Goal: Task Accomplishment & Management: Use online tool/utility

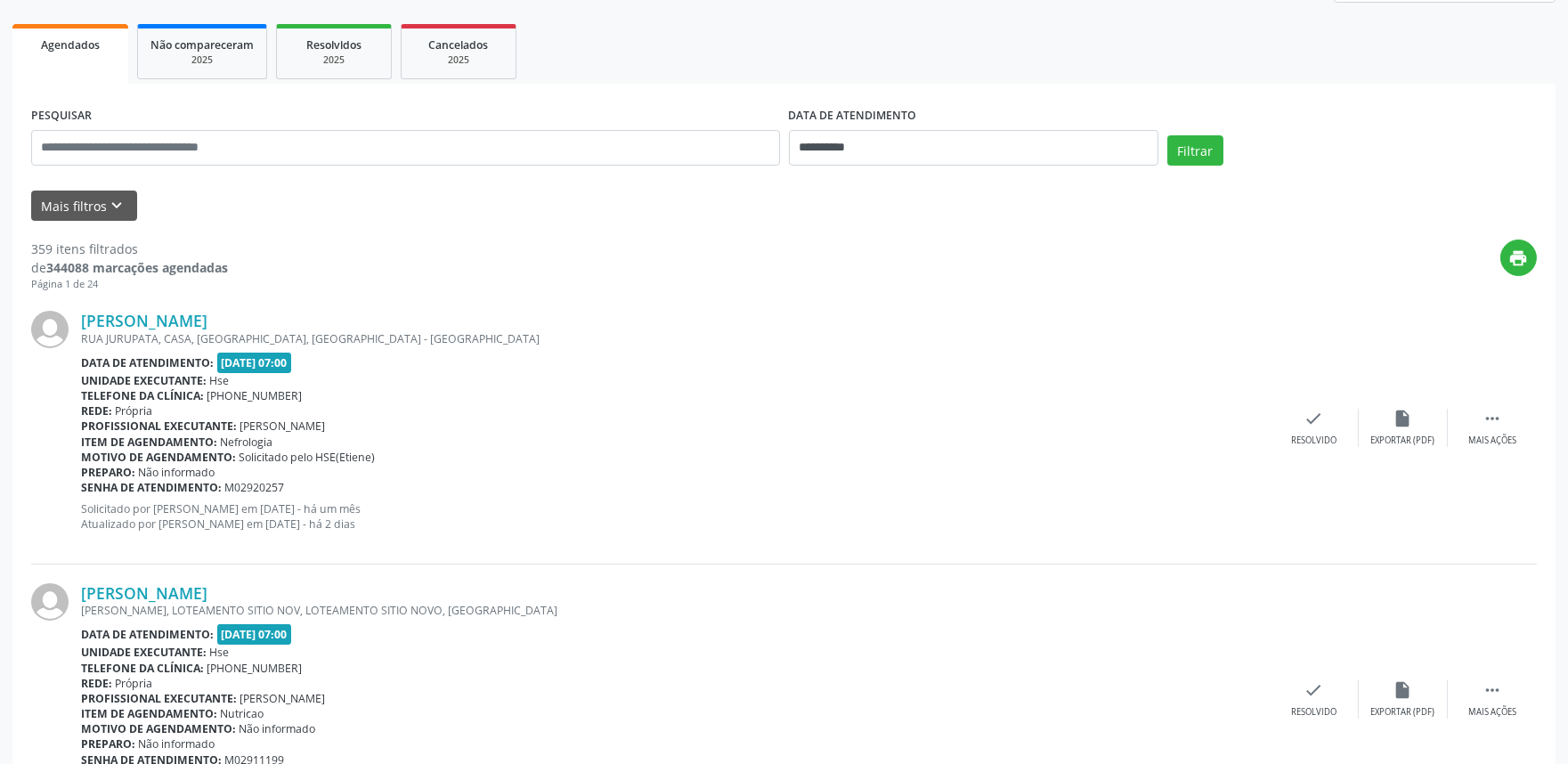
scroll to position [99, 0]
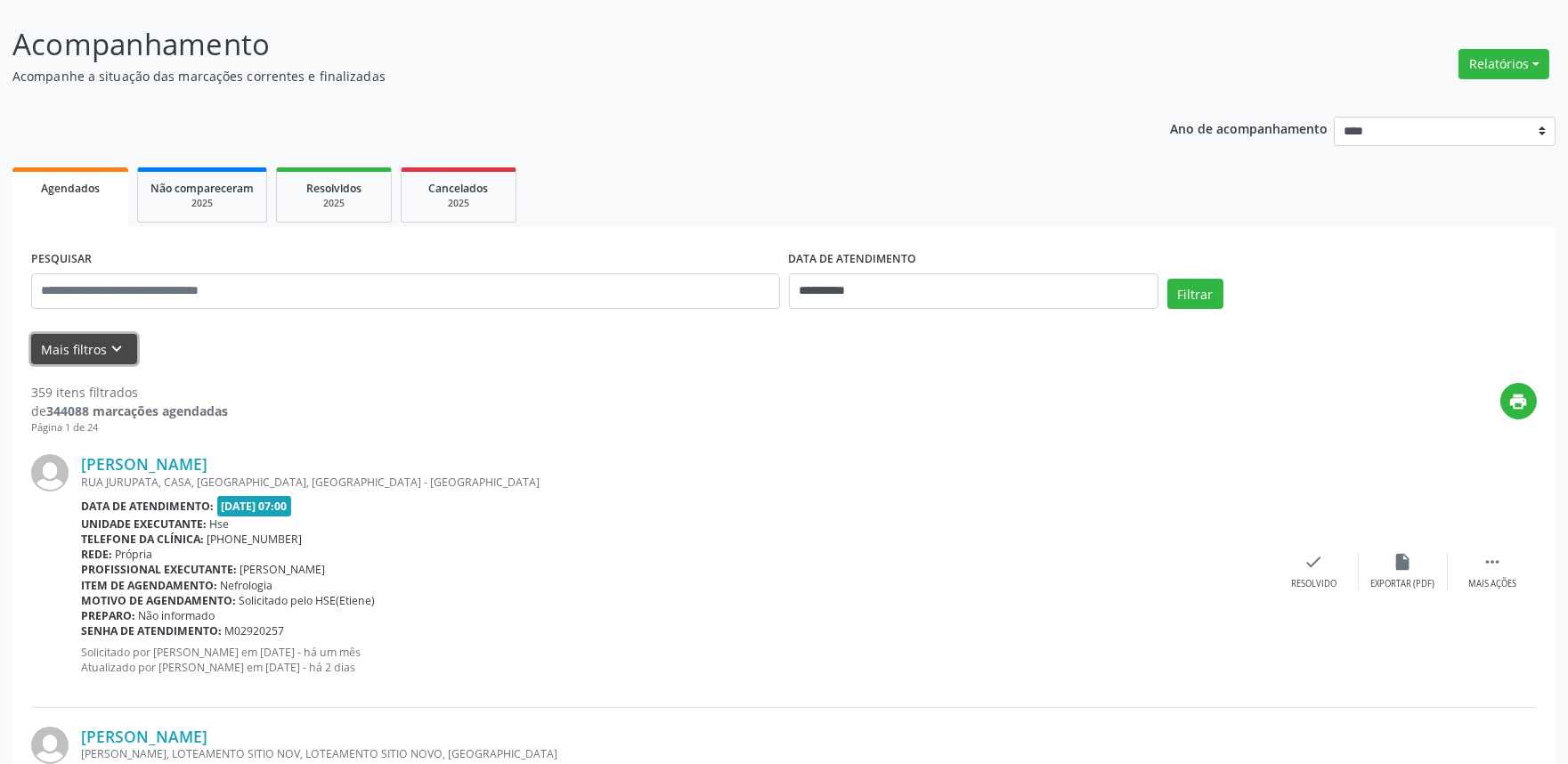
click at [114, 345] on icon "keyboard_arrow_down" at bounding box center [117, 349] width 19 height 19
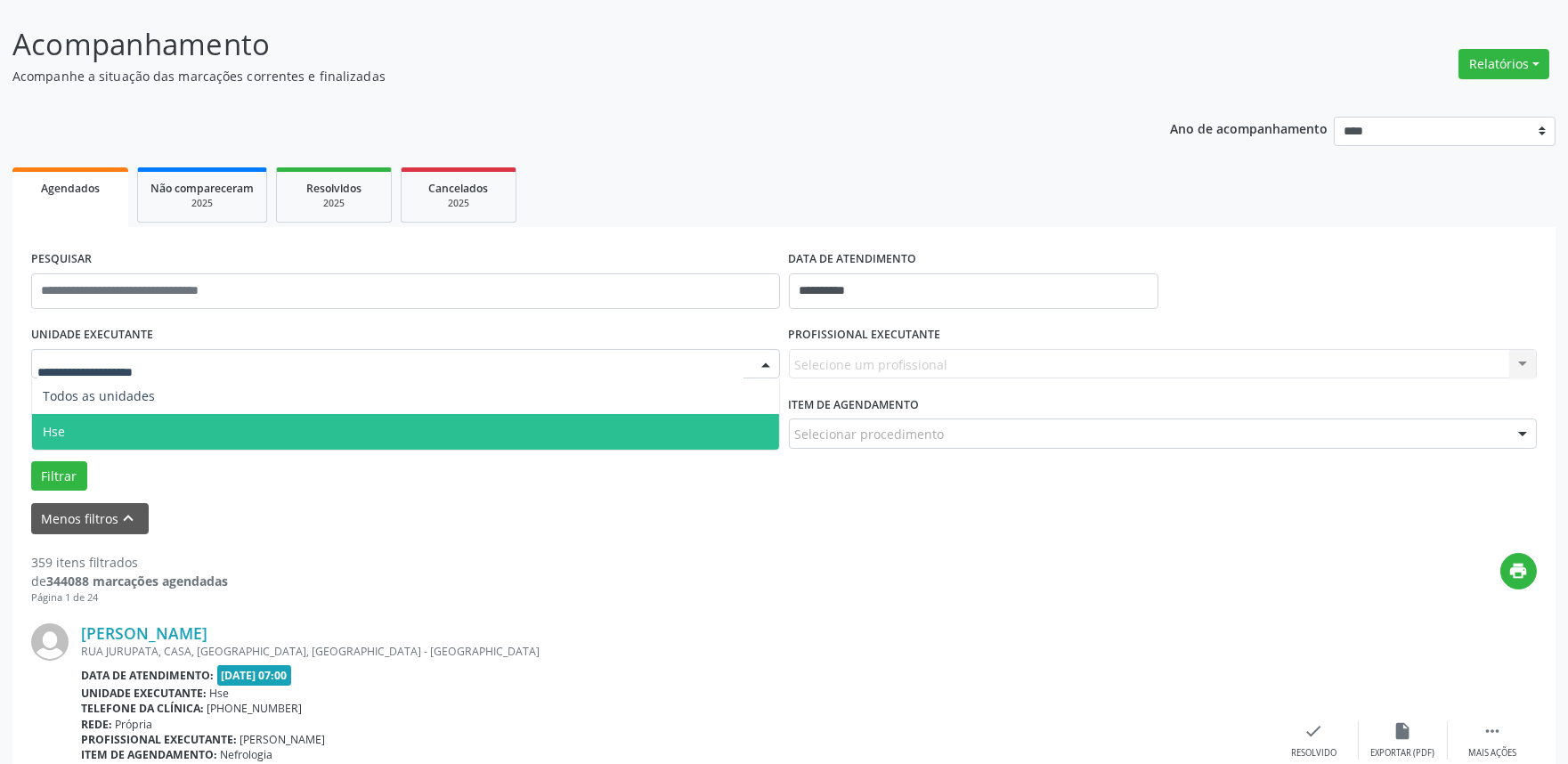
click at [95, 429] on span "Hse" at bounding box center [406, 432] width 747 height 36
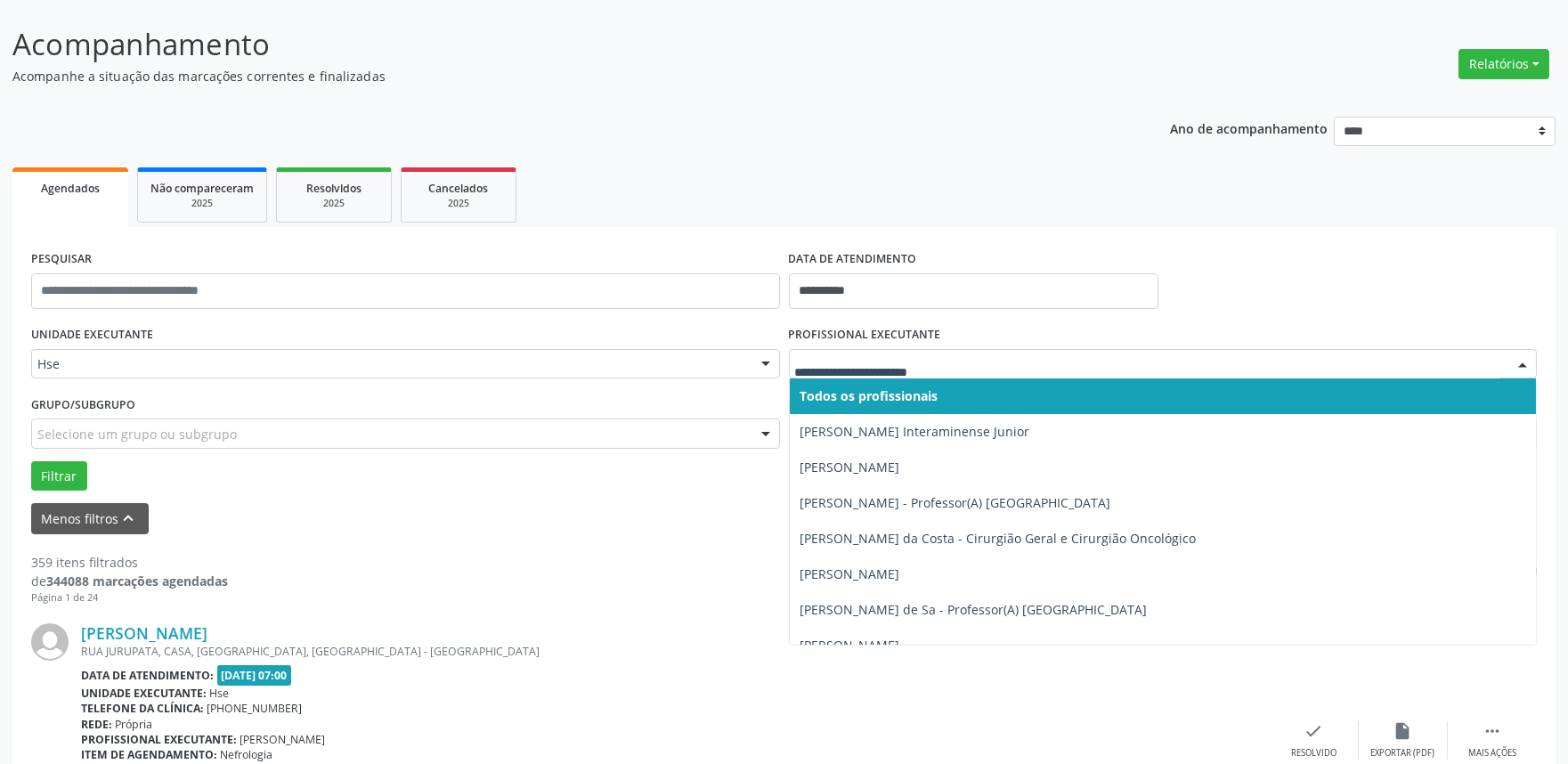
click at [1035, 374] on div at bounding box center [1164, 364] width 749 height 31
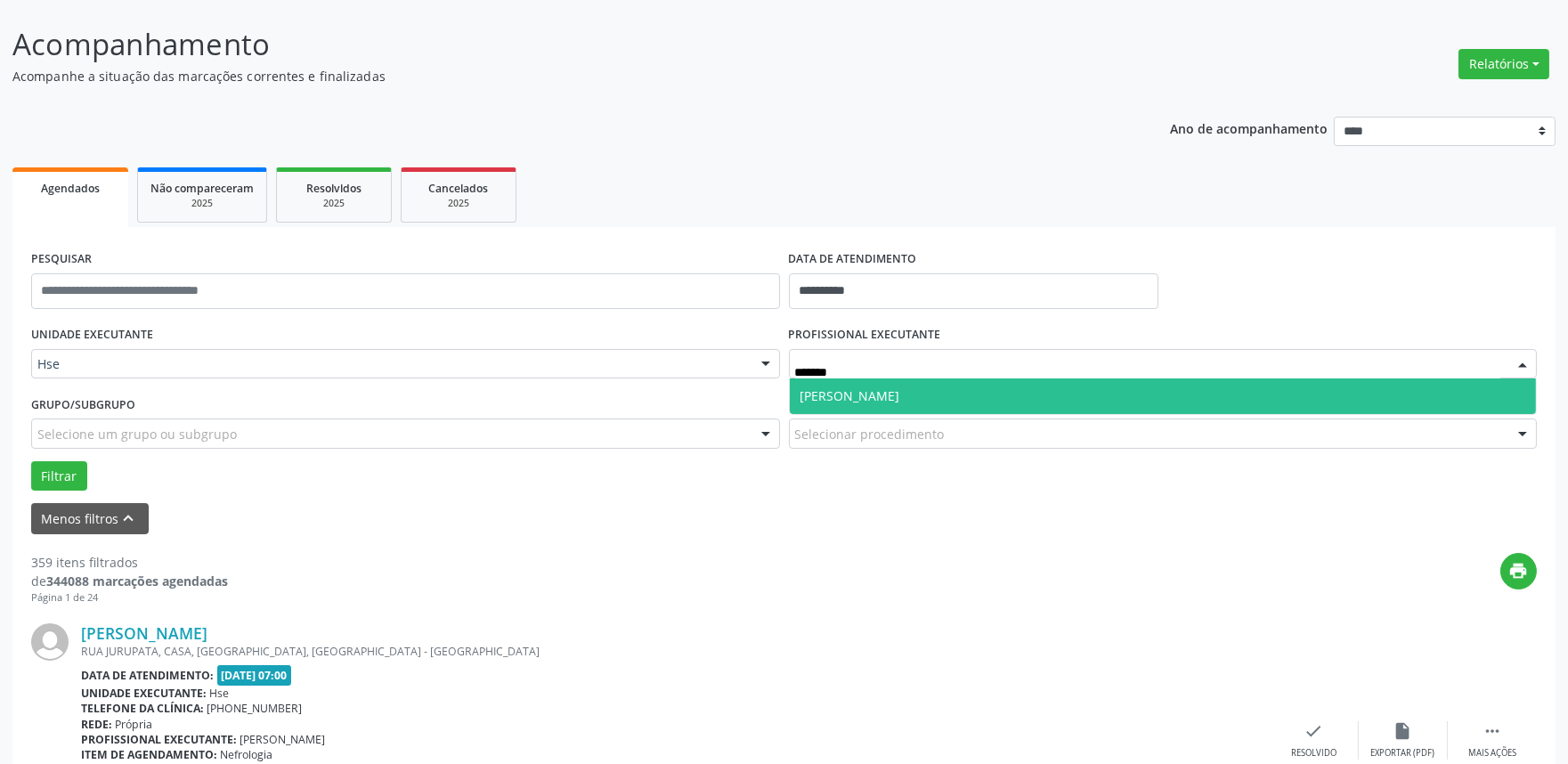
type input "********"
click at [900, 402] on span "[PERSON_NAME]" at bounding box center [850, 396] width 100 height 17
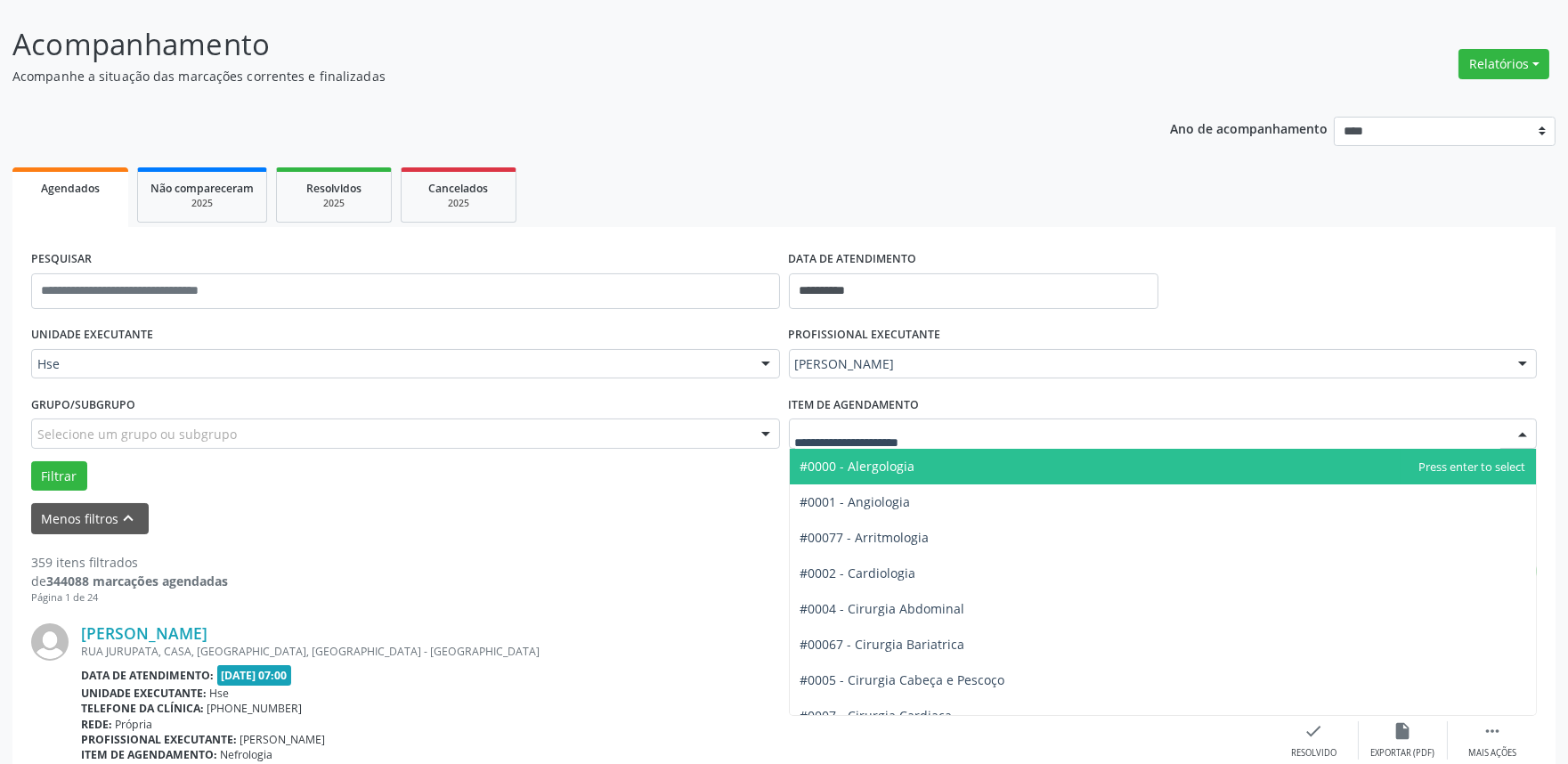
click at [884, 422] on div at bounding box center [1164, 433] width 749 height 31
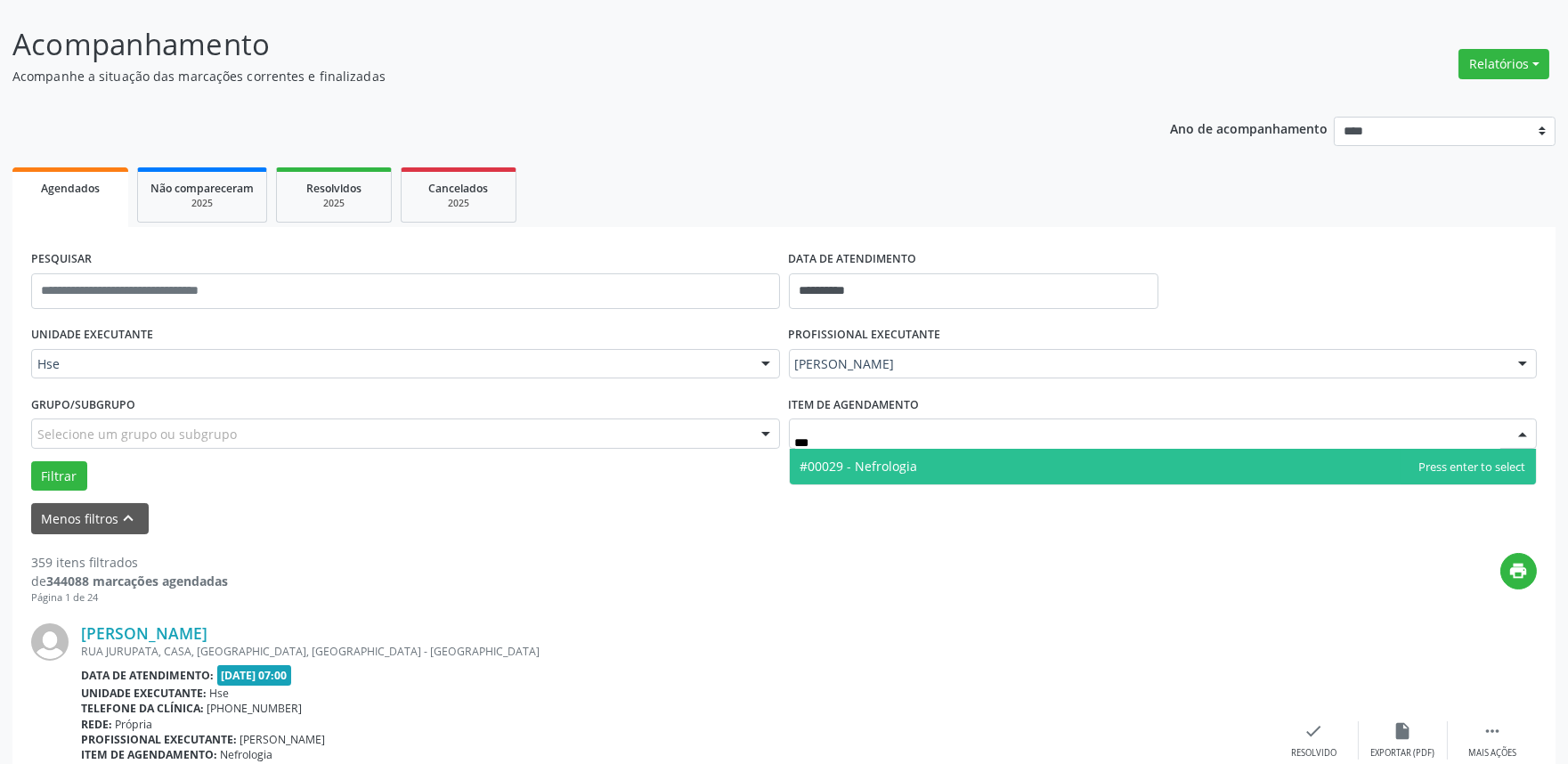
type input "****"
click at [894, 458] on span "#00029 - Nefrologia" at bounding box center [858, 466] width 117 height 17
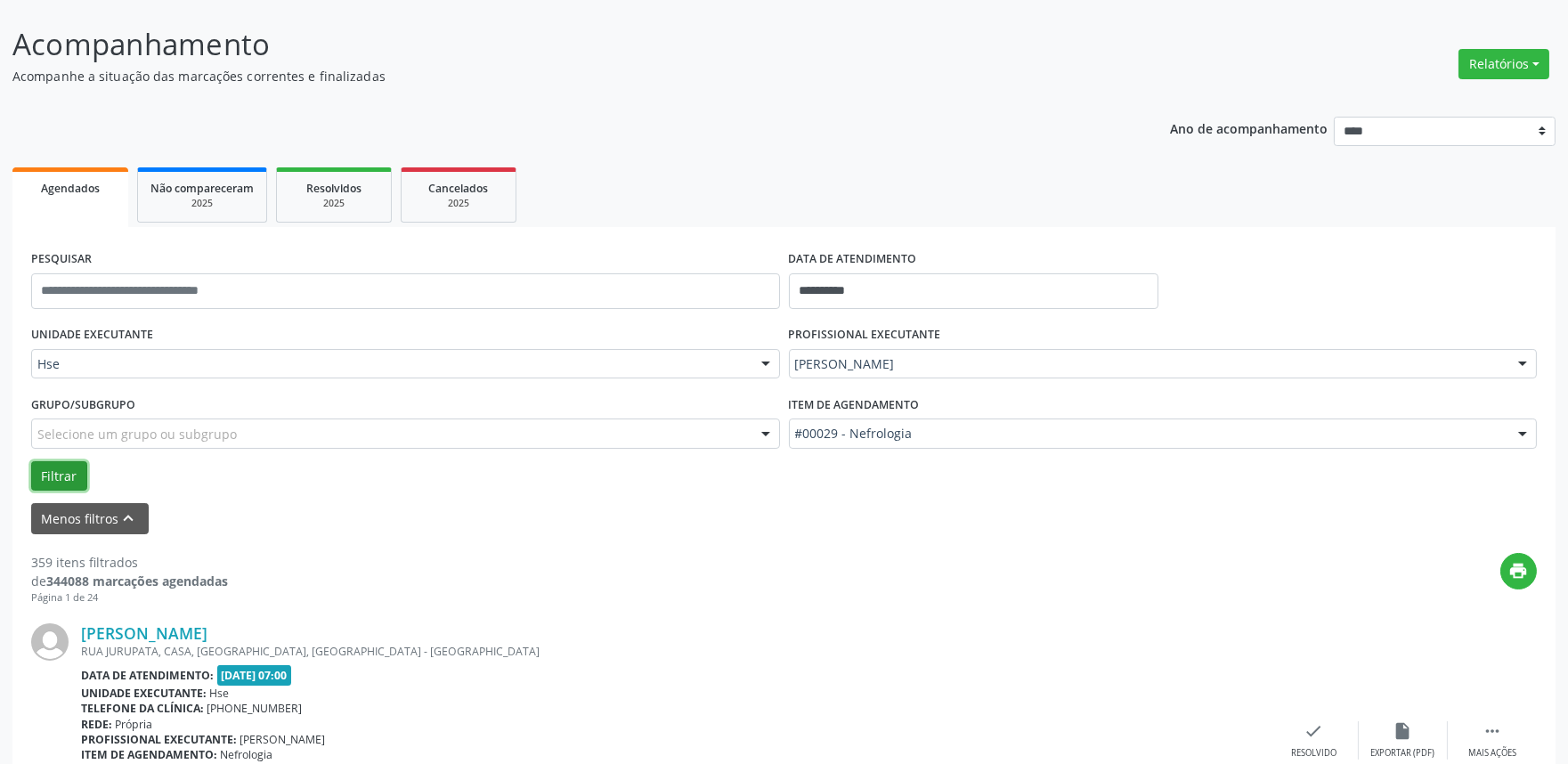
click at [76, 468] on button "Filtrar" at bounding box center [59, 476] width 56 height 31
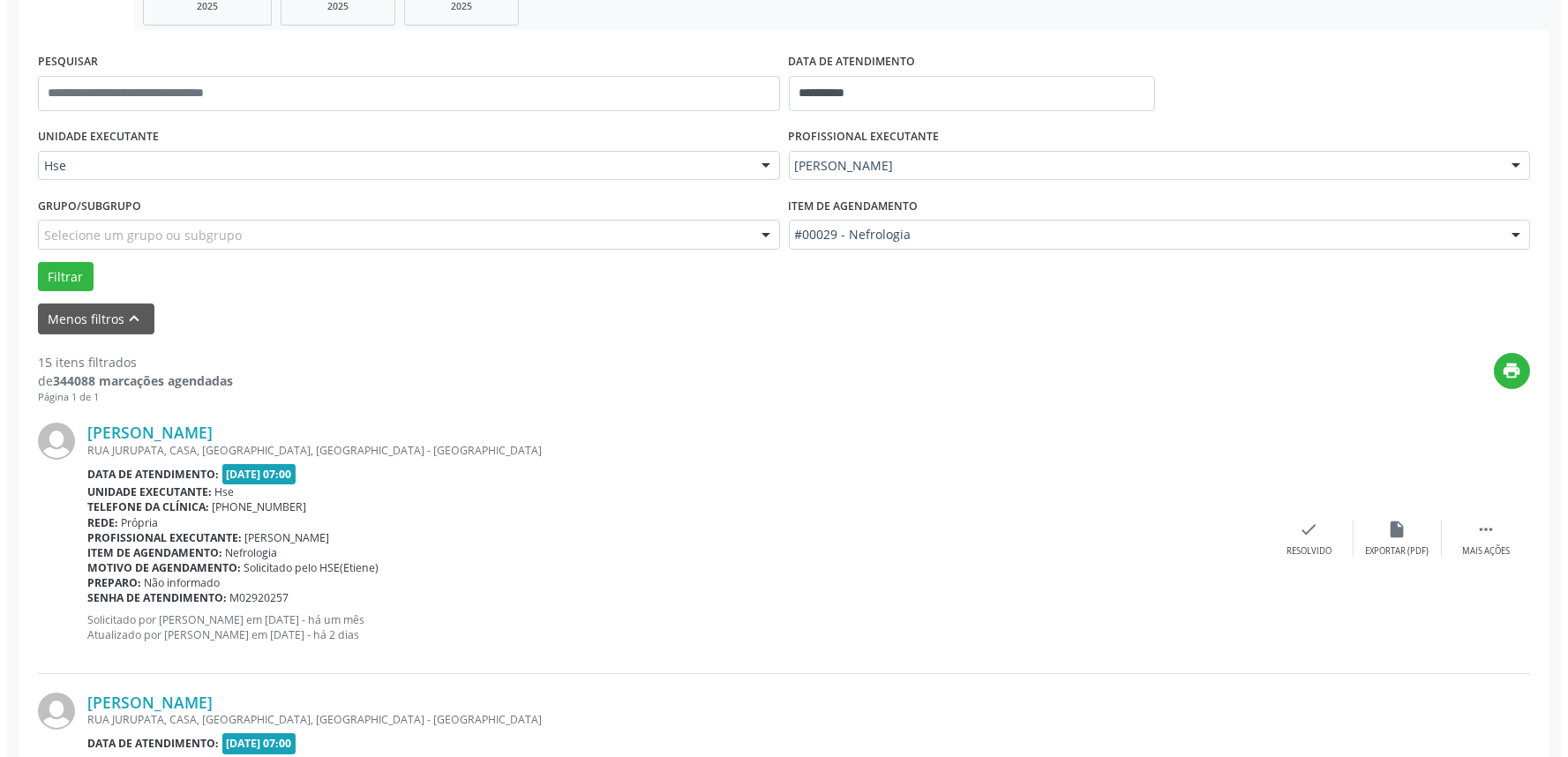
scroll to position [294, 0]
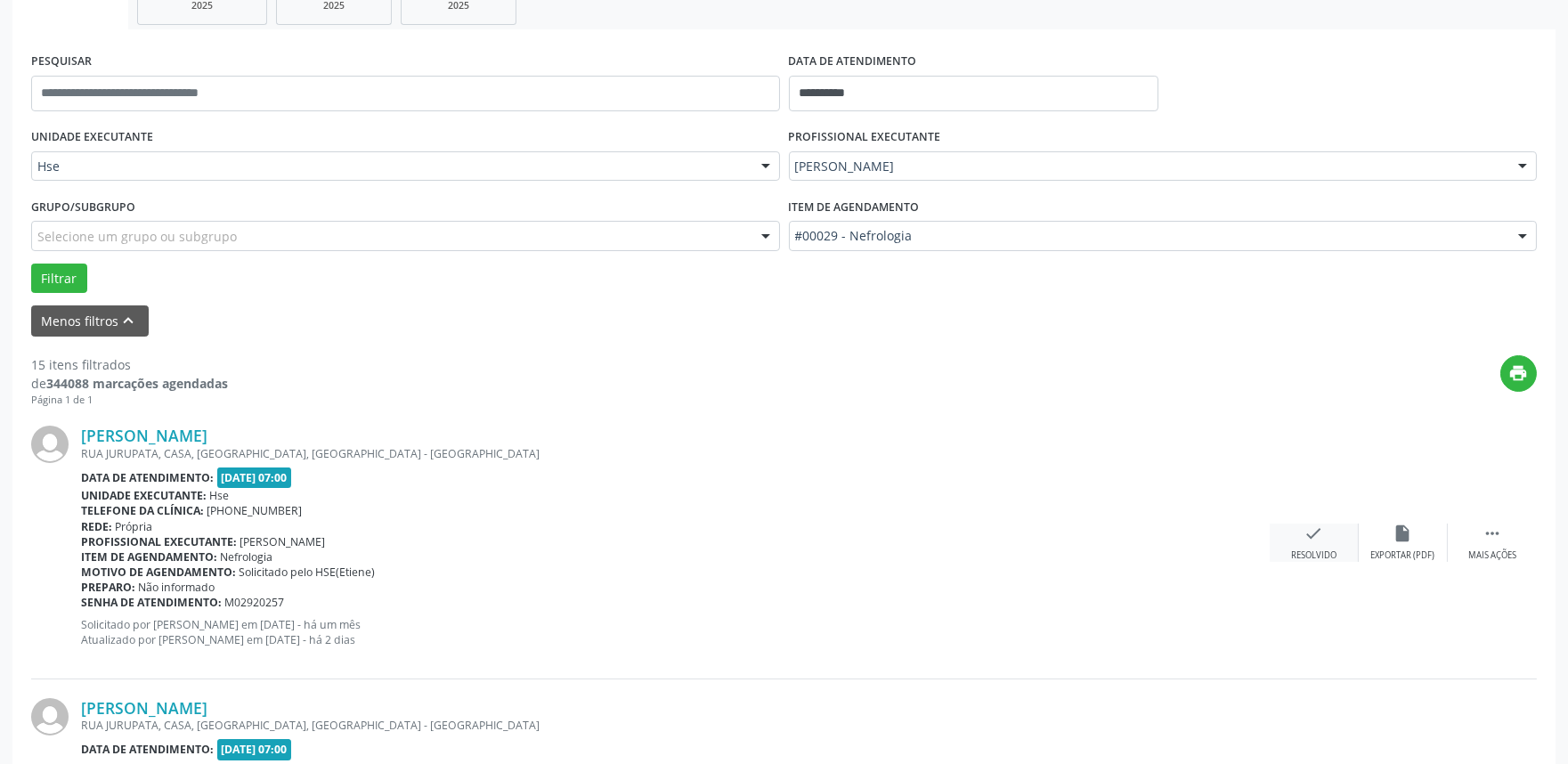
click at [1312, 540] on icon "check" at bounding box center [1314, 533] width 19 height 19
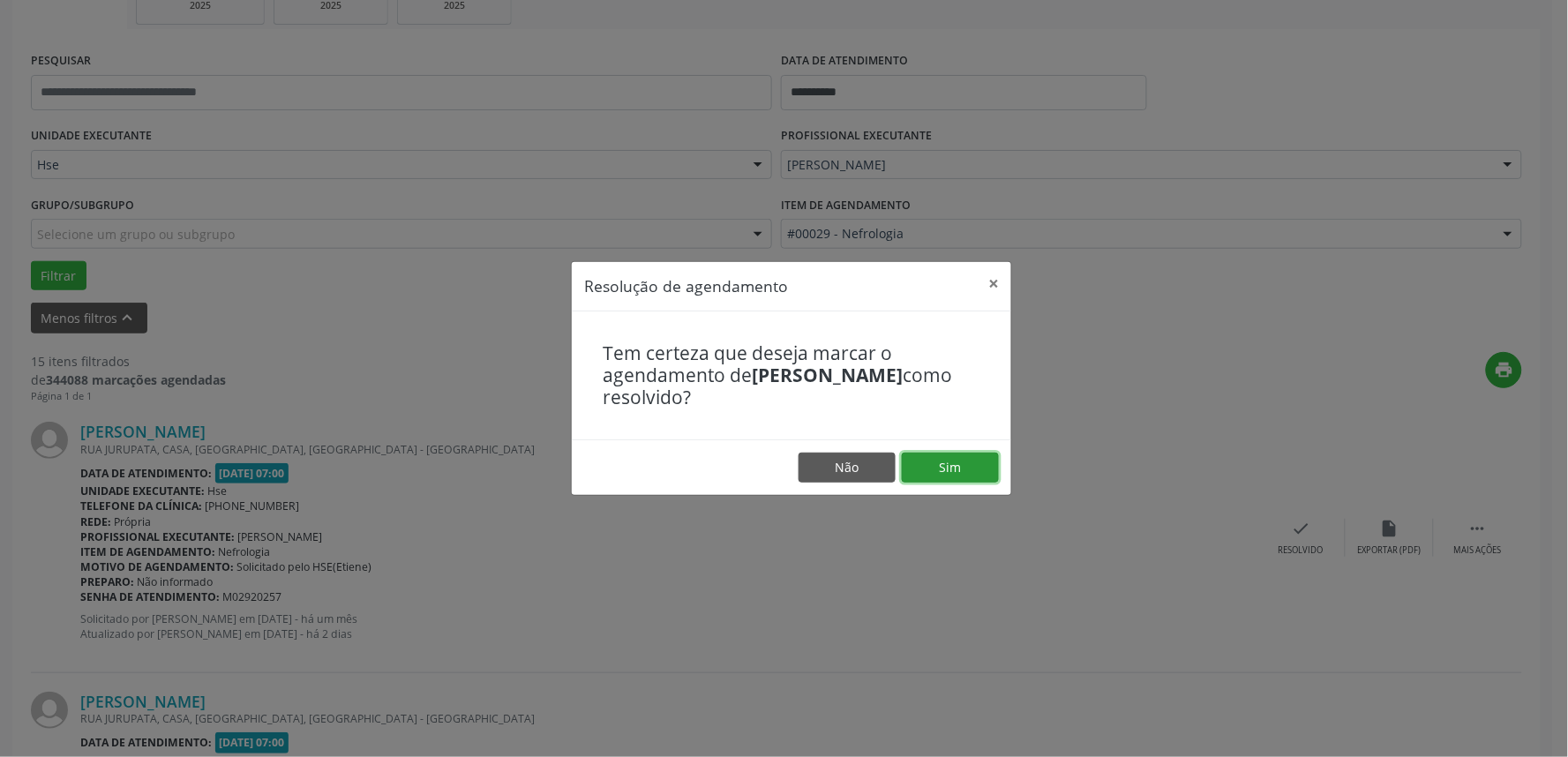
click at [937, 464] on button "Sim" at bounding box center [951, 467] width 97 height 30
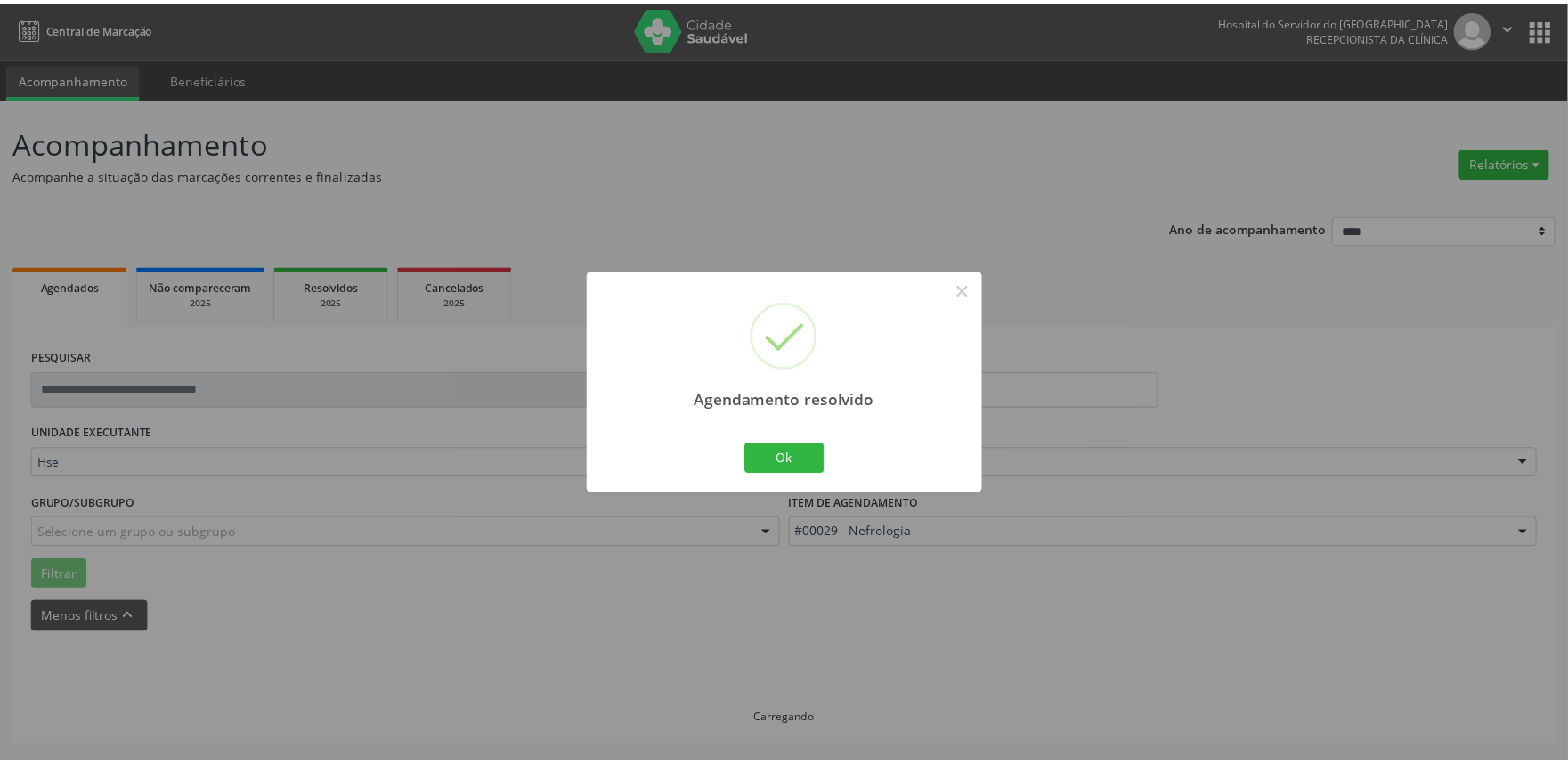
scroll to position [0, 0]
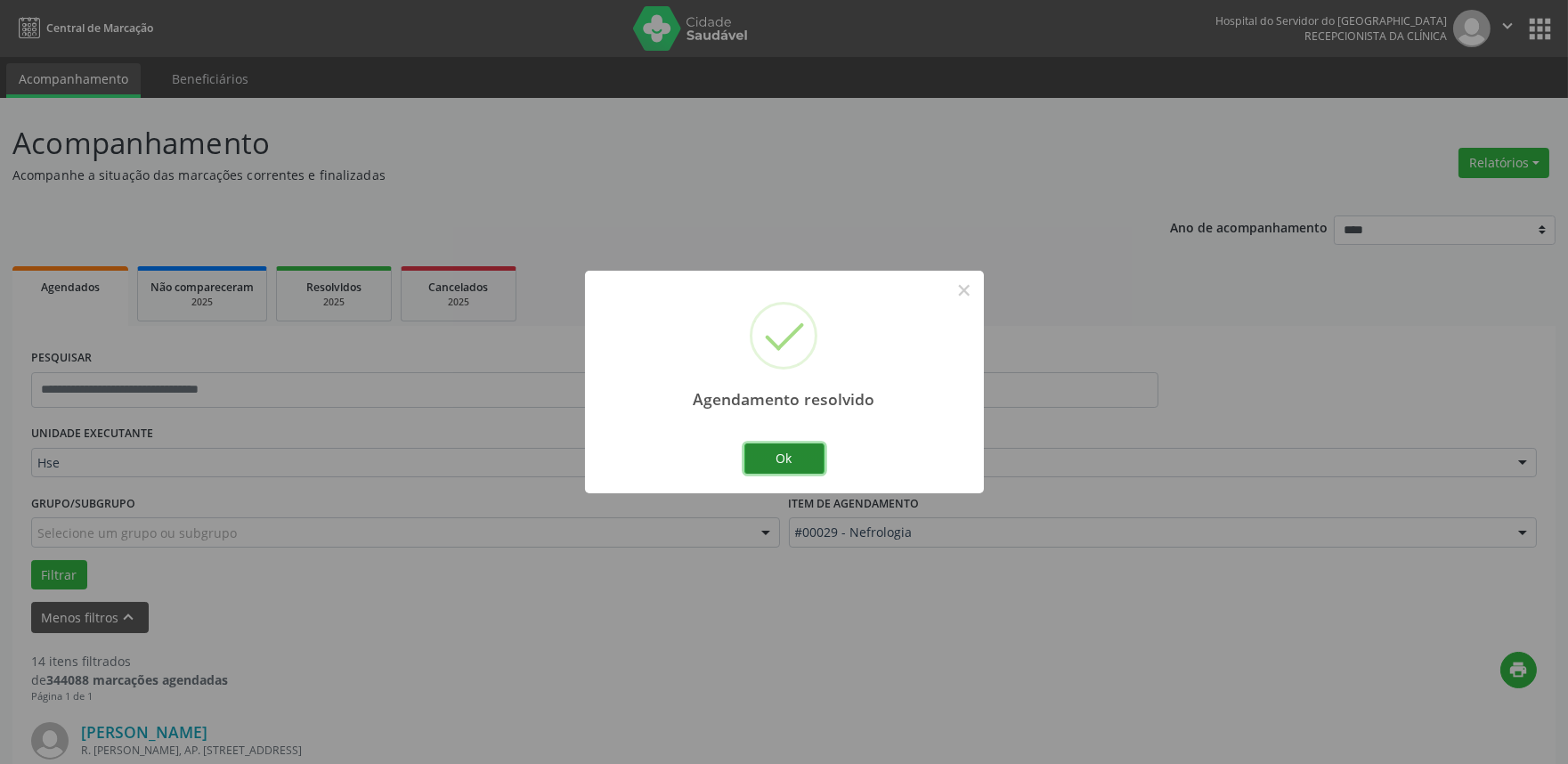
click at [786, 450] on button "Ok" at bounding box center [784, 458] width 80 height 31
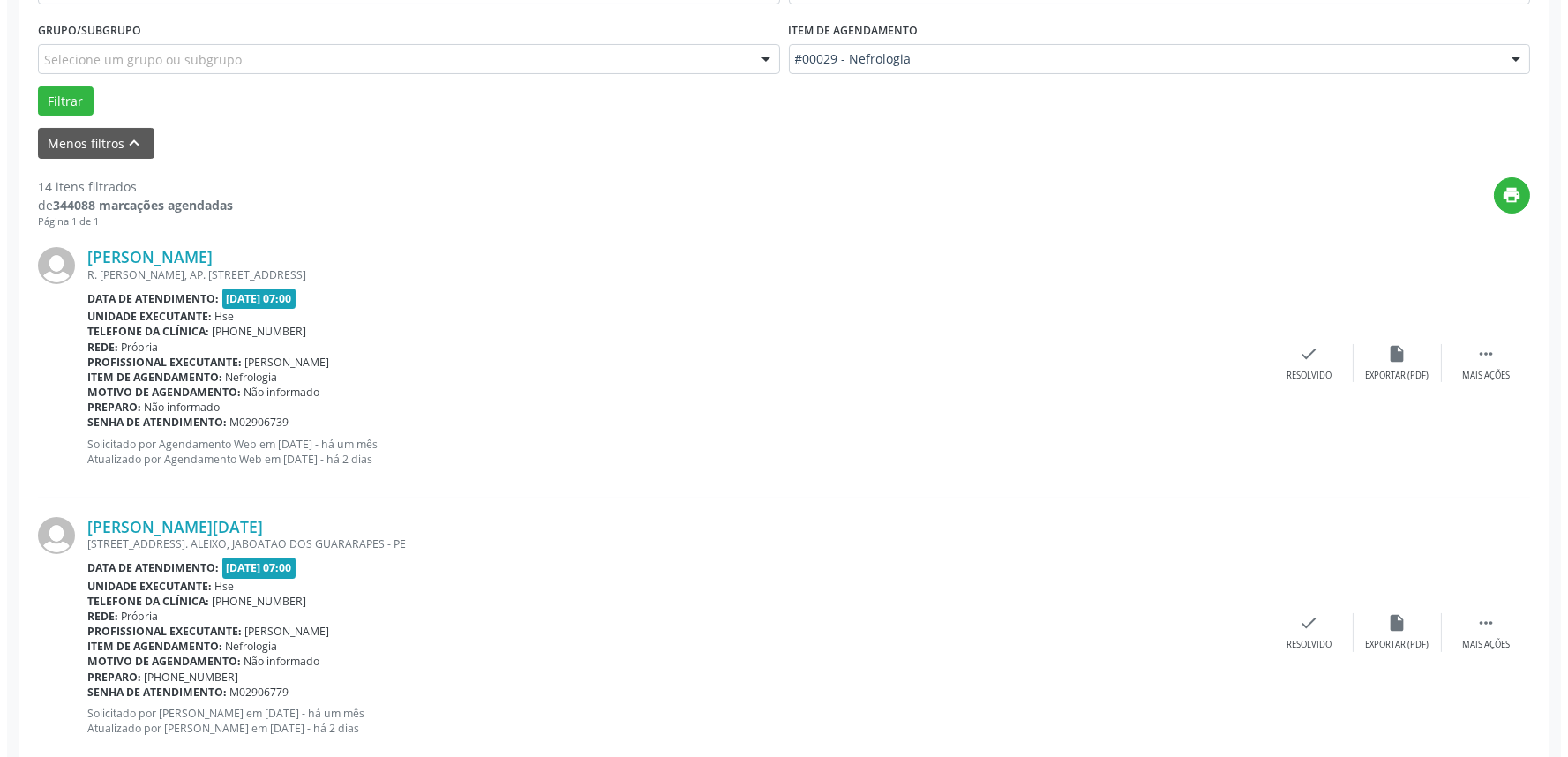
scroll to position [489, 0]
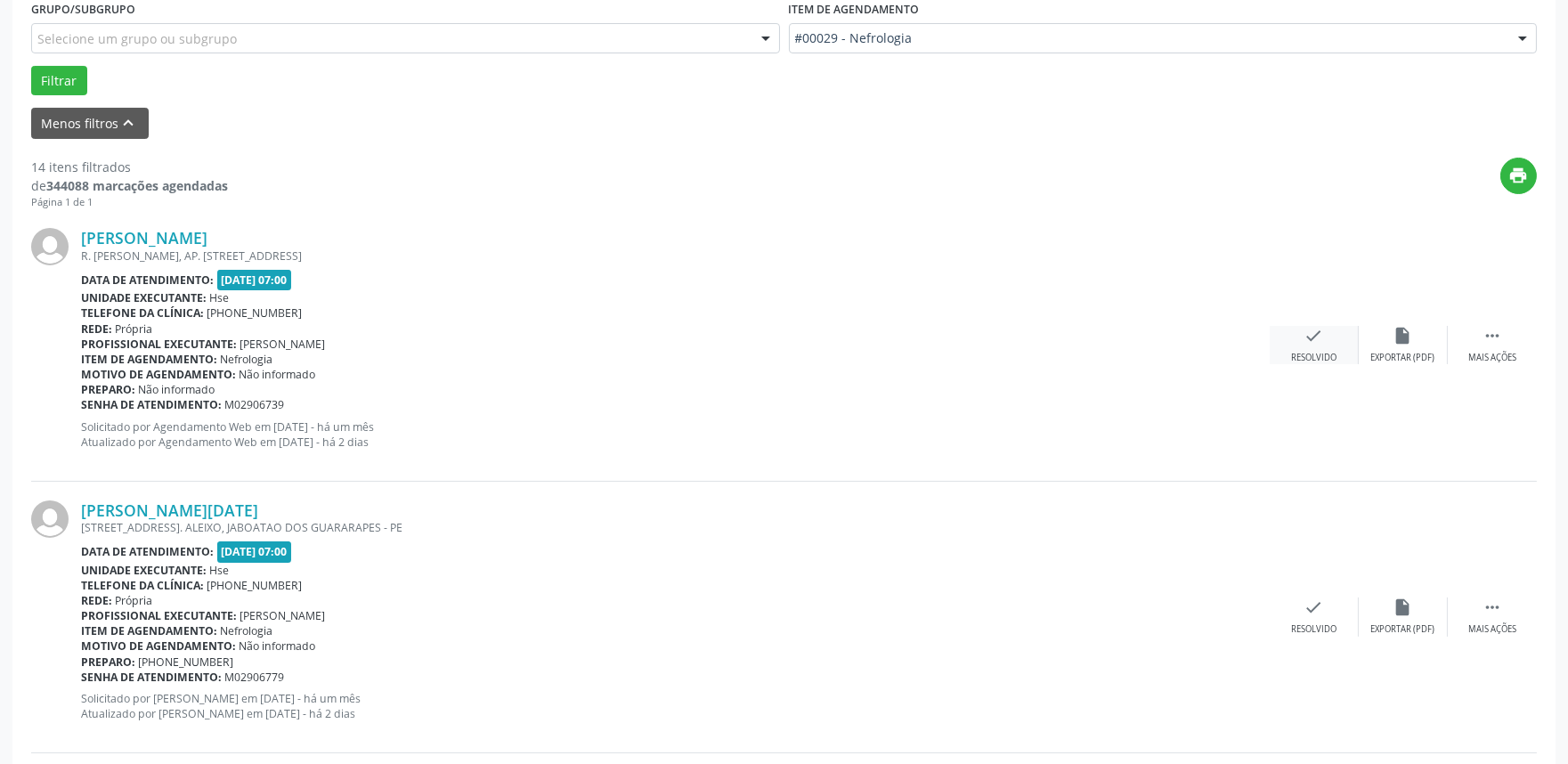
click at [1320, 351] on div "Resolvido" at bounding box center [1314, 357] width 45 height 12
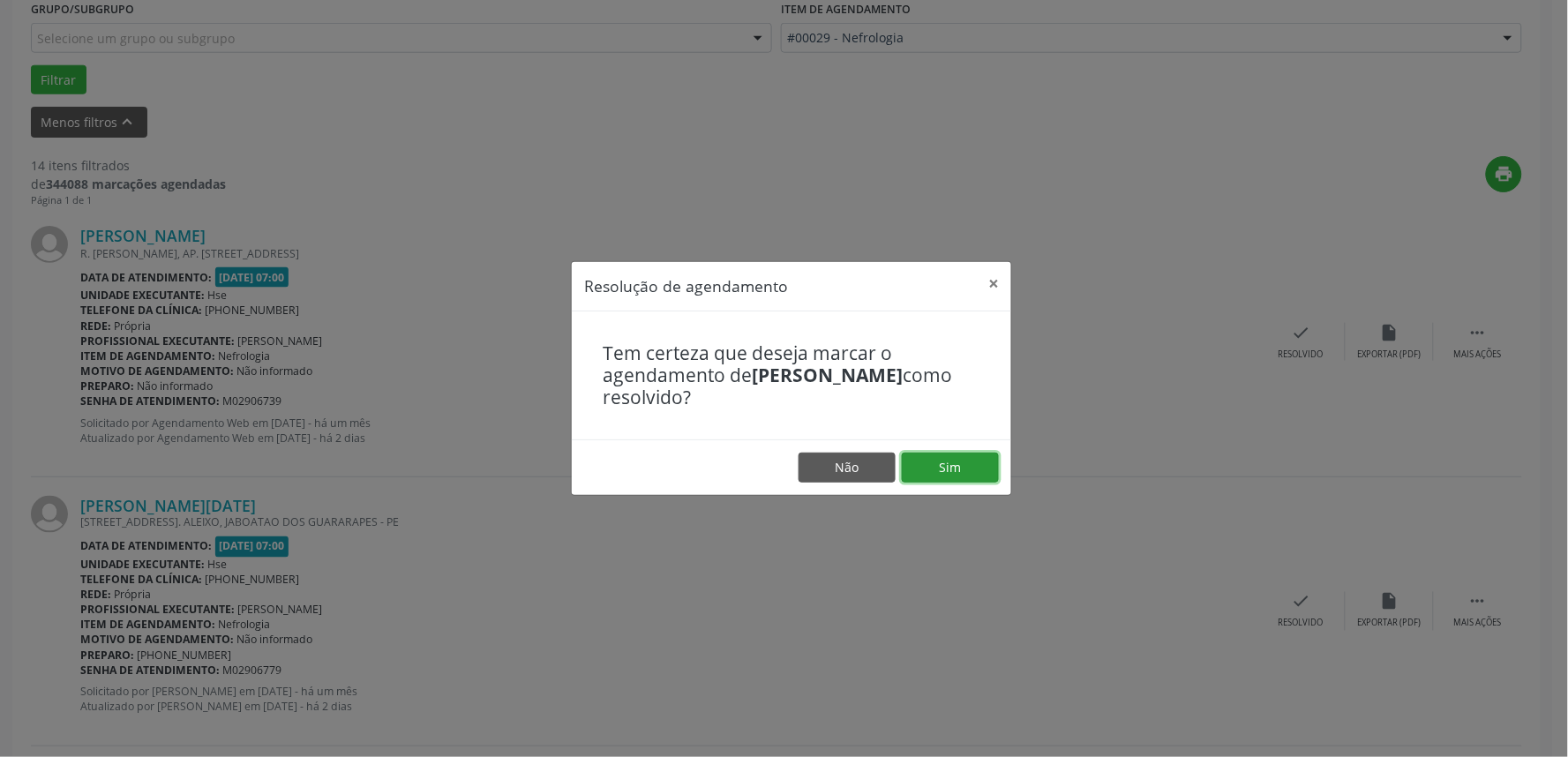
click at [947, 466] on button "Sim" at bounding box center [951, 467] width 97 height 30
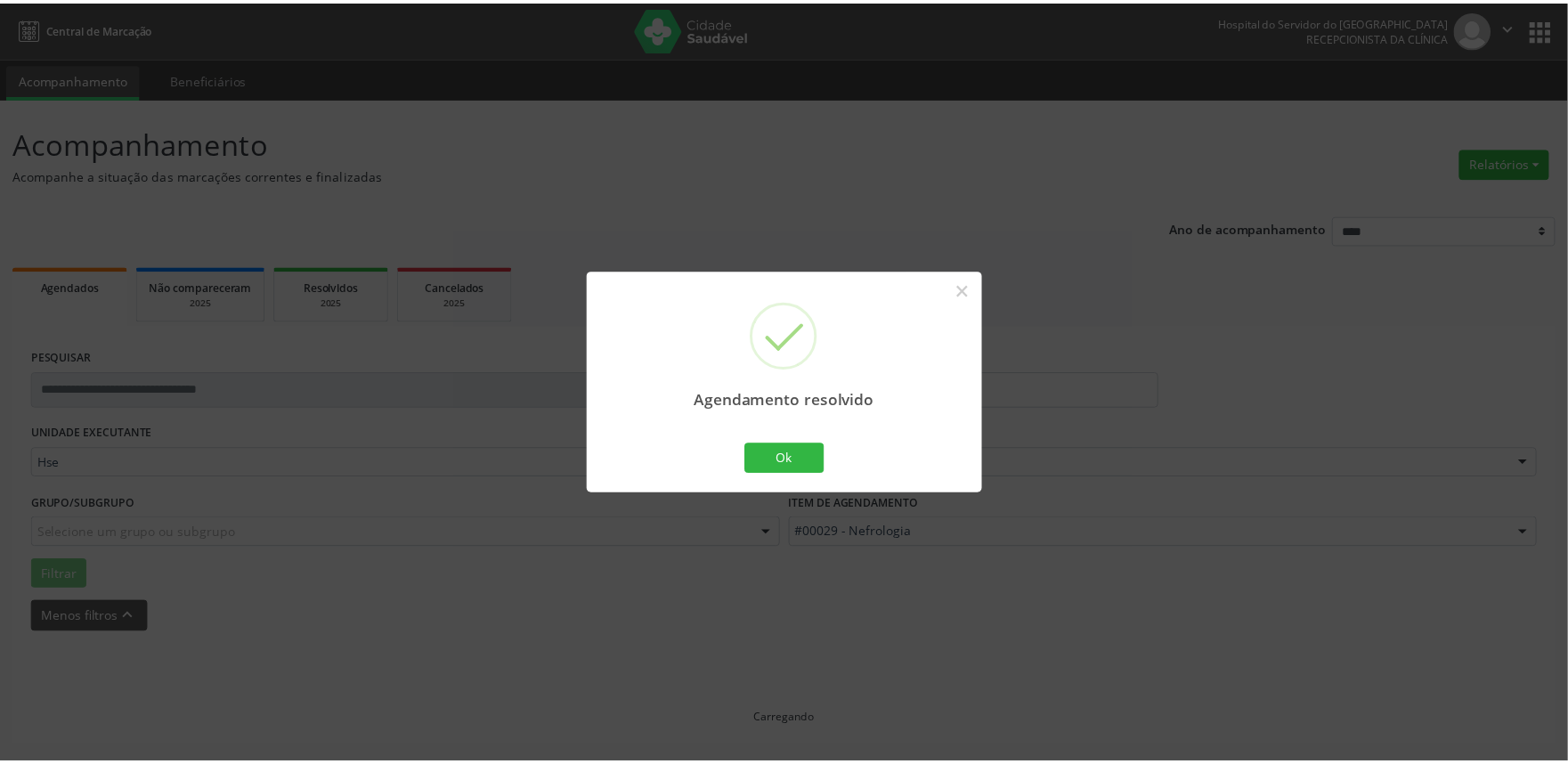
scroll to position [0, 0]
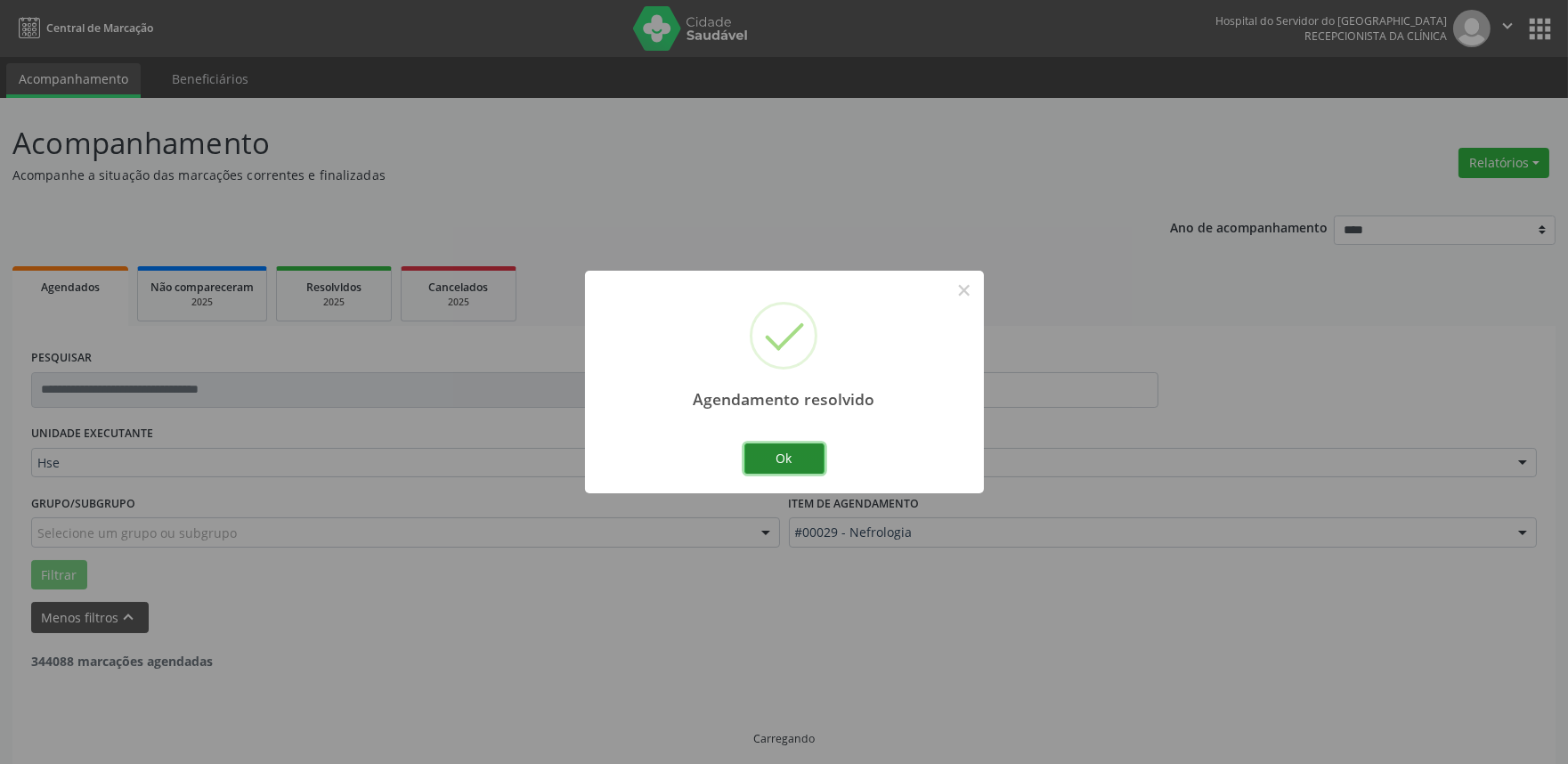
click at [775, 450] on button "Ok" at bounding box center [784, 458] width 80 height 31
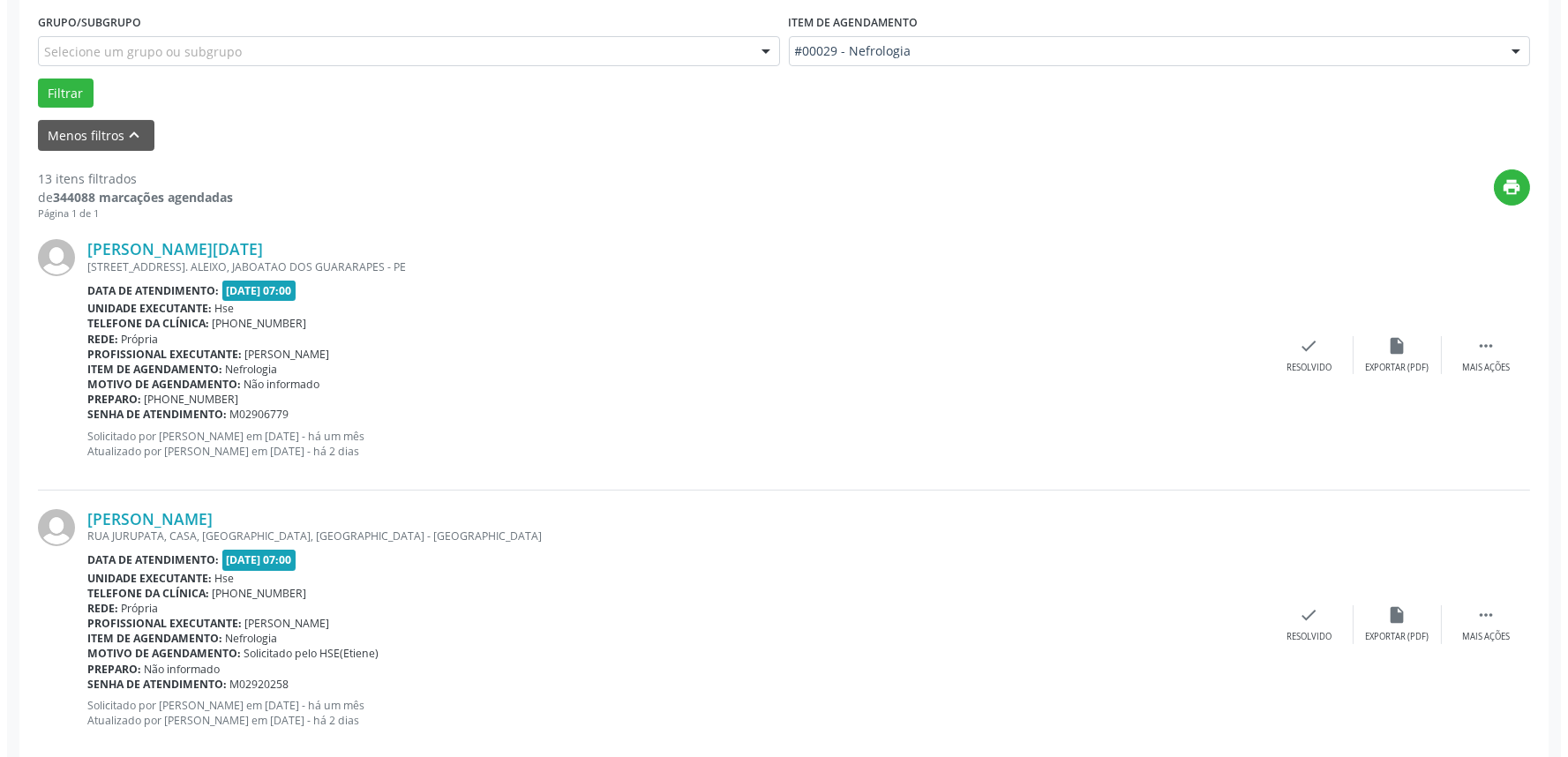
scroll to position [501, 0]
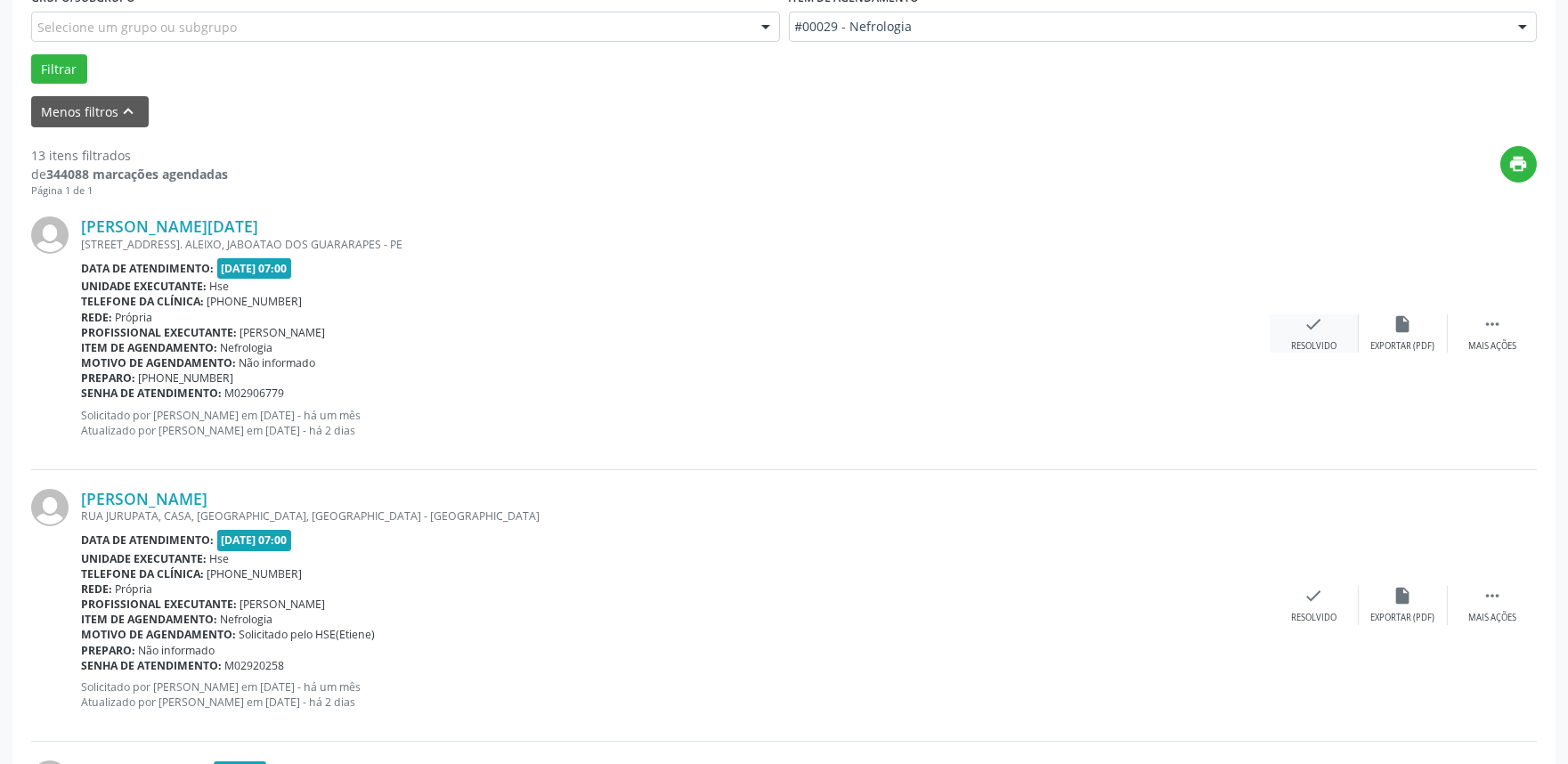
click at [1300, 333] on div "check Resolvido" at bounding box center [1315, 333] width 89 height 38
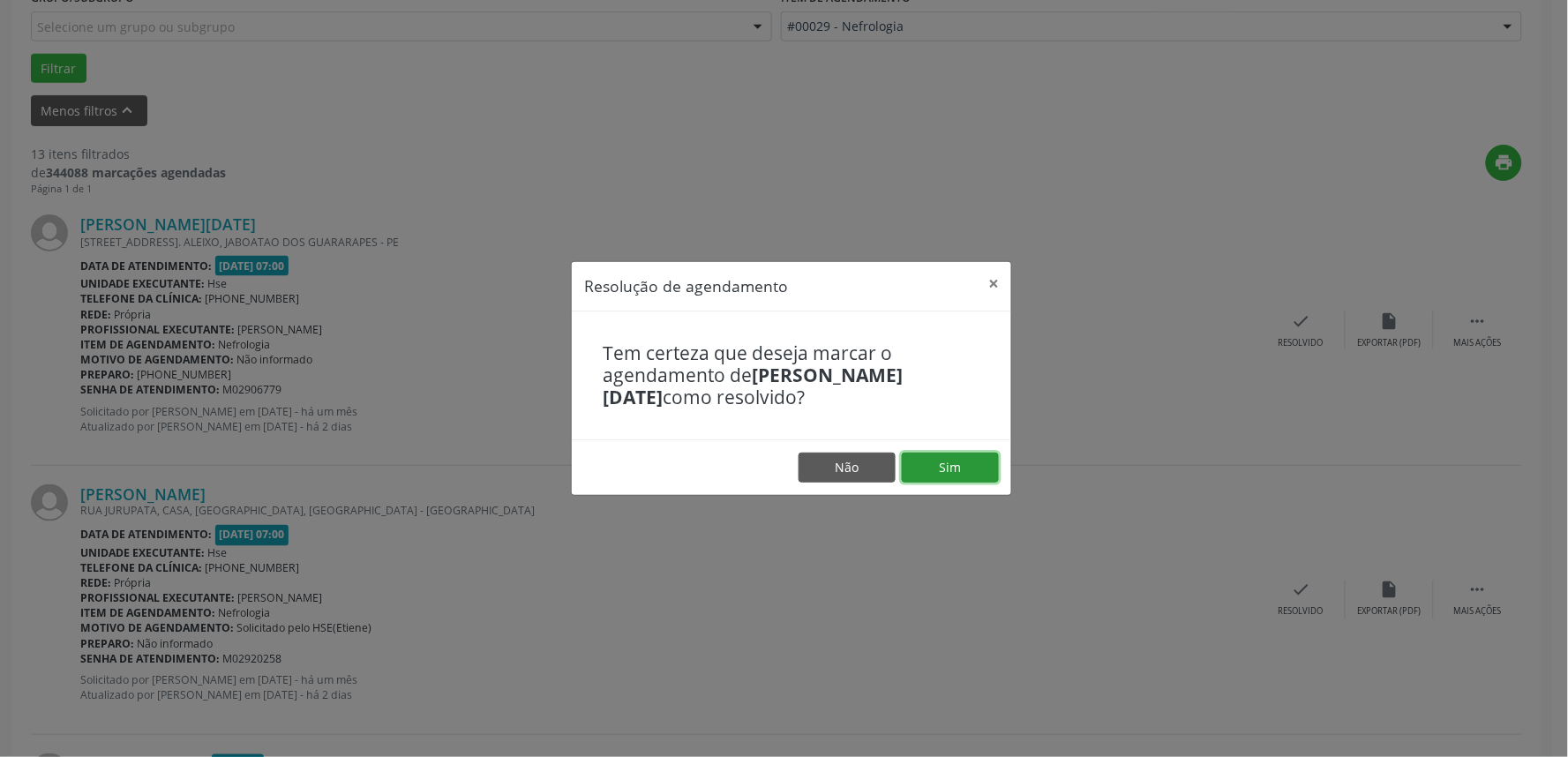
click at [930, 469] on button "Sim" at bounding box center [951, 467] width 97 height 30
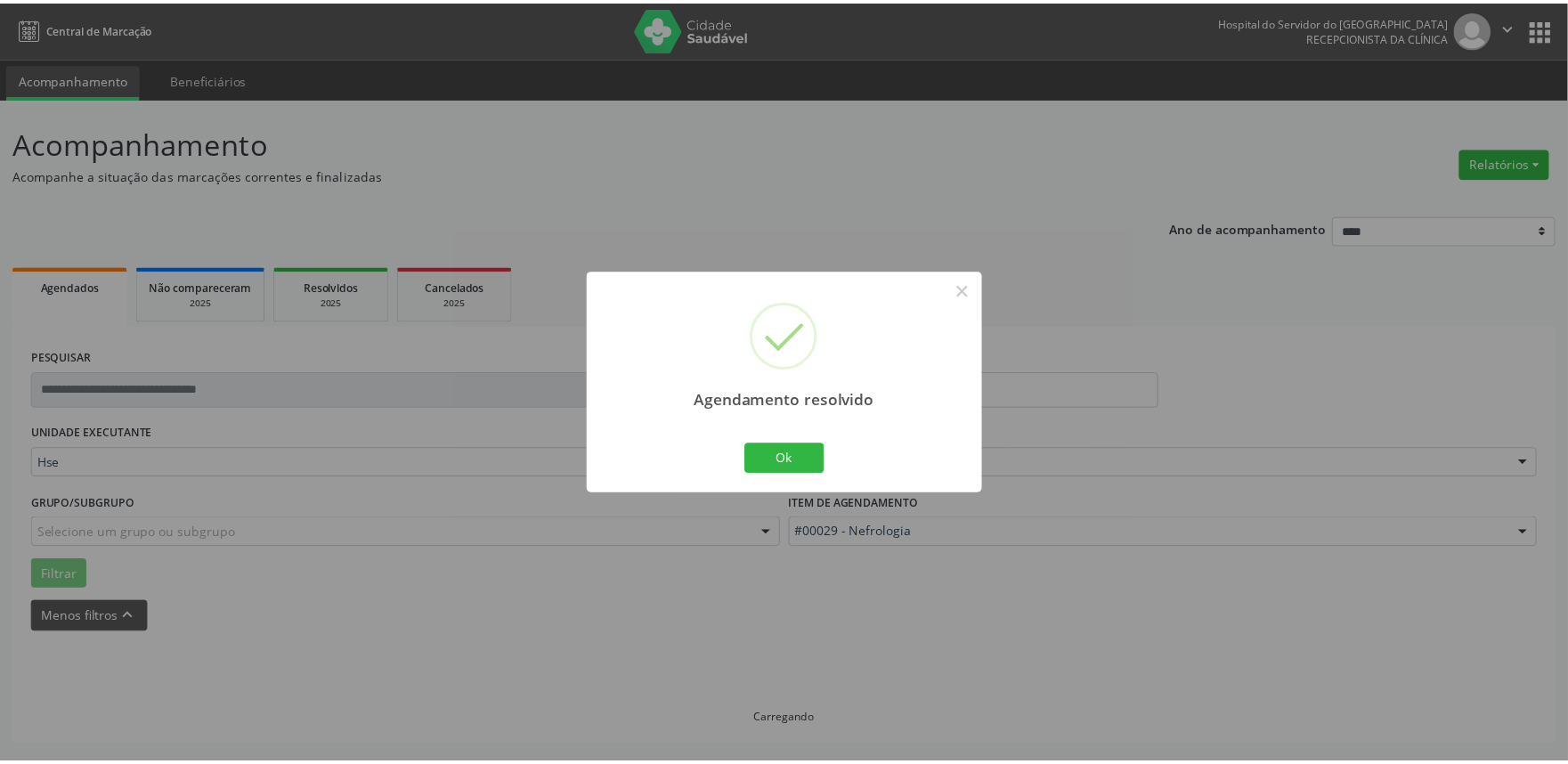
scroll to position [0, 0]
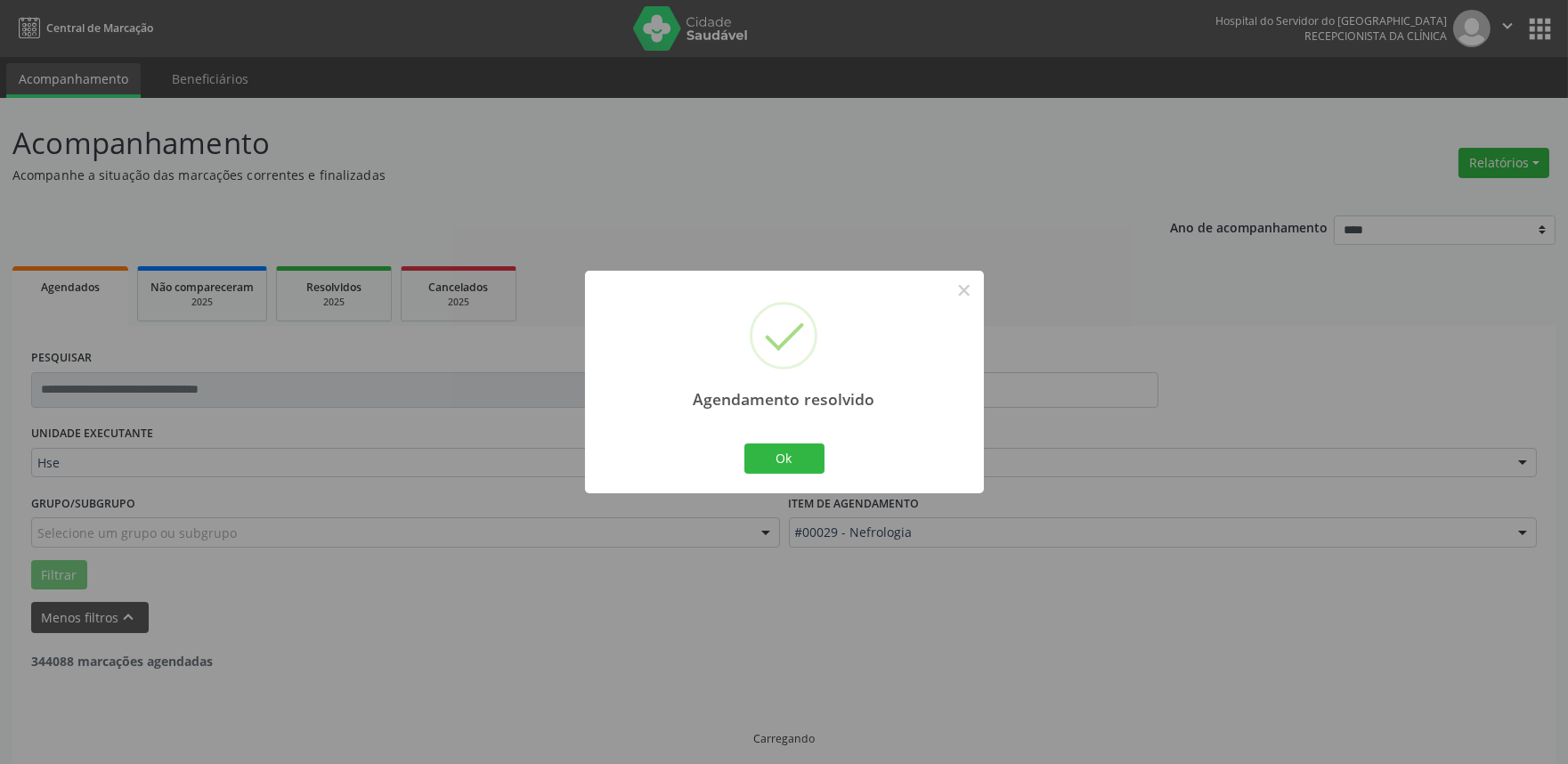
click at [778, 441] on div "Ok Cancel" at bounding box center [784, 459] width 88 height 37
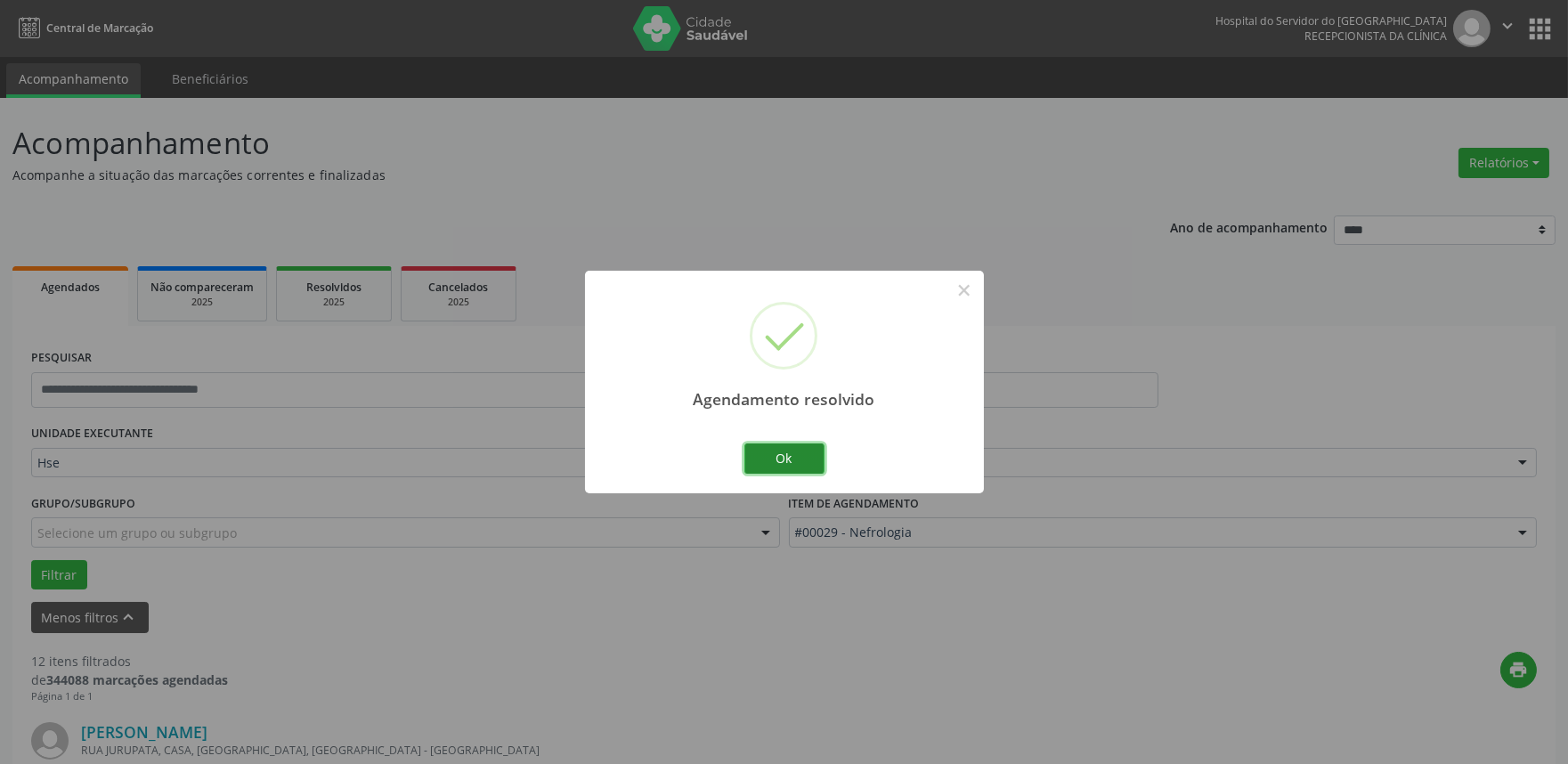
click at [786, 456] on button "Ok" at bounding box center [784, 458] width 80 height 31
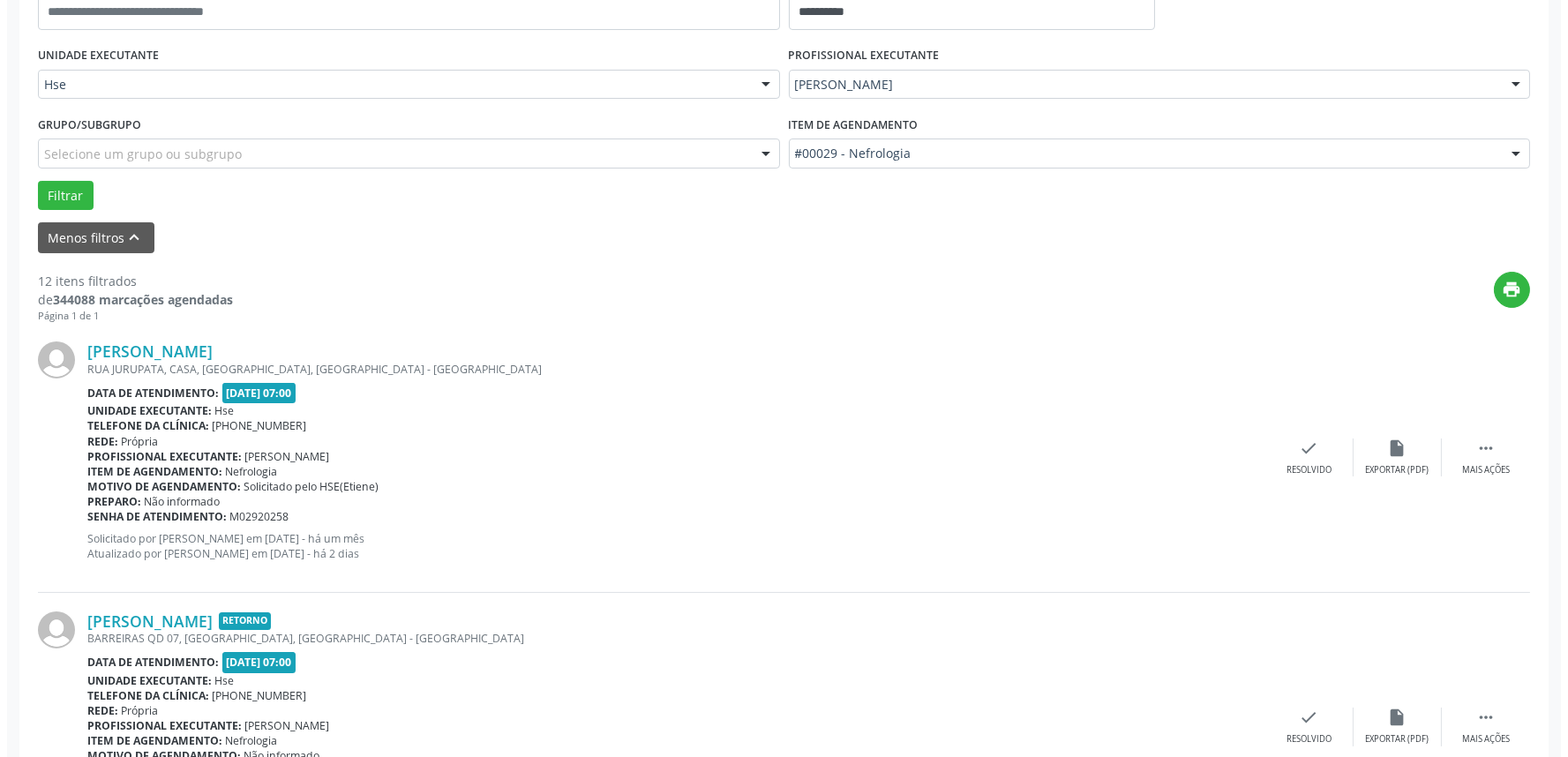
scroll to position [391, 0]
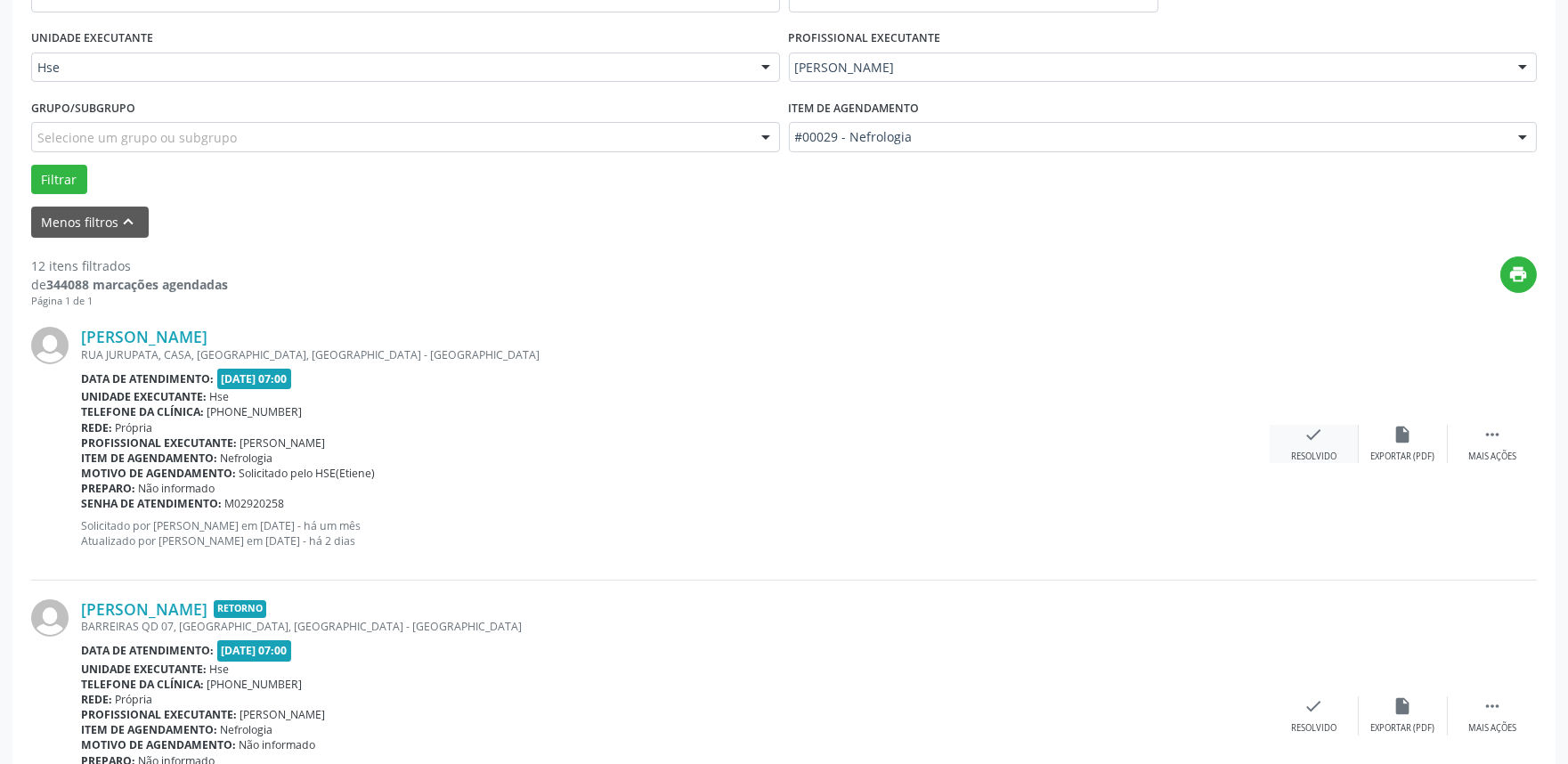
click at [1305, 433] on icon "check" at bounding box center [1314, 434] width 19 height 19
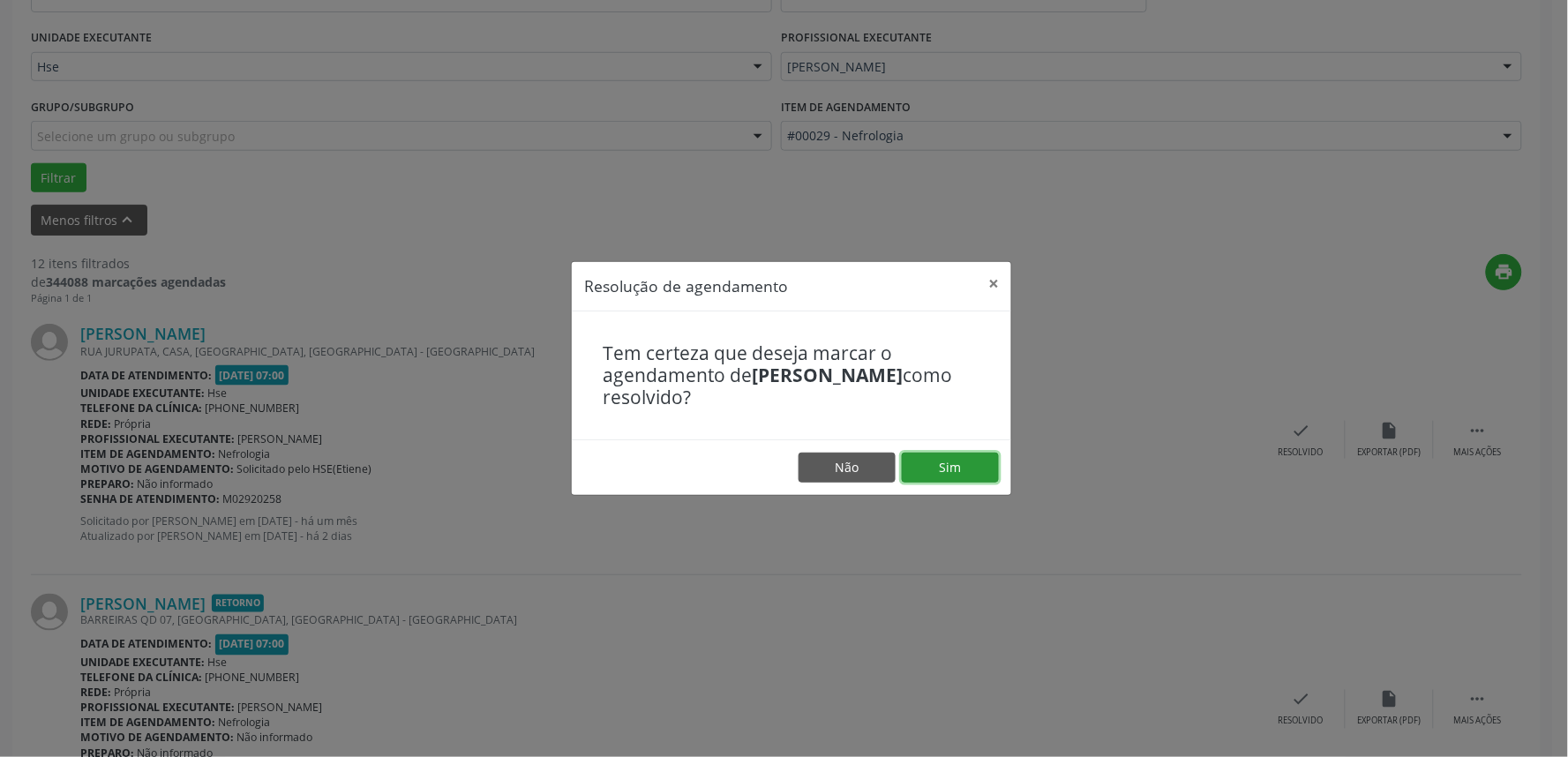
click at [979, 459] on button "Sim" at bounding box center [951, 467] width 97 height 30
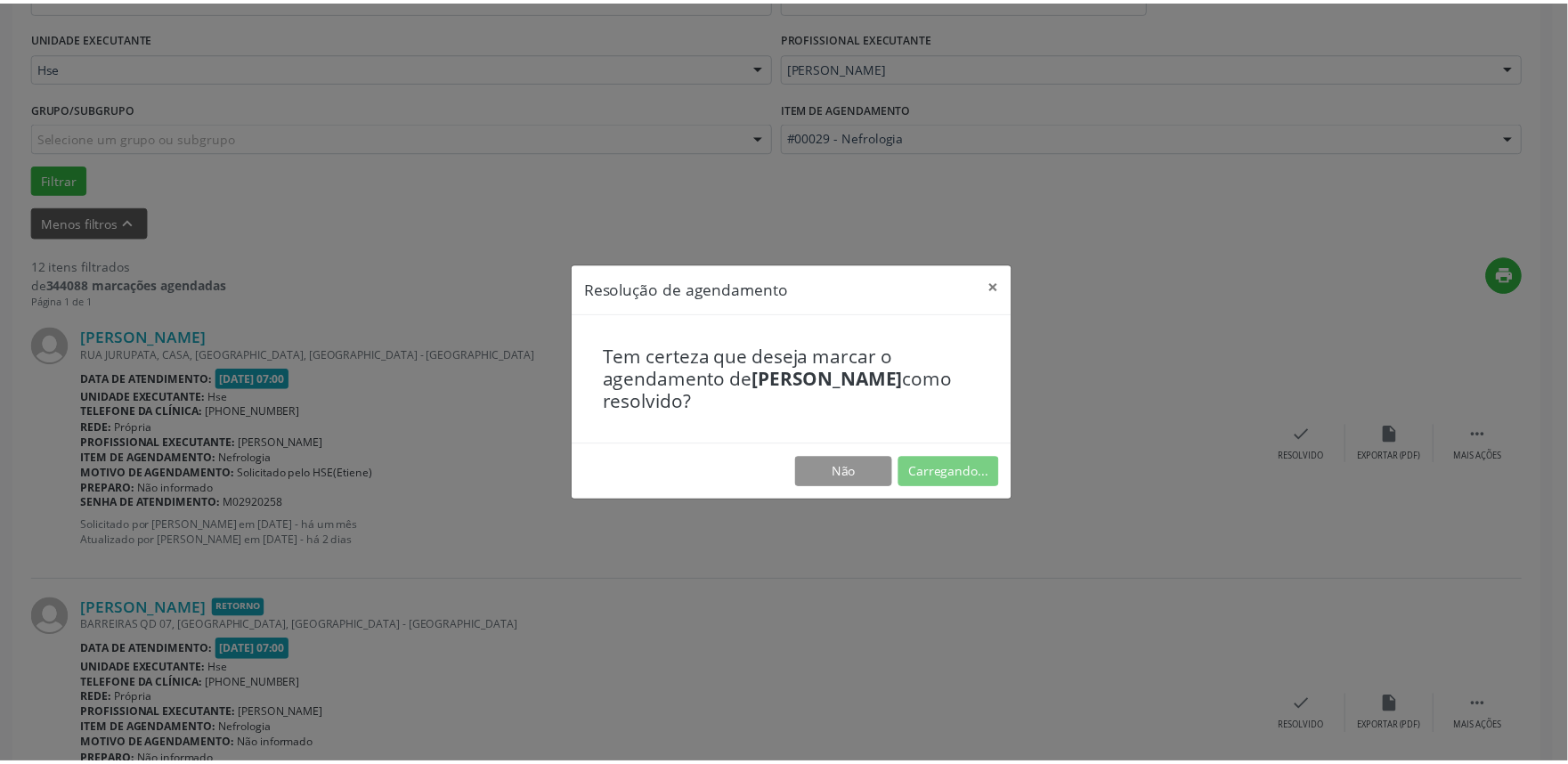
scroll to position [0, 0]
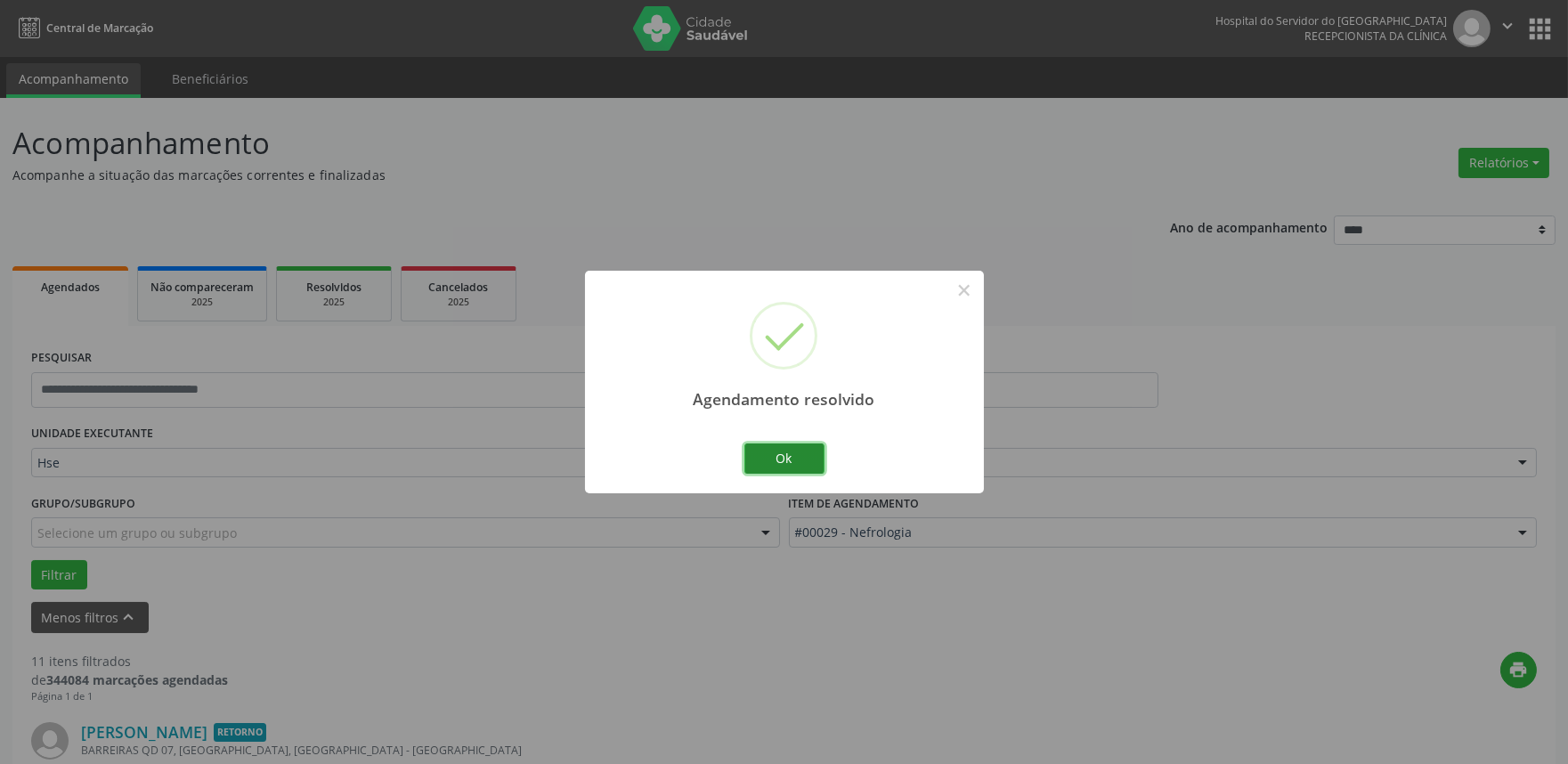
click at [794, 457] on button "Ok" at bounding box center [784, 458] width 80 height 31
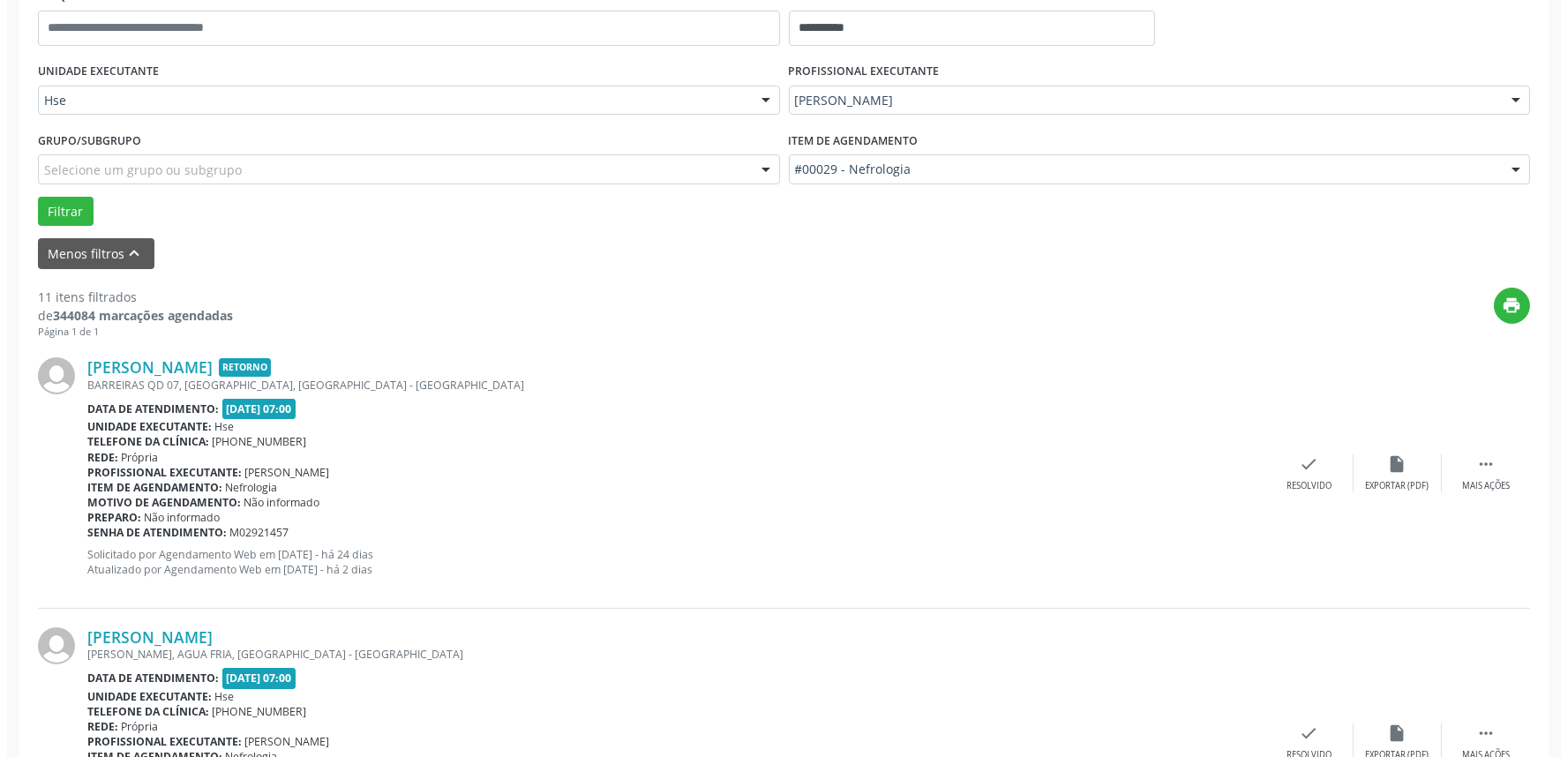
scroll to position [391, 0]
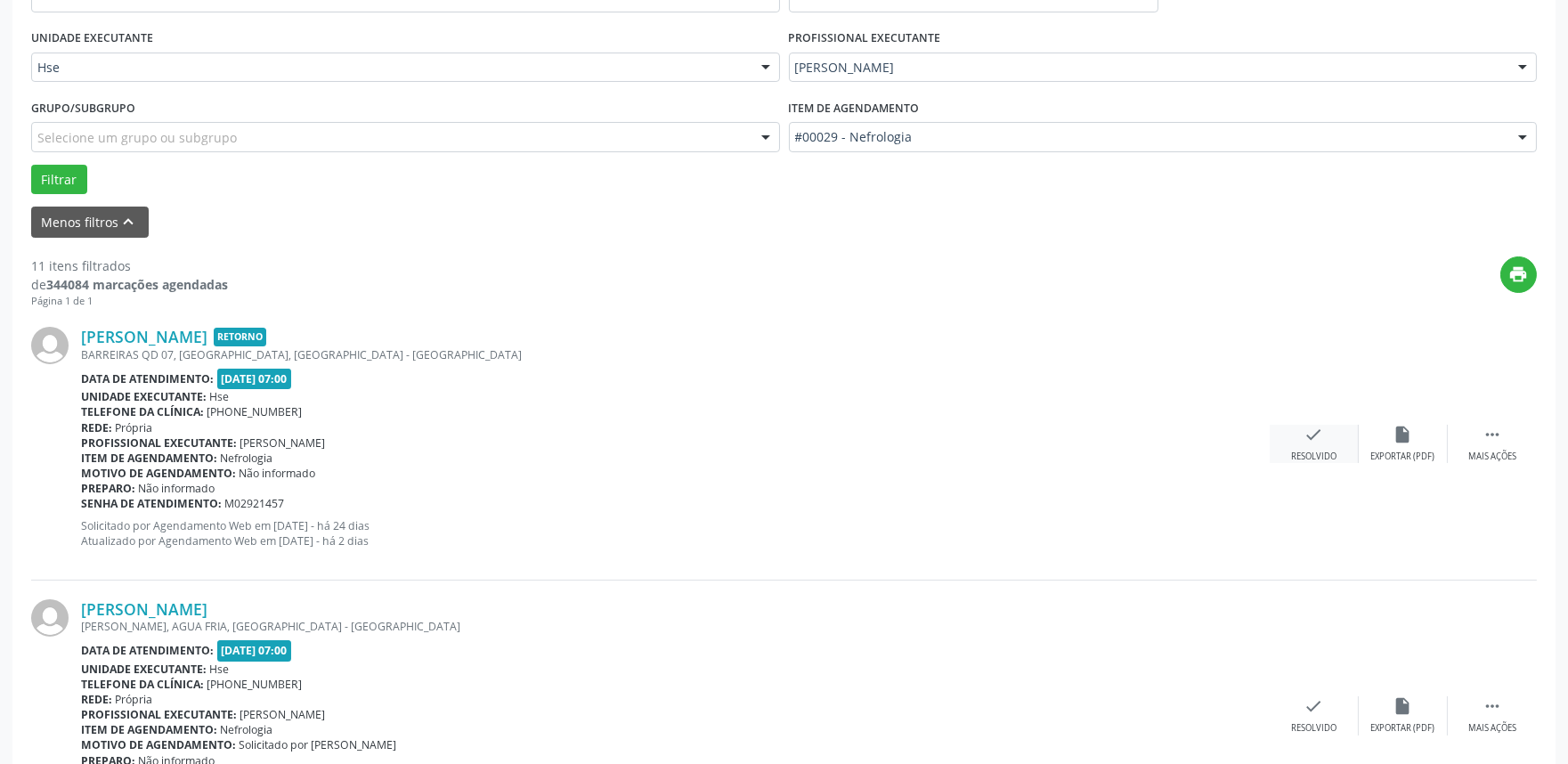
click at [1304, 438] on icon "check" at bounding box center [1314, 434] width 19 height 19
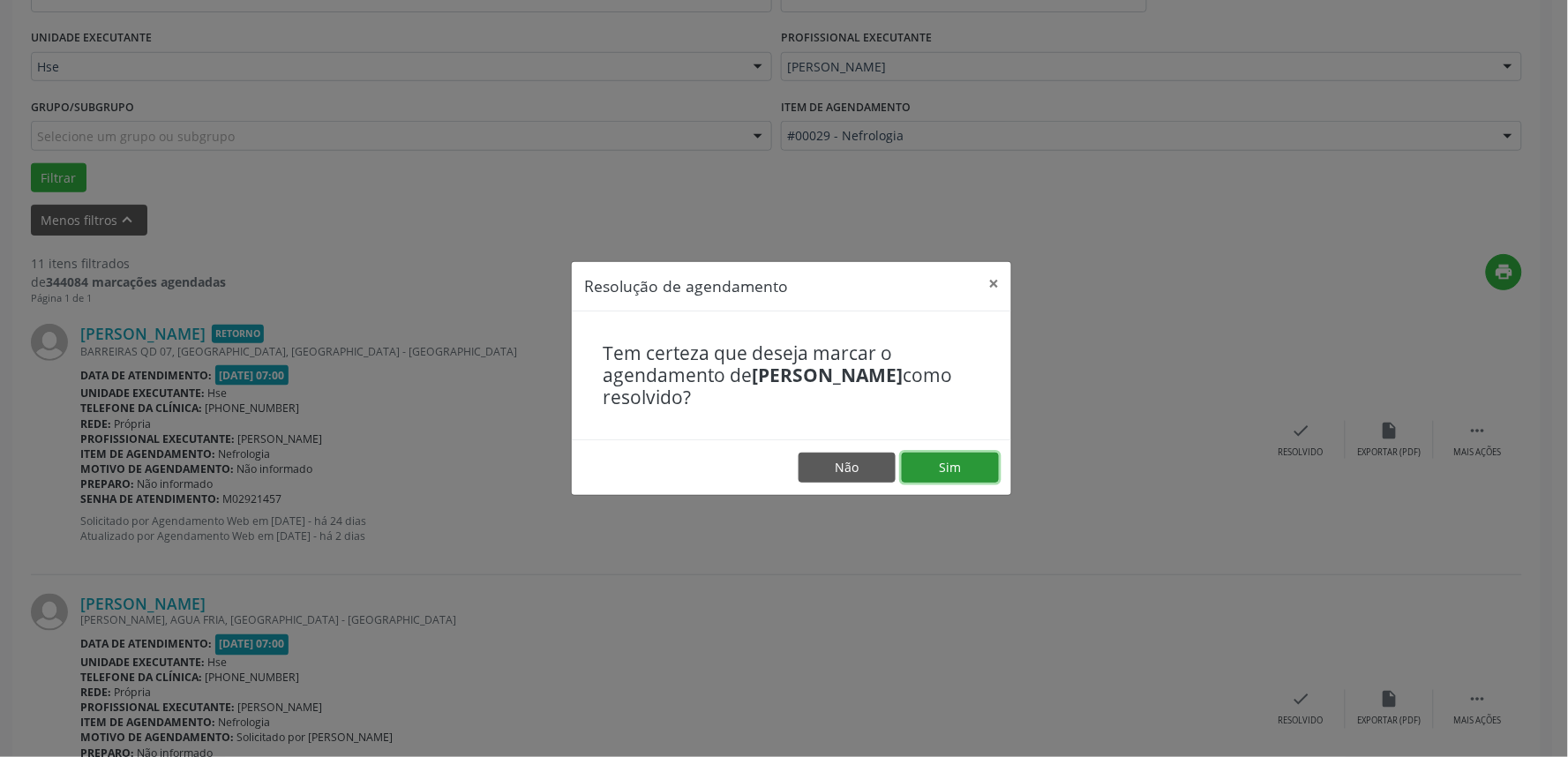
click at [946, 471] on button "Sim" at bounding box center [951, 467] width 97 height 30
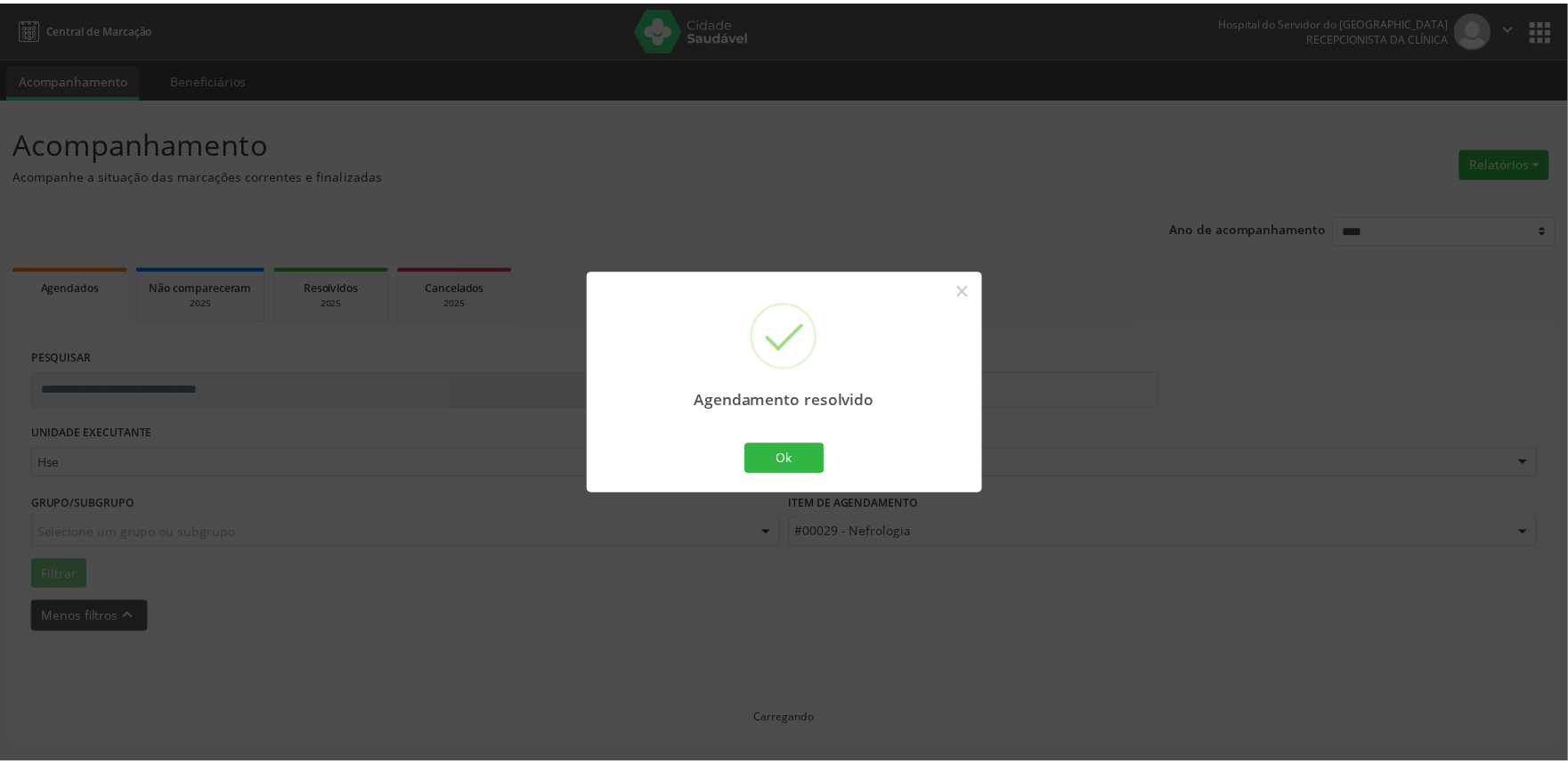
scroll to position [0, 0]
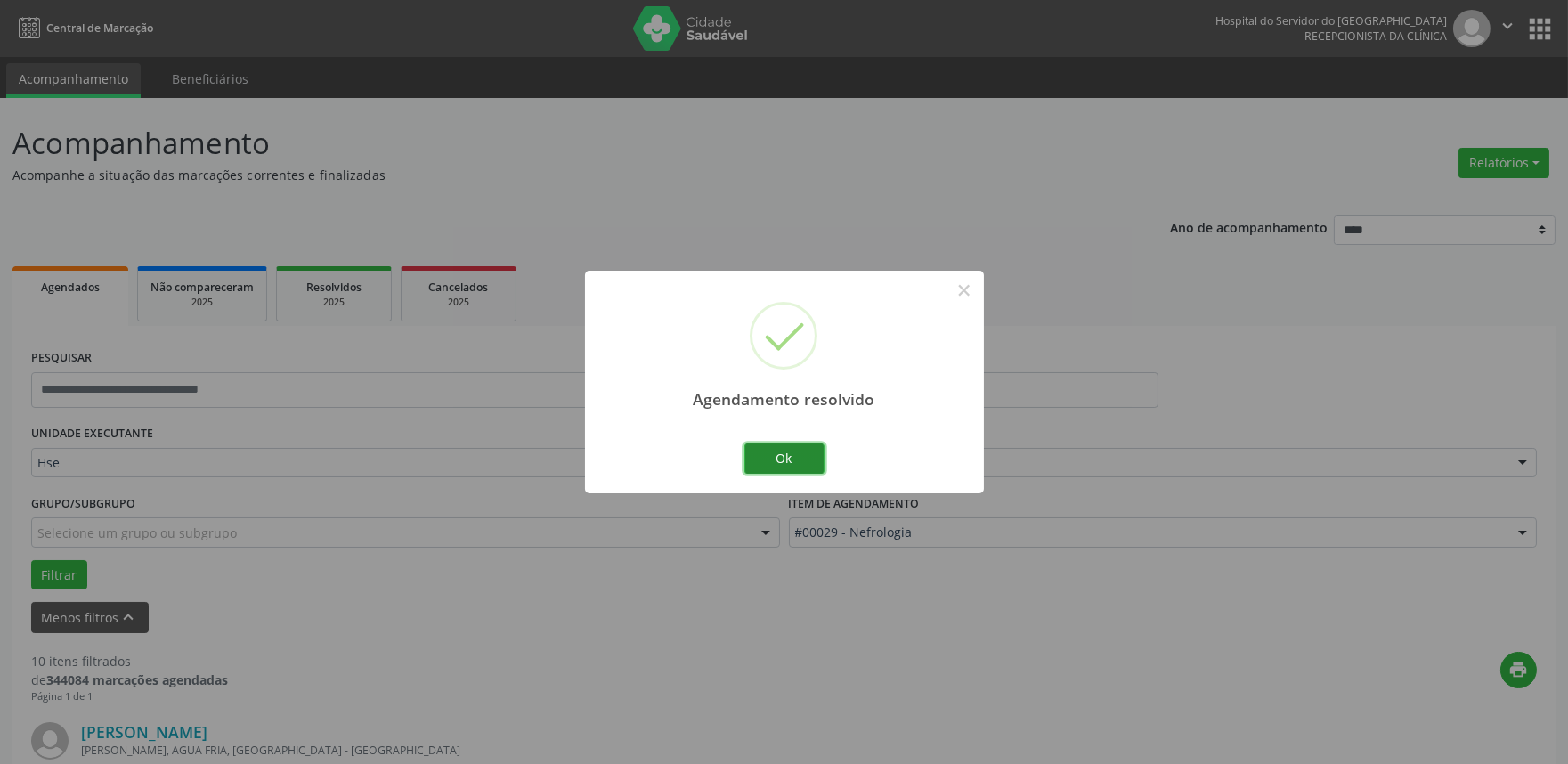
click at [788, 454] on button "Ok" at bounding box center [784, 458] width 80 height 31
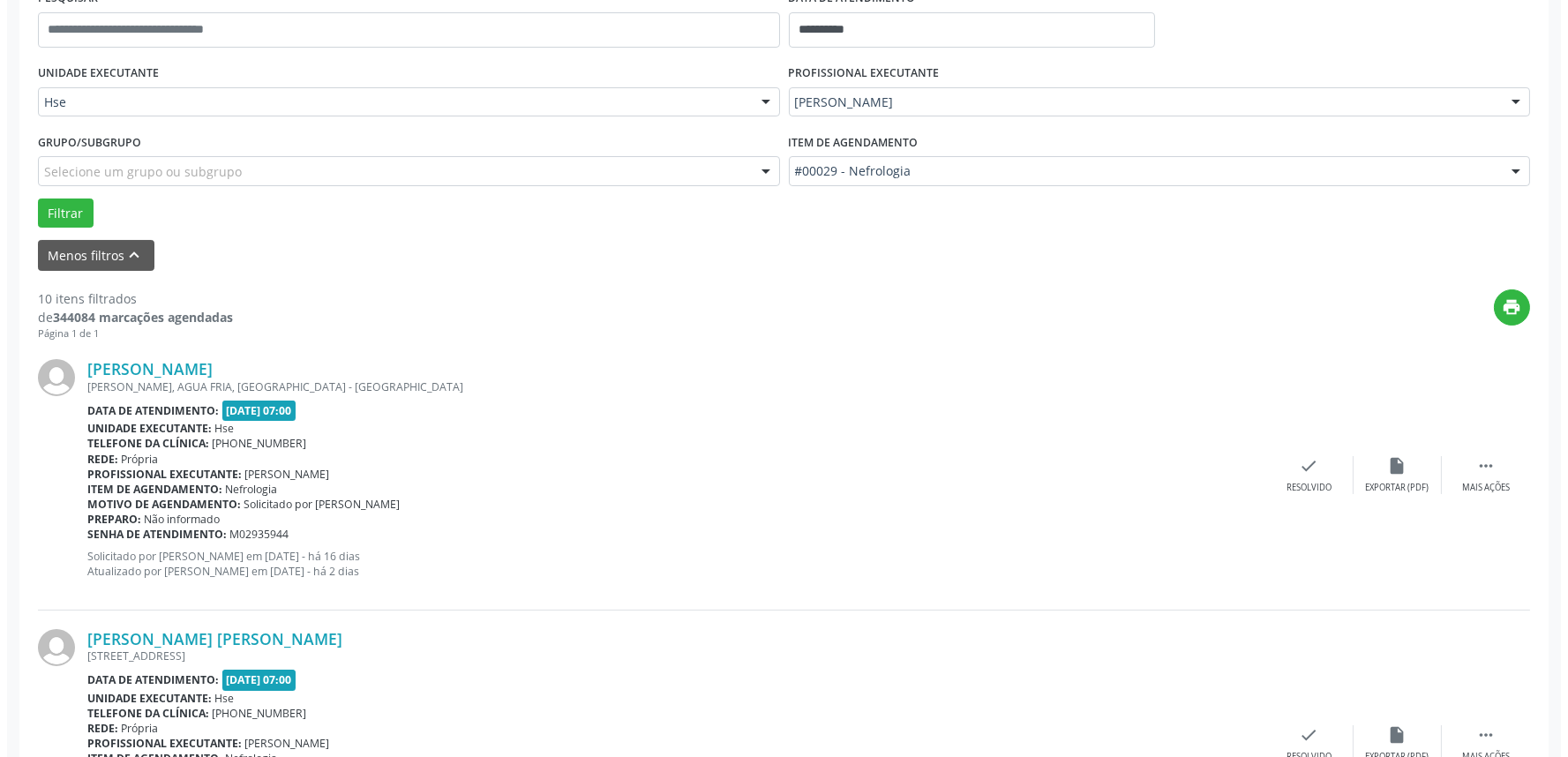
scroll to position [391, 0]
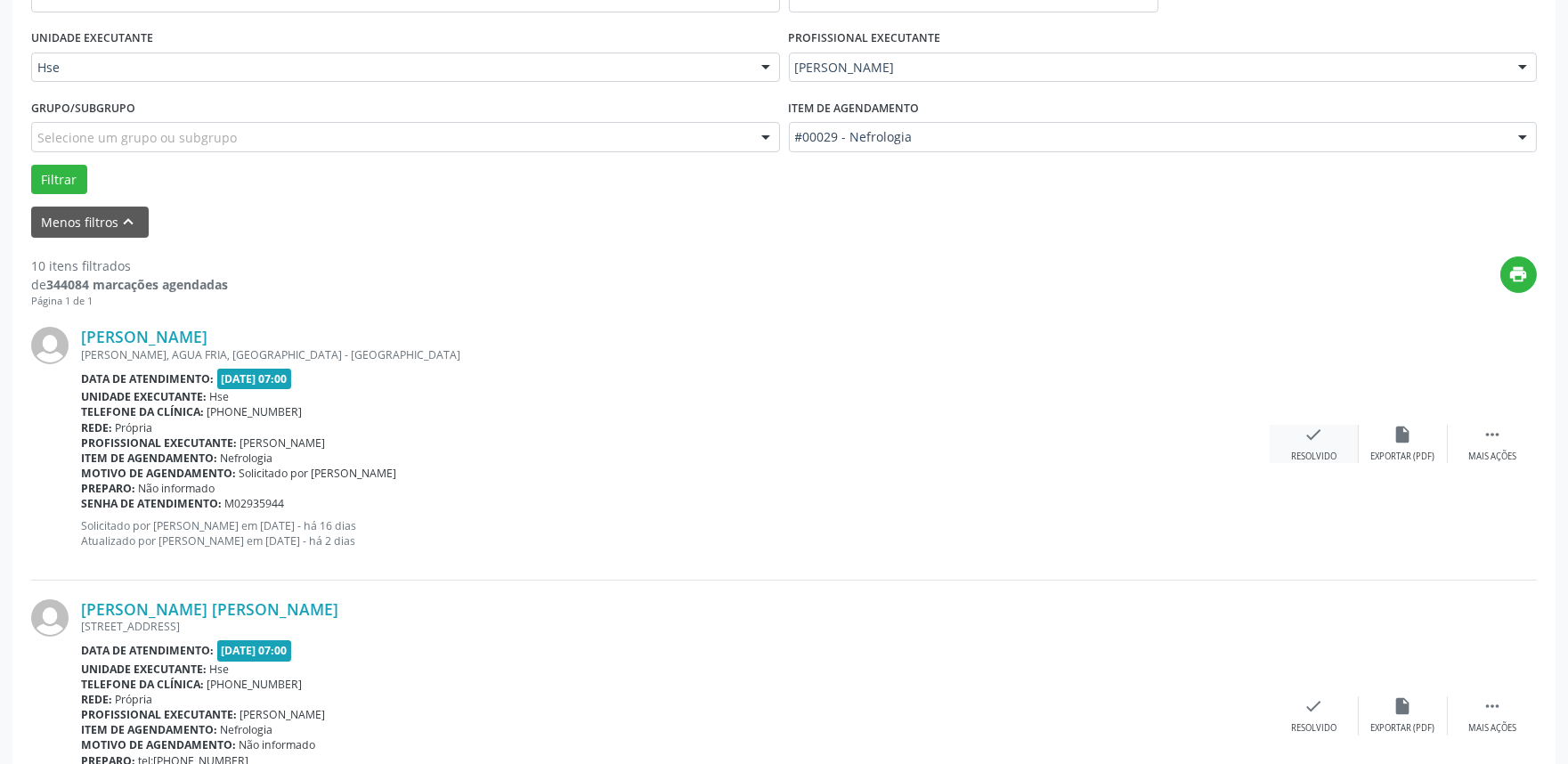
click at [1314, 432] on icon "check" at bounding box center [1314, 434] width 19 height 19
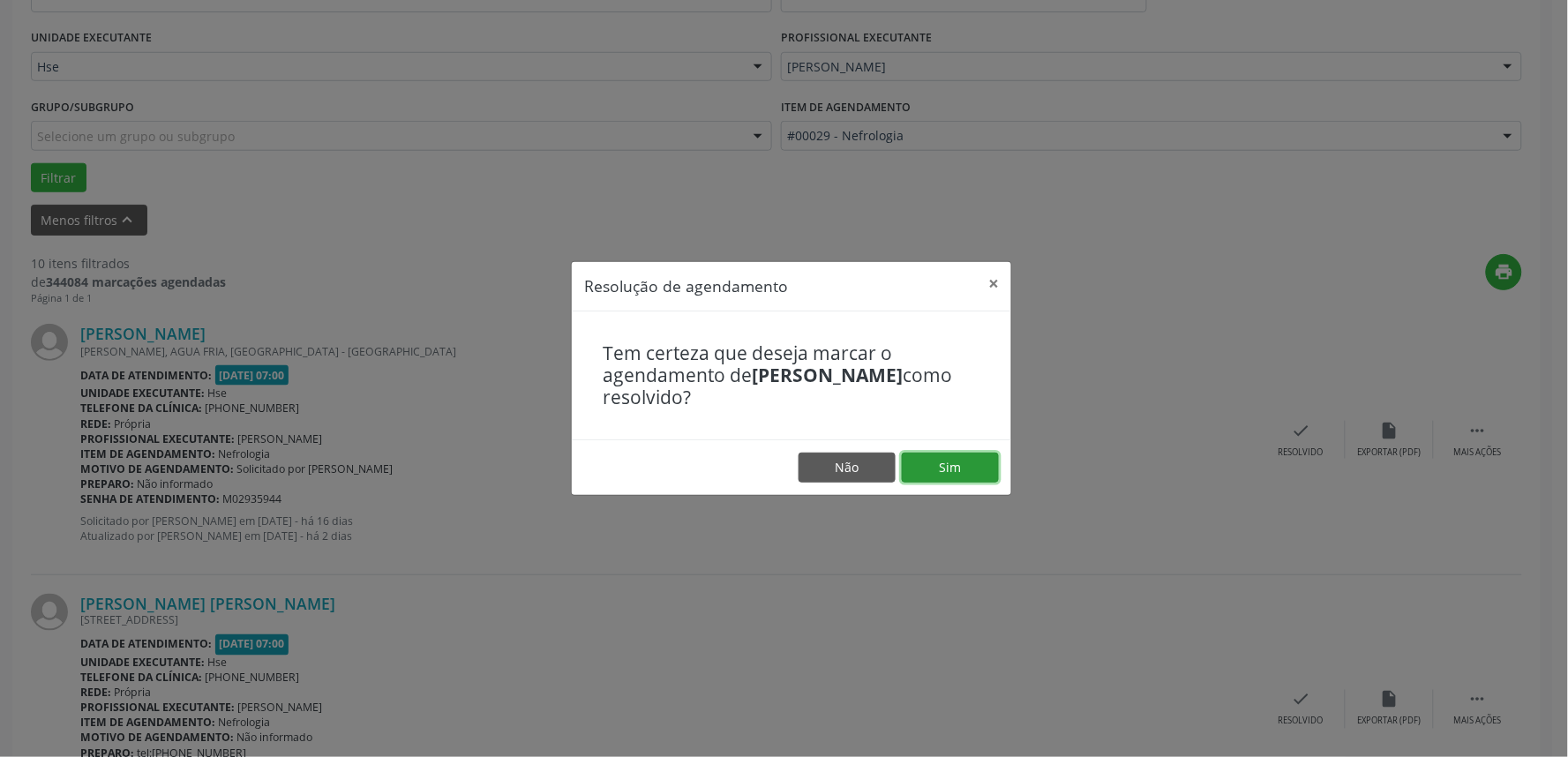
click at [963, 461] on button "Sim" at bounding box center [951, 467] width 97 height 30
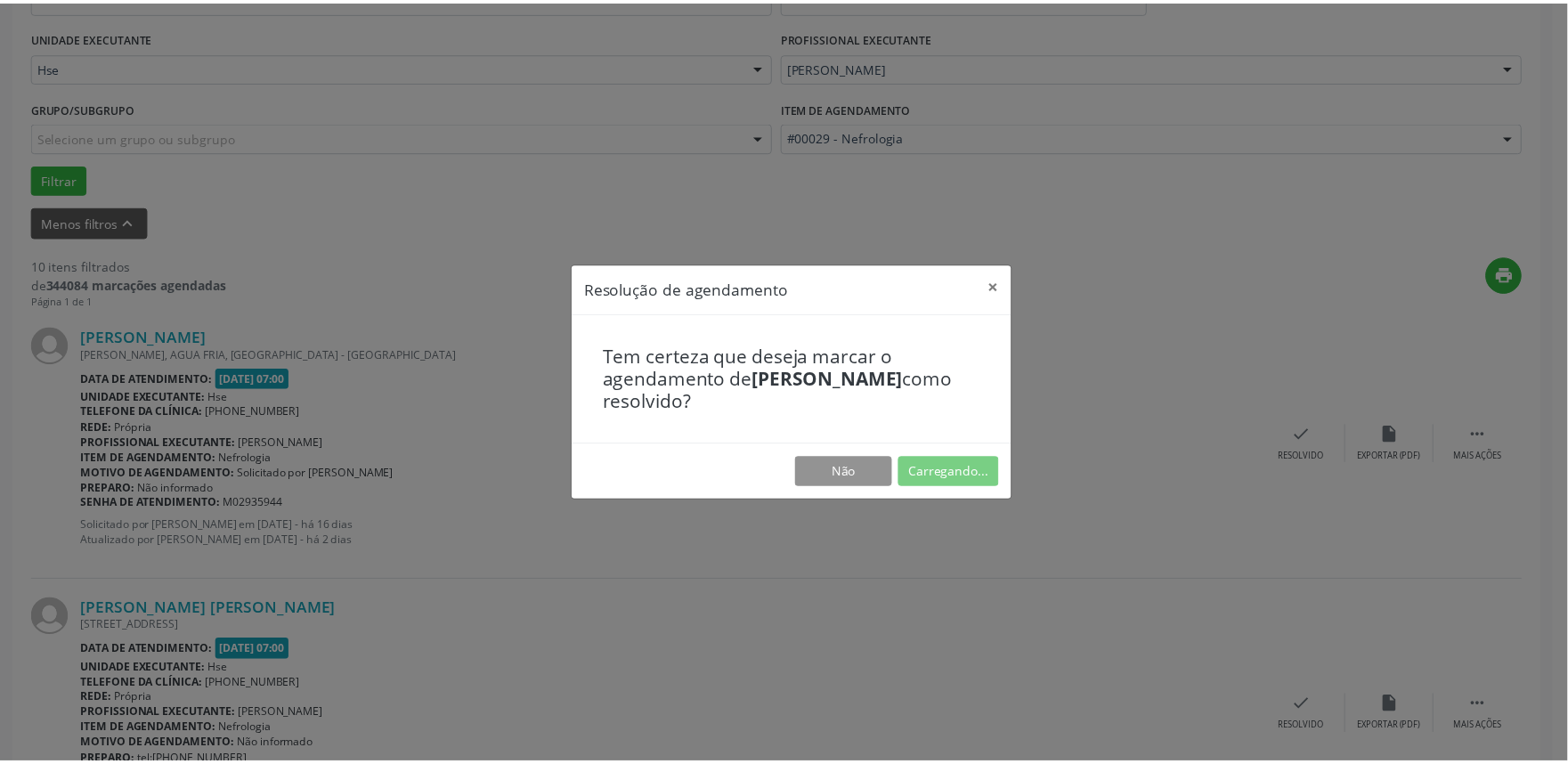
scroll to position [0, 0]
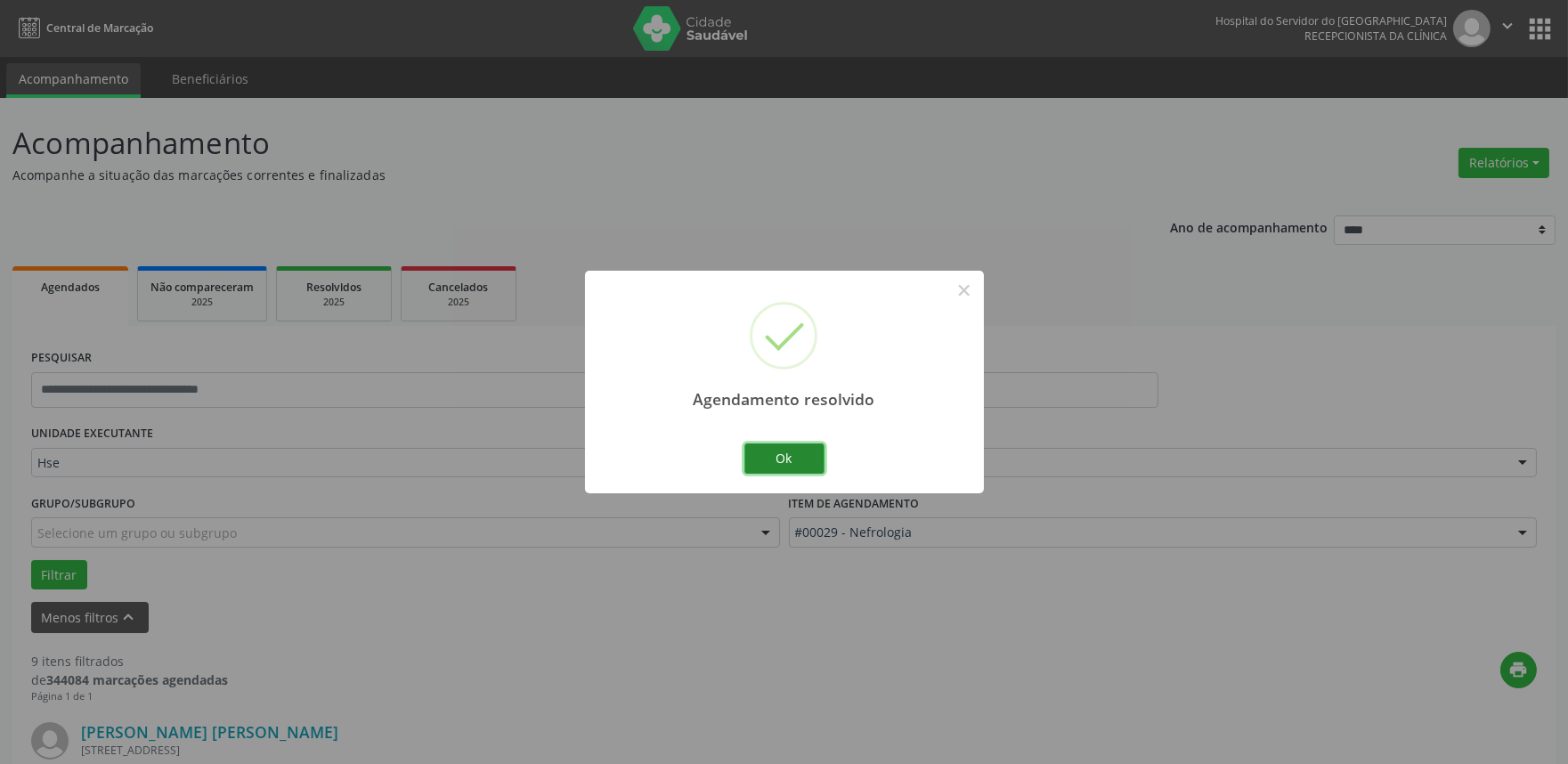
click at [785, 461] on button "Ok" at bounding box center [784, 458] width 80 height 31
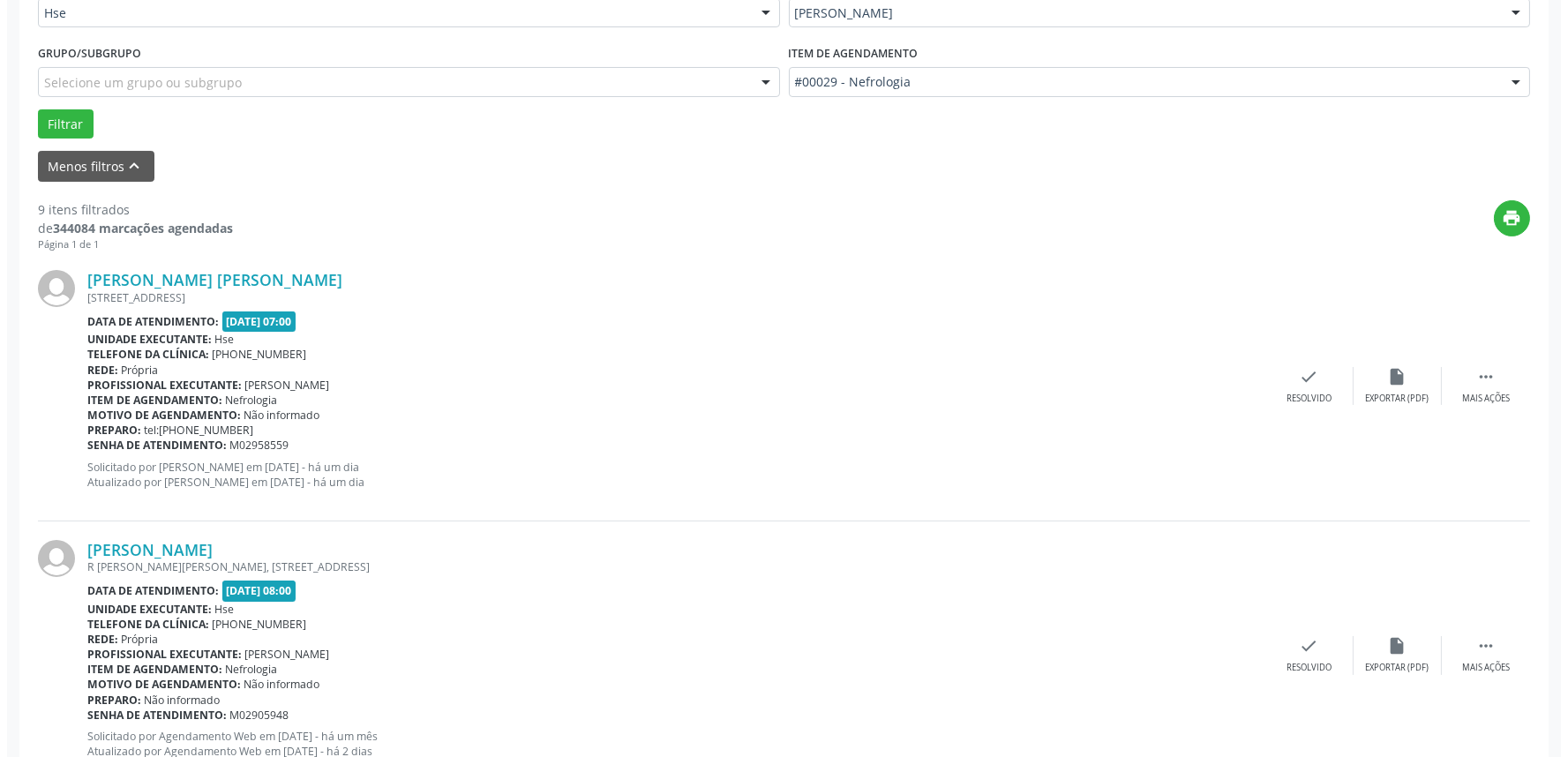
scroll to position [489, 0]
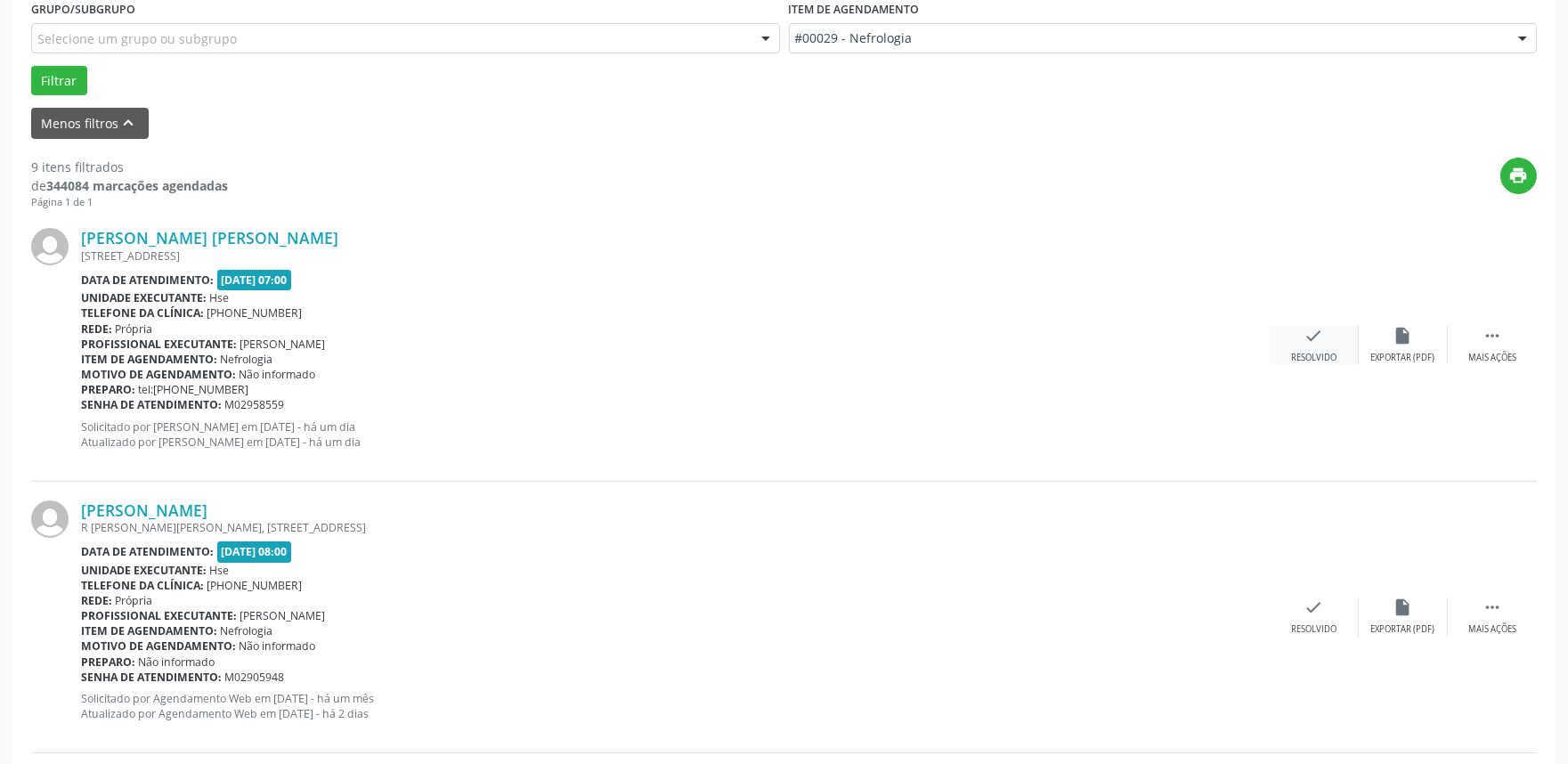
click at [1321, 339] on icon "check" at bounding box center [1314, 335] width 19 height 19
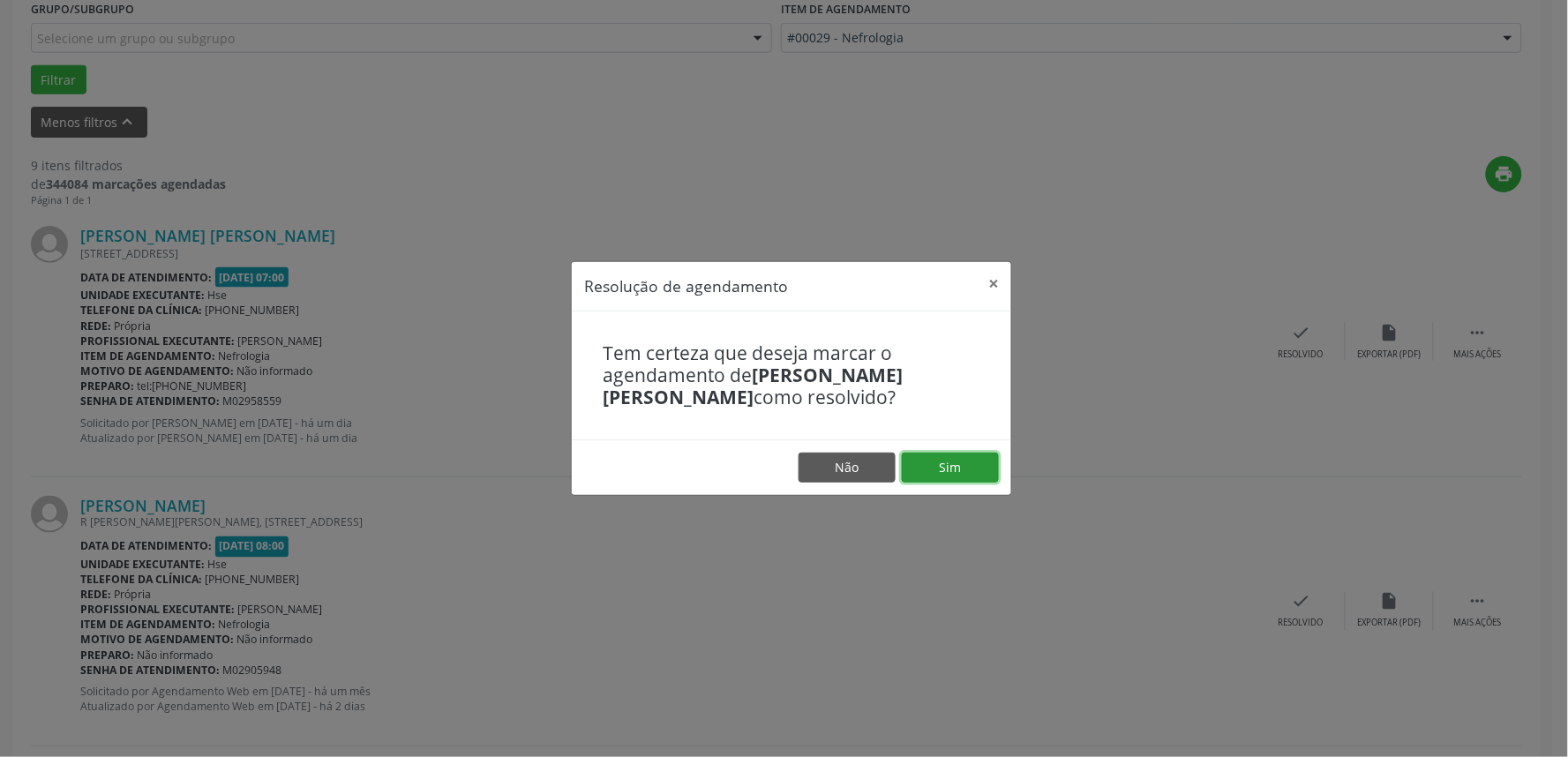
click at [972, 461] on button "Sim" at bounding box center [951, 467] width 97 height 30
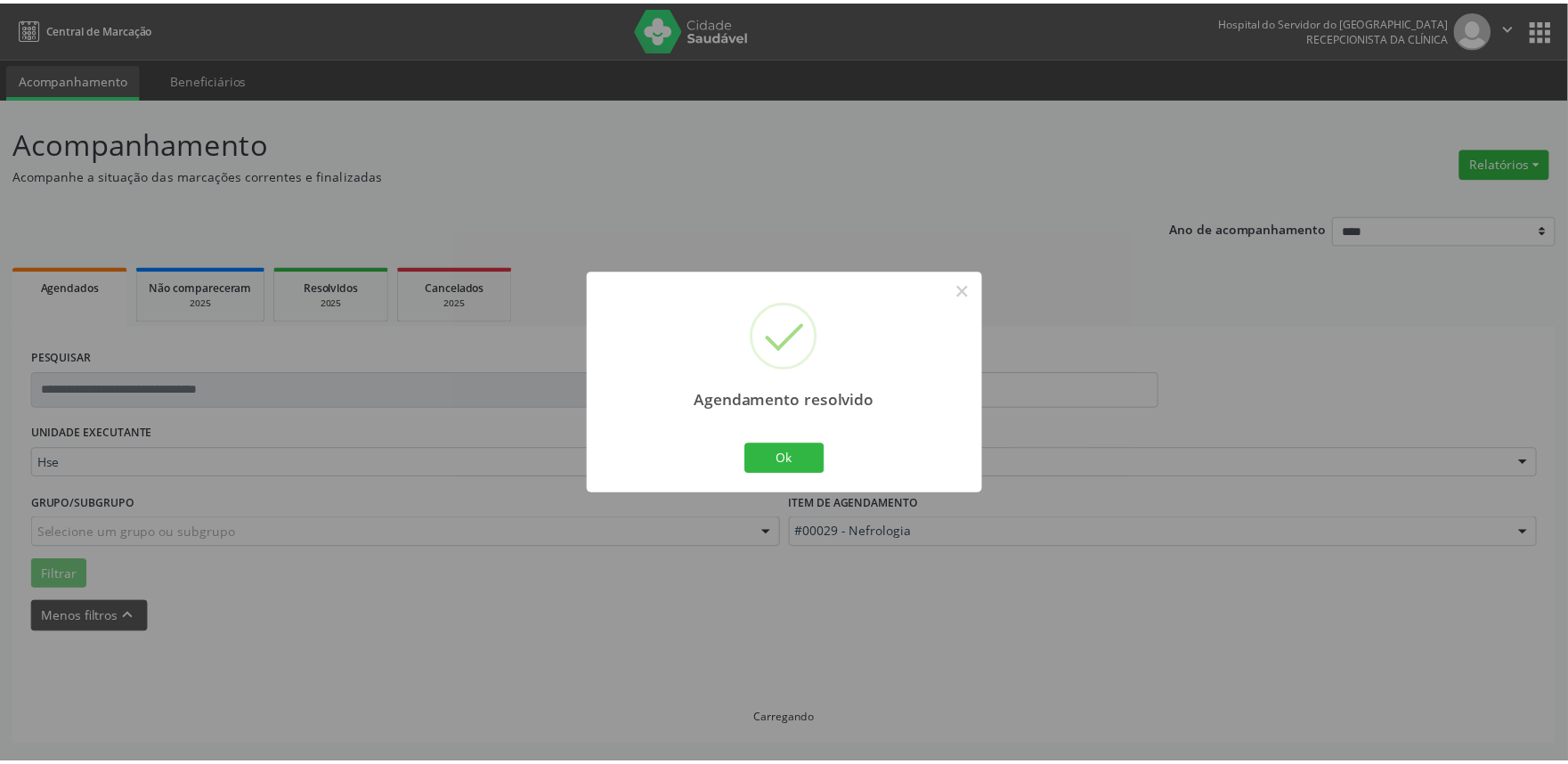
scroll to position [0, 0]
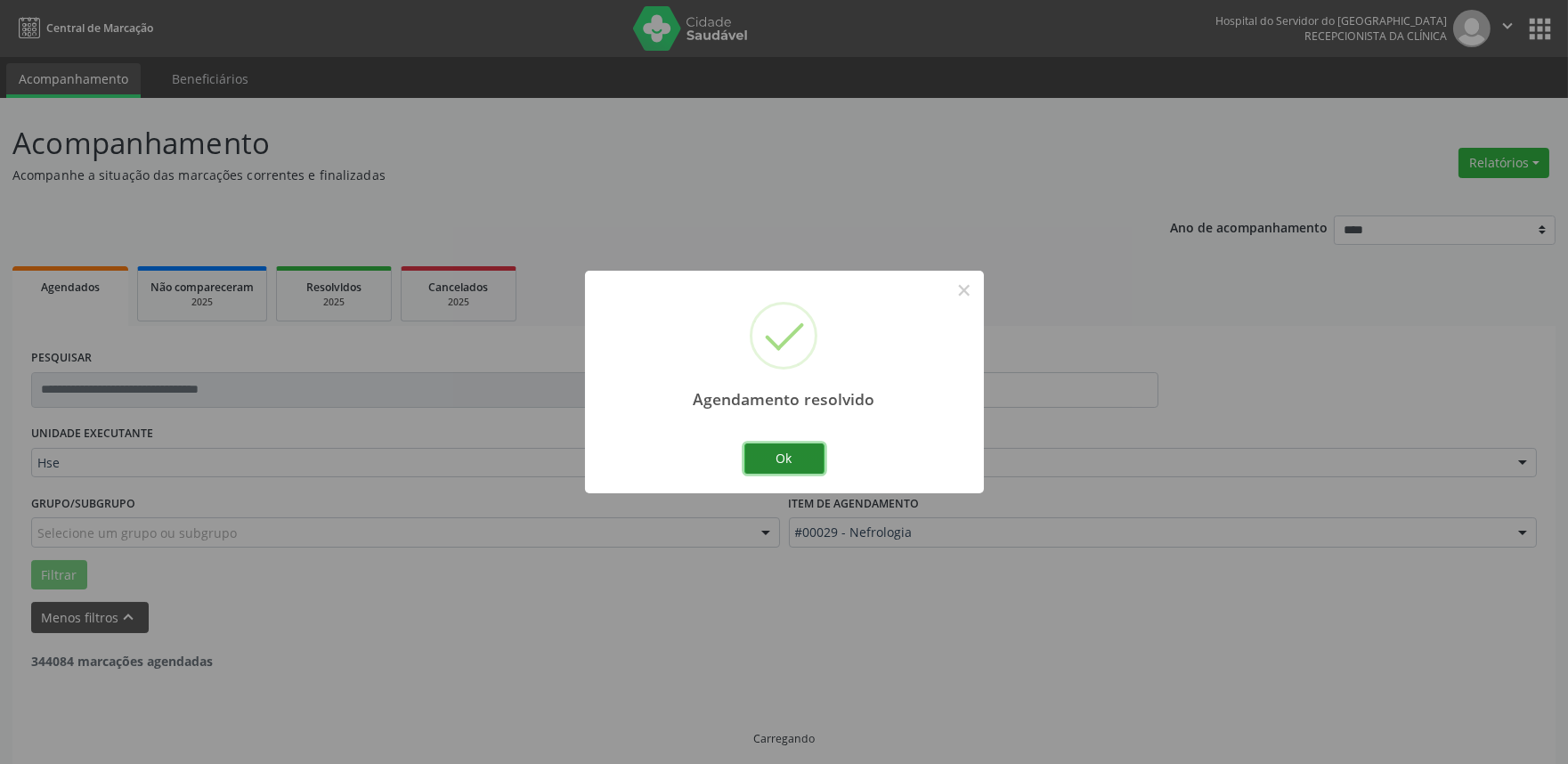
click at [796, 460] on button "Ok" at bounding box center [784, 458] width 80 height 31
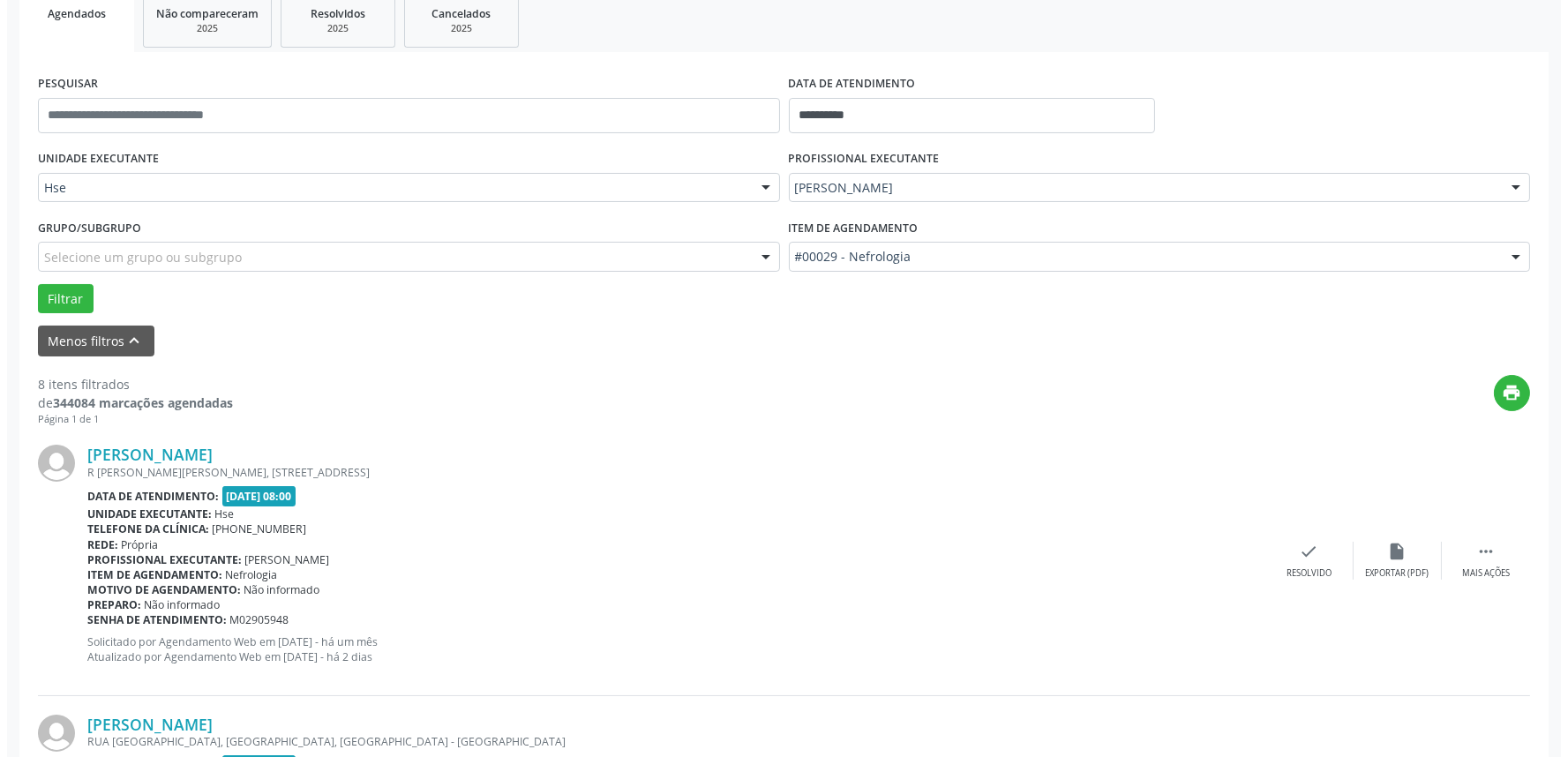
scroll to position [294, 0]
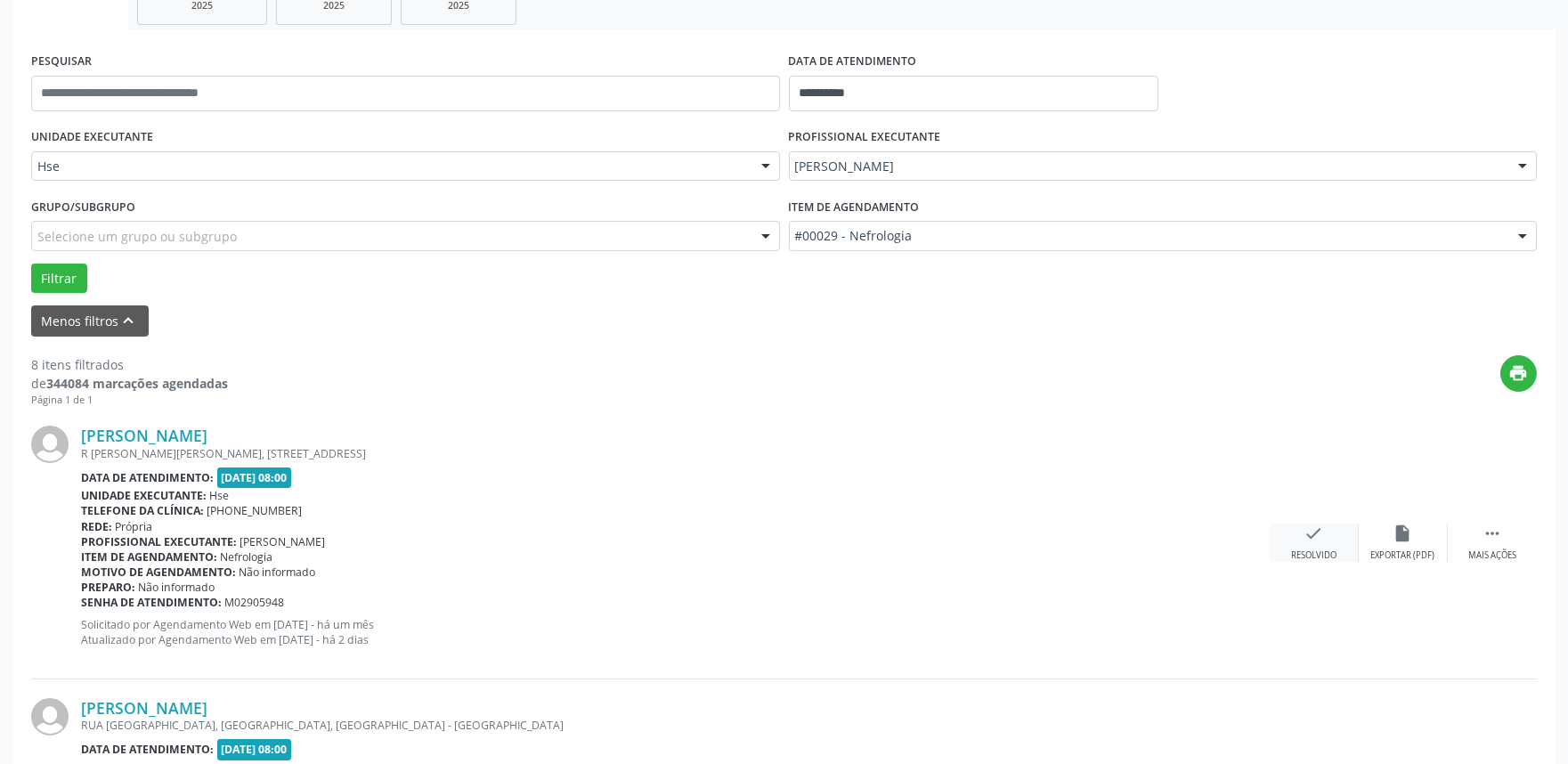
click at [1330, 537] on div "check Resolvido" at bounding box center [1315, 542] width 89 height 38
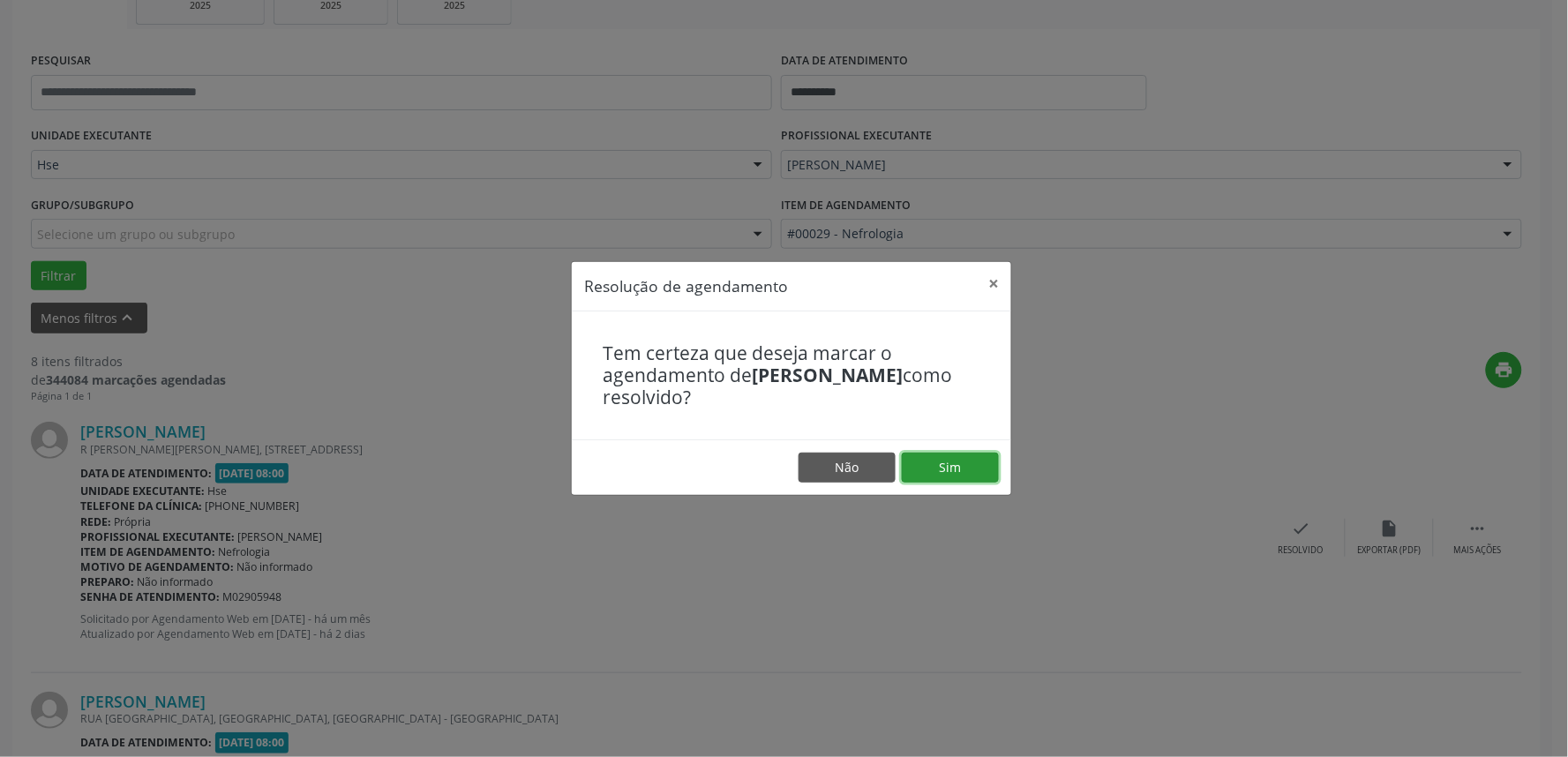
click at [943, 462] on button "Sim" at bounding box center [951, 467] width 97 height 30
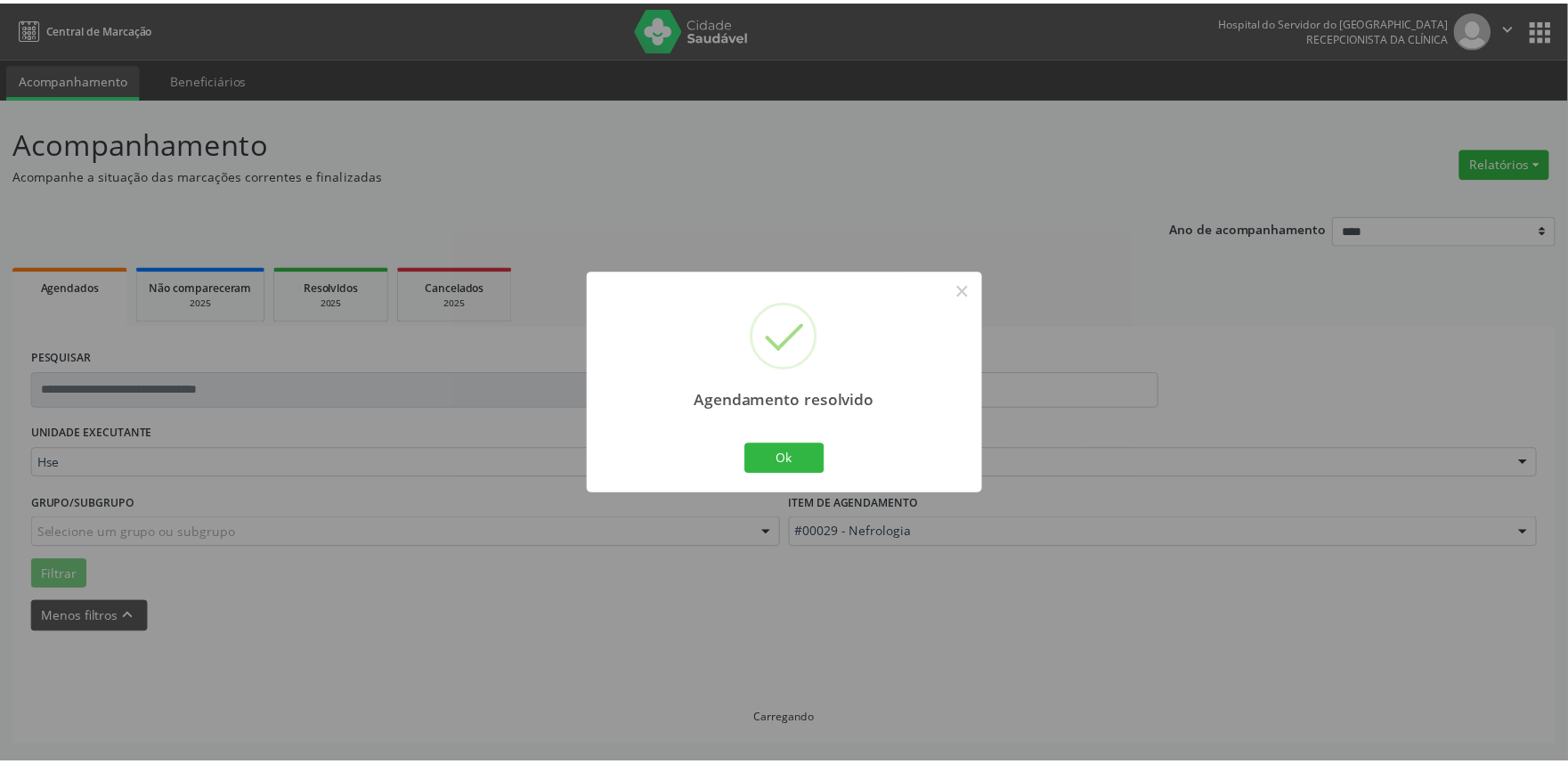
scroll to position [0, 0]
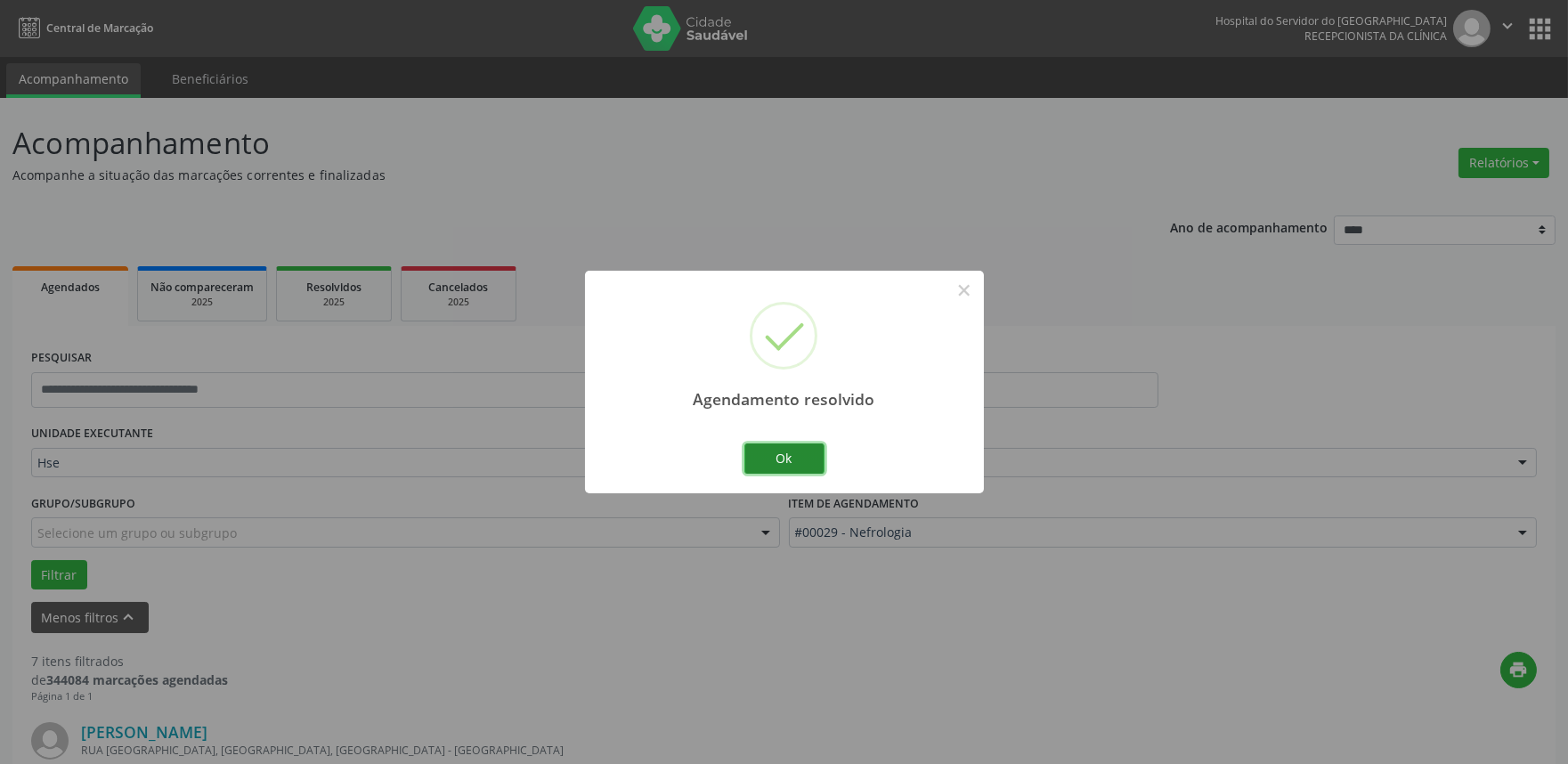
click at [780, 449] on button "Ok" at bounding box center [784, 458] width 80 height 31
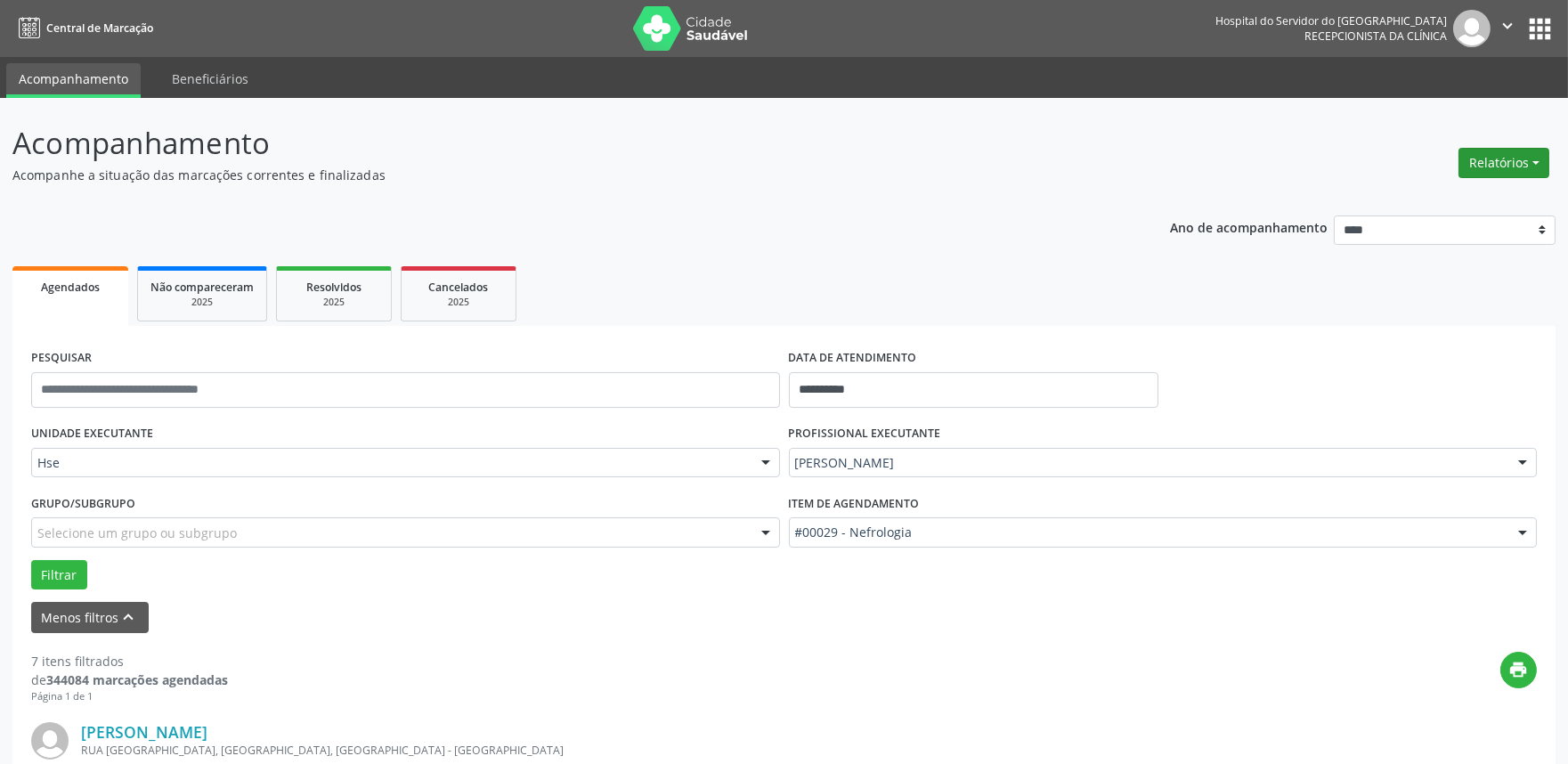
click at [1479, 158] on button "Relatórios" at bounding box center [1504, 163] width 91 height 31
click at [1456, 188] on link "Agendamentos" at bounding box center [1453, 200] width 191 height 25
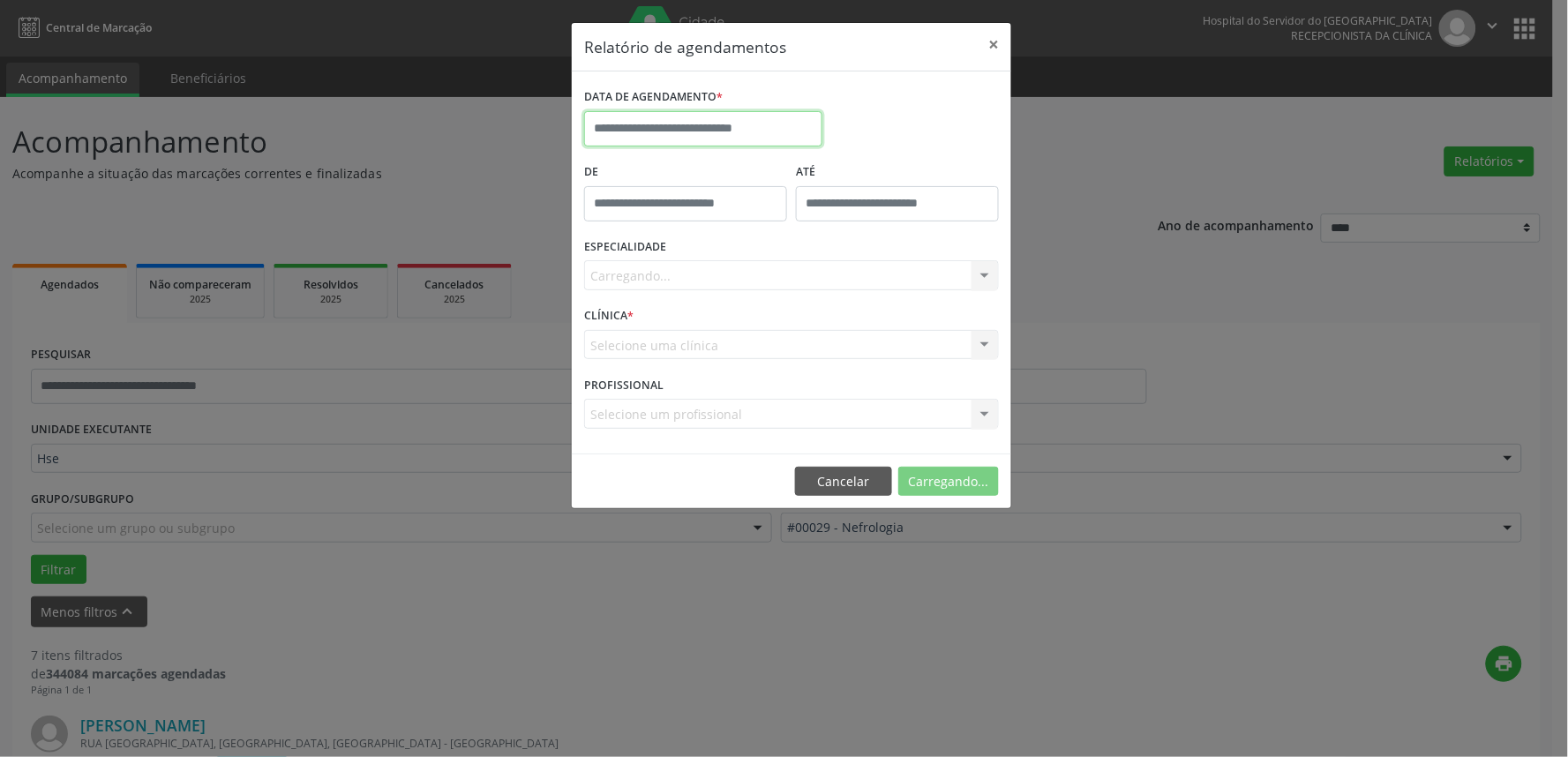
click at [746, 126] on input "text" at bounding box center [703, 128] width 238 height 36
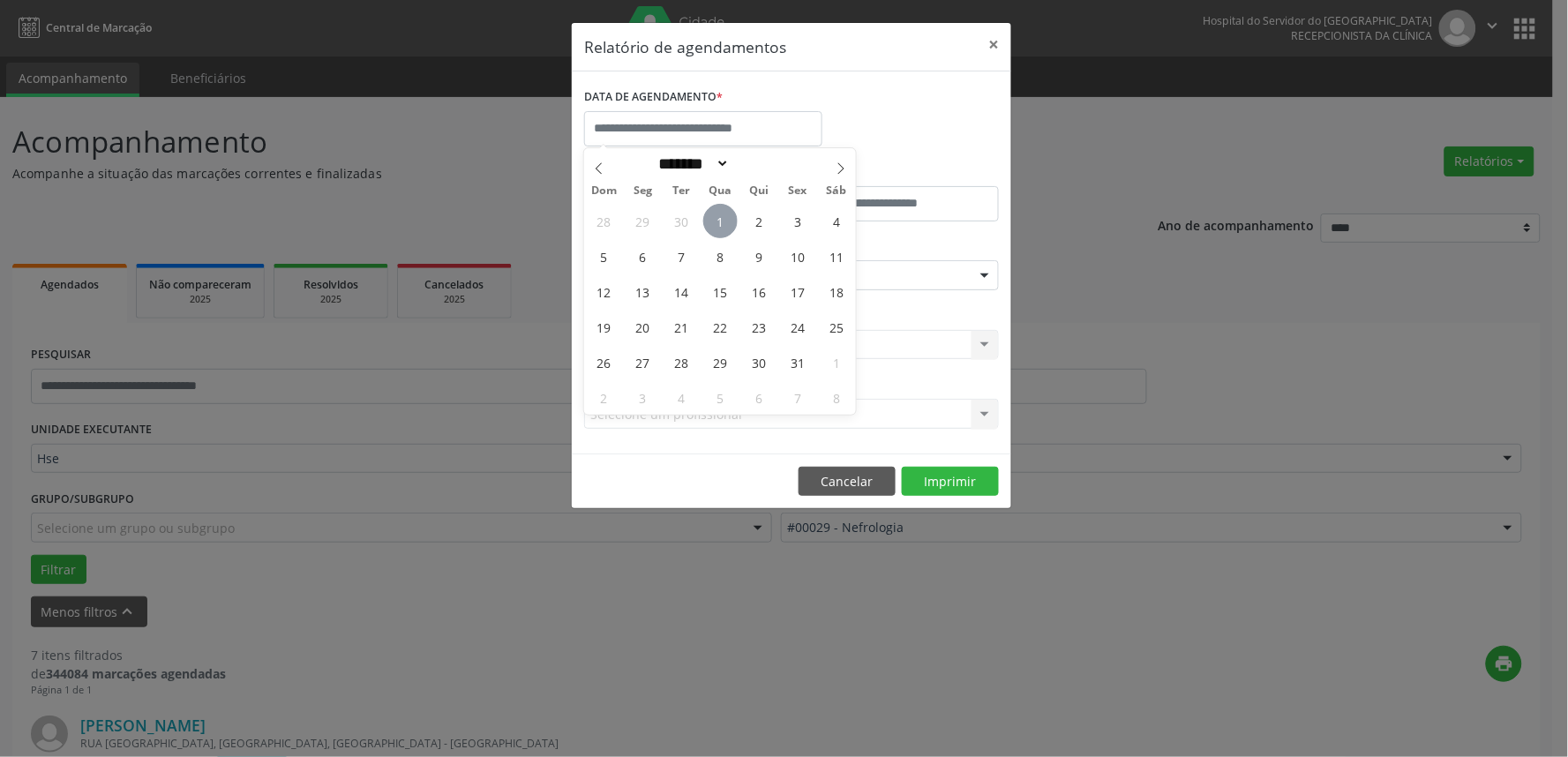
click at [712, 223] on span "1" at bounding box center [721, 221] width 35 height 35
type input "**********"
click at [712, 222] on span "1" at bounding box center [721, 221] width 35 height 35
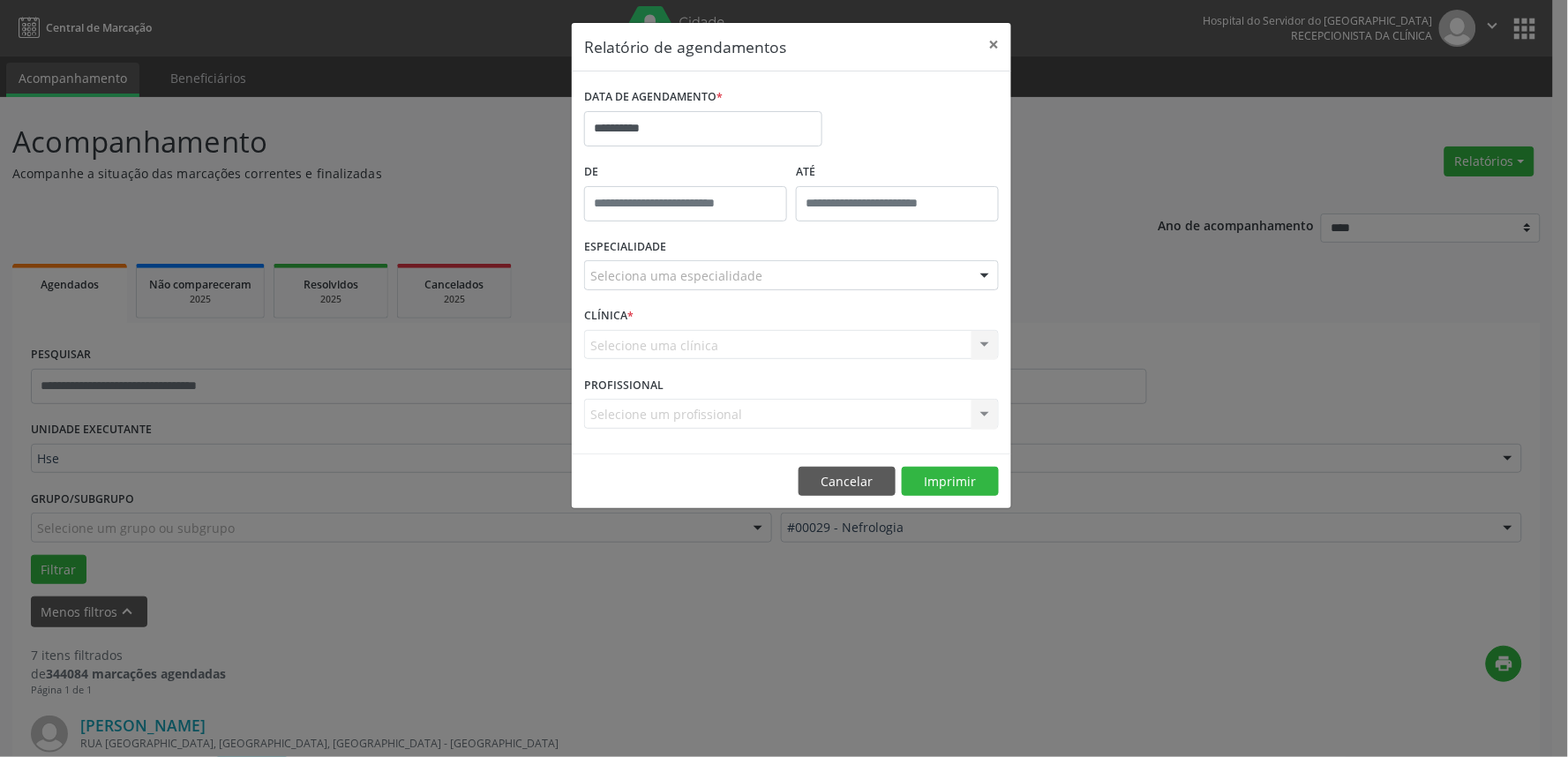
click at [731, 265] on div "Seleciona uma especialidade" at bounding box center [791, 275] width 414 height 30
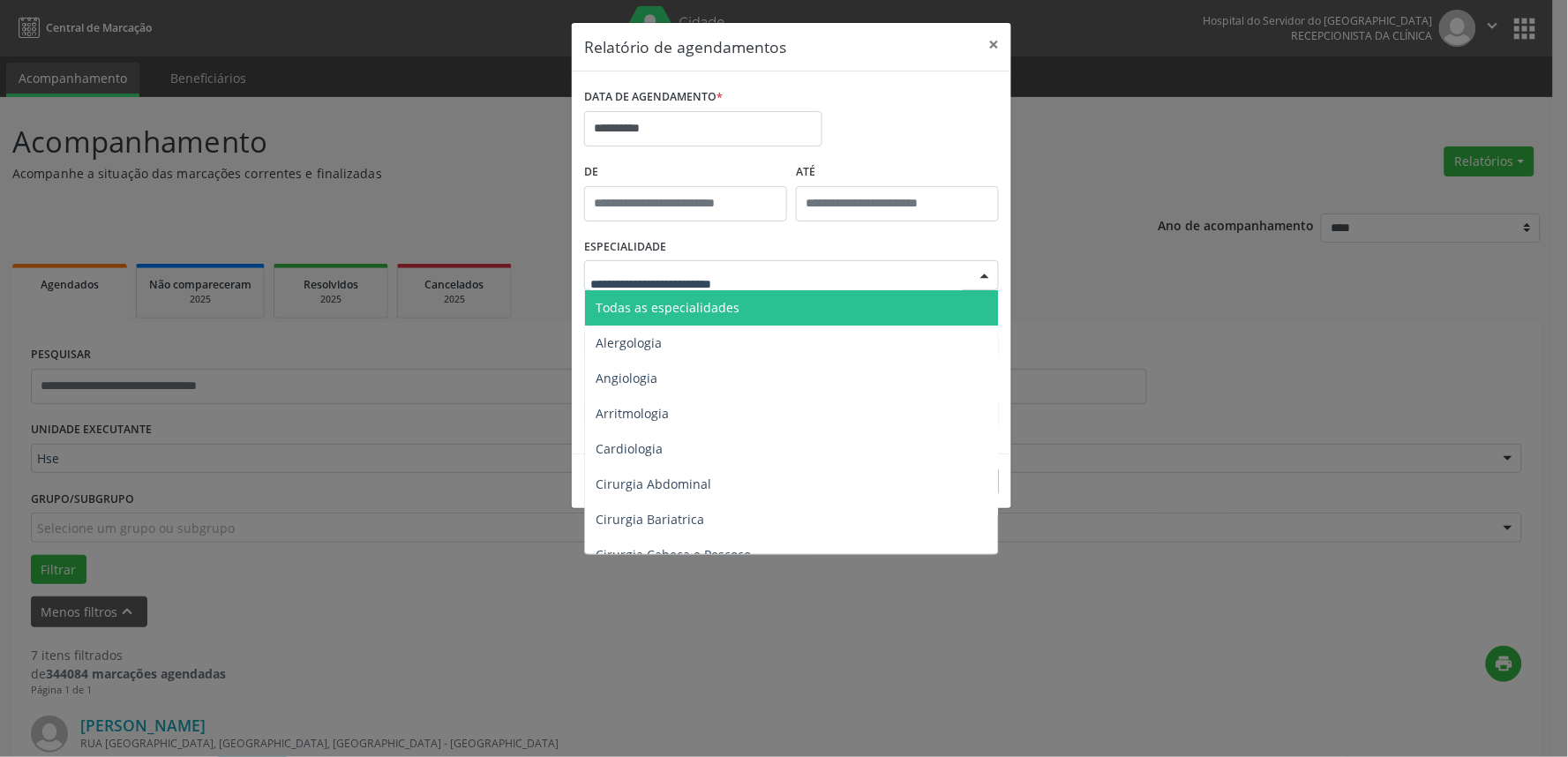
click at [735, 303] on span "Todas as especialidades" at bounding box center [792, 308] width 415 height 36
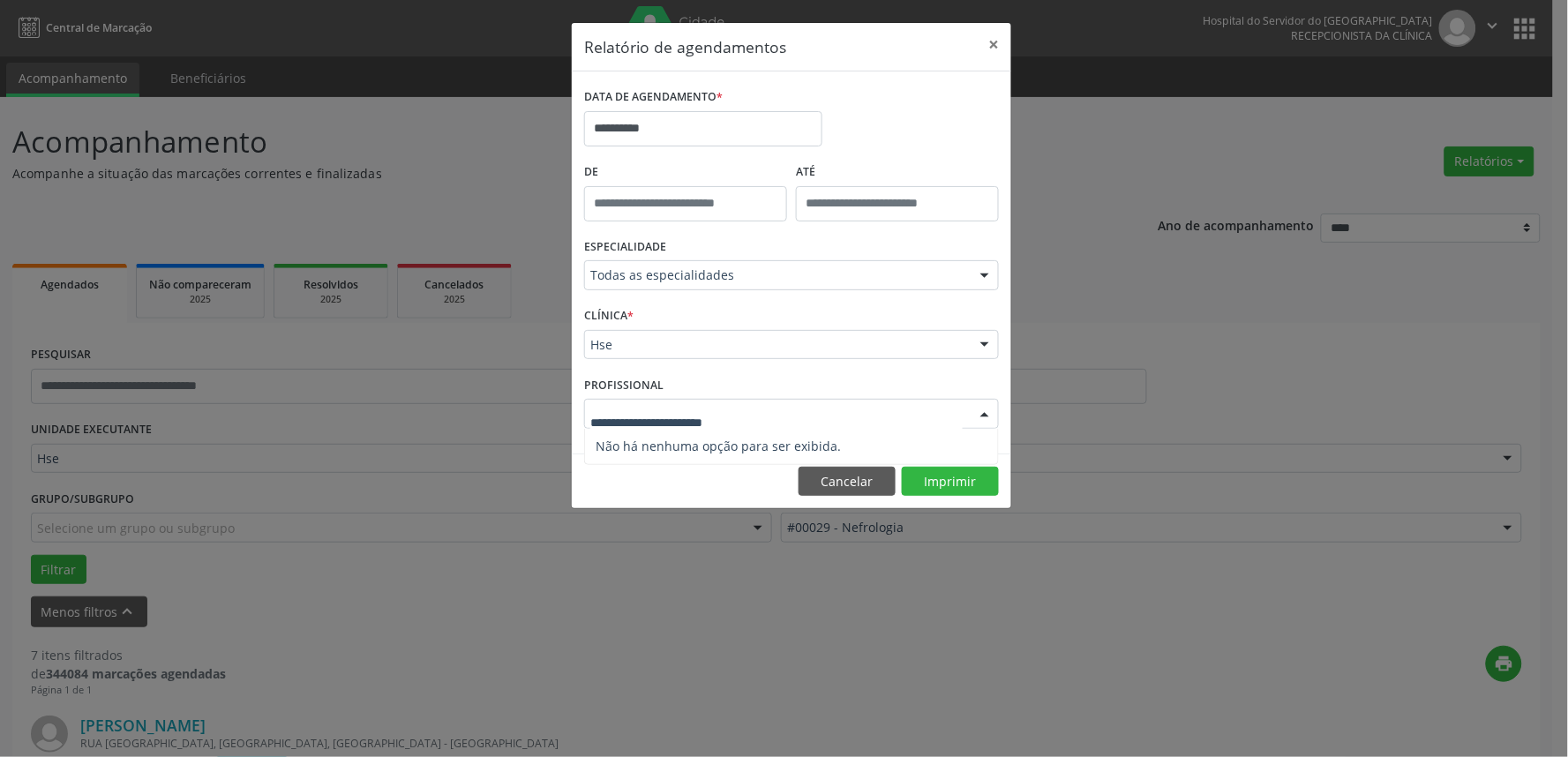
click at [911, 408] on div at bounding box center [791, 413] width 414 height 30
click at [703, 354] on div "Hse" at bounding box center [791, 345] width 414 height 30
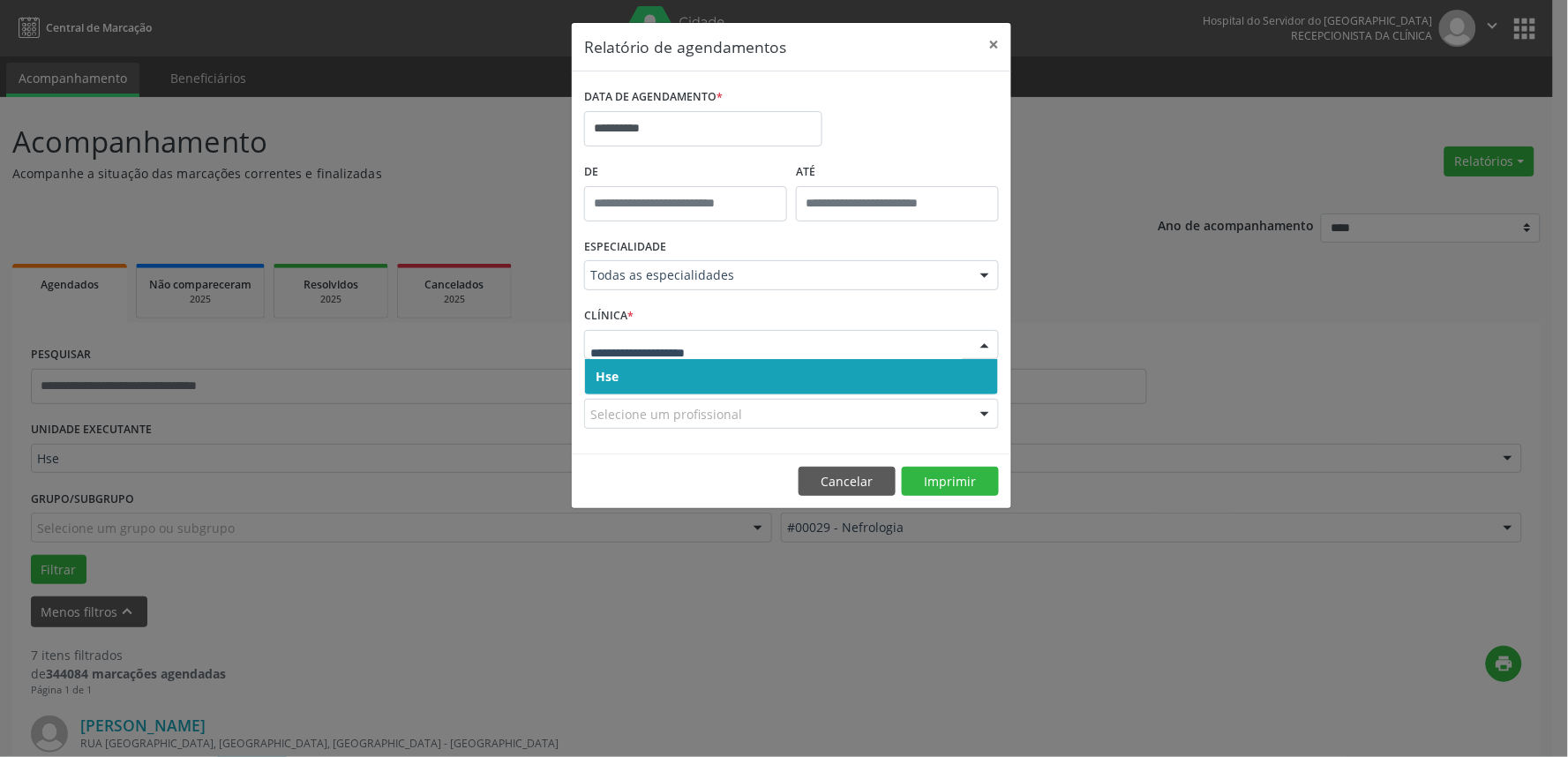
click at [712, 383] on span "Hse" at bounding box center [791, 377] width 413 height 36
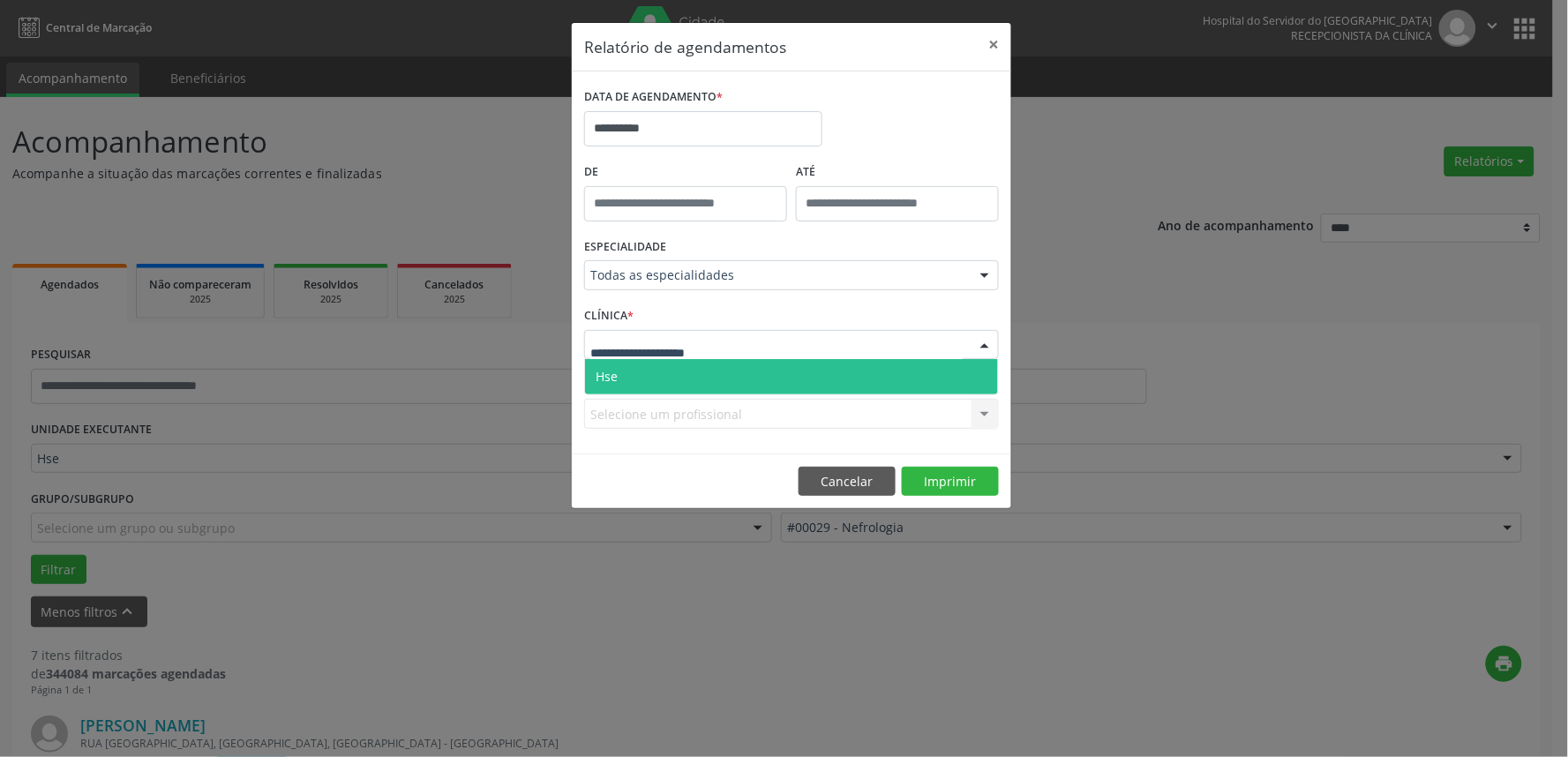
click at [706, 368] on span "Hse" at bounding box center [791, 377] width 413 height 36
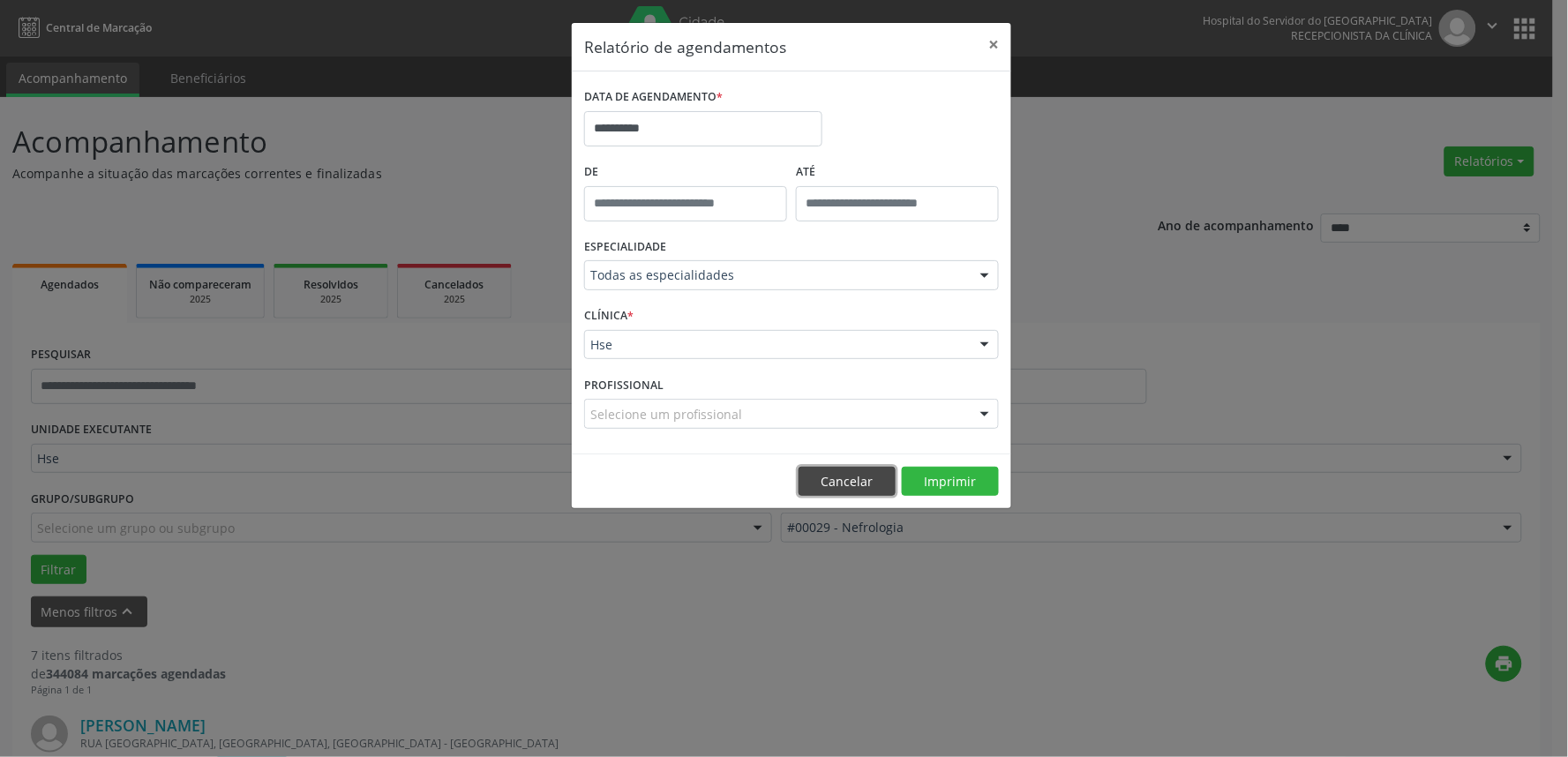
click at [840, 485] on button "Cancelar" at bounding box center [847, 481] width 97 height 30
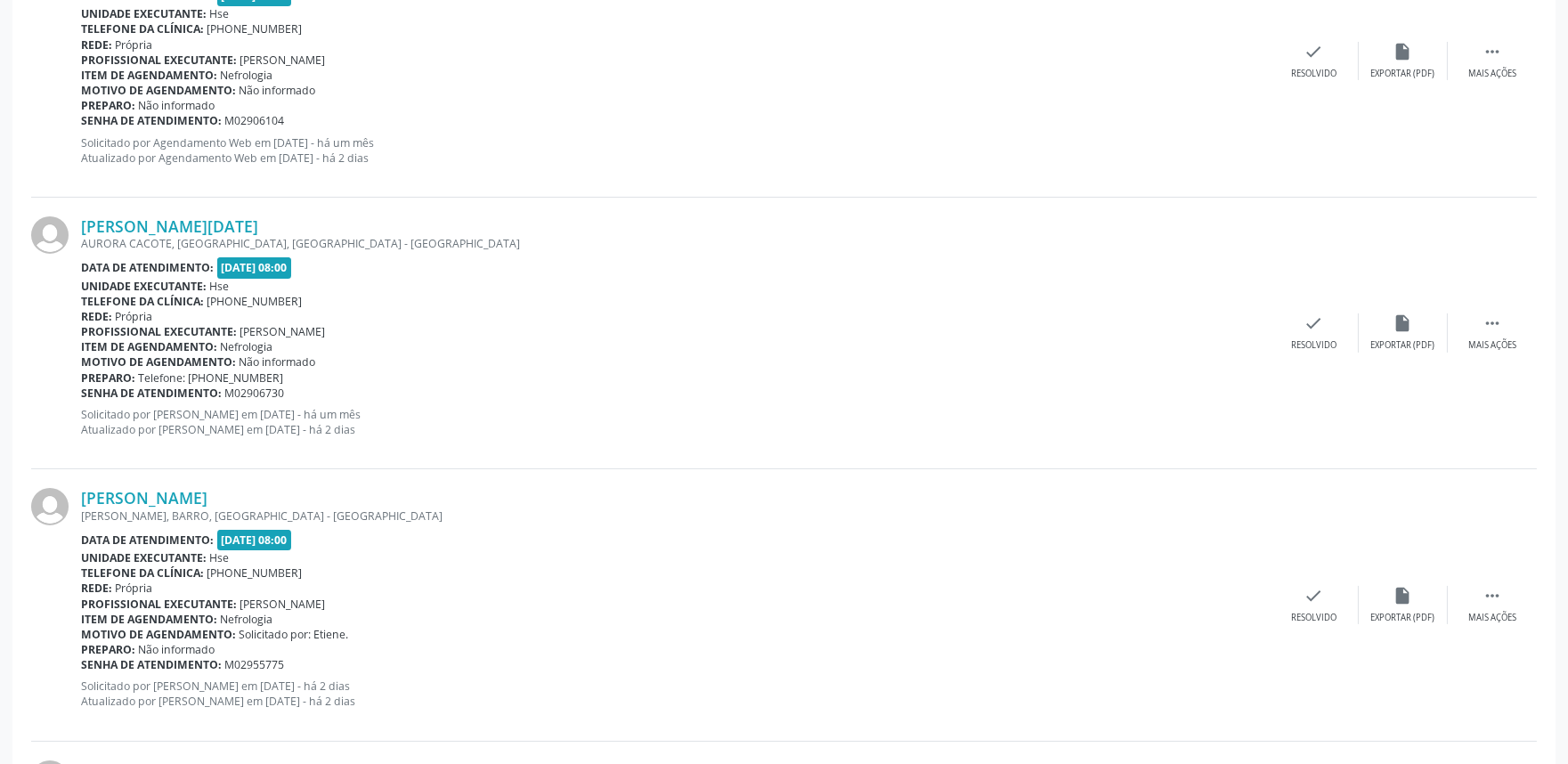
scroll to position [791, 0]
